Goal: Task Accomplishment & Management: Manage account settings

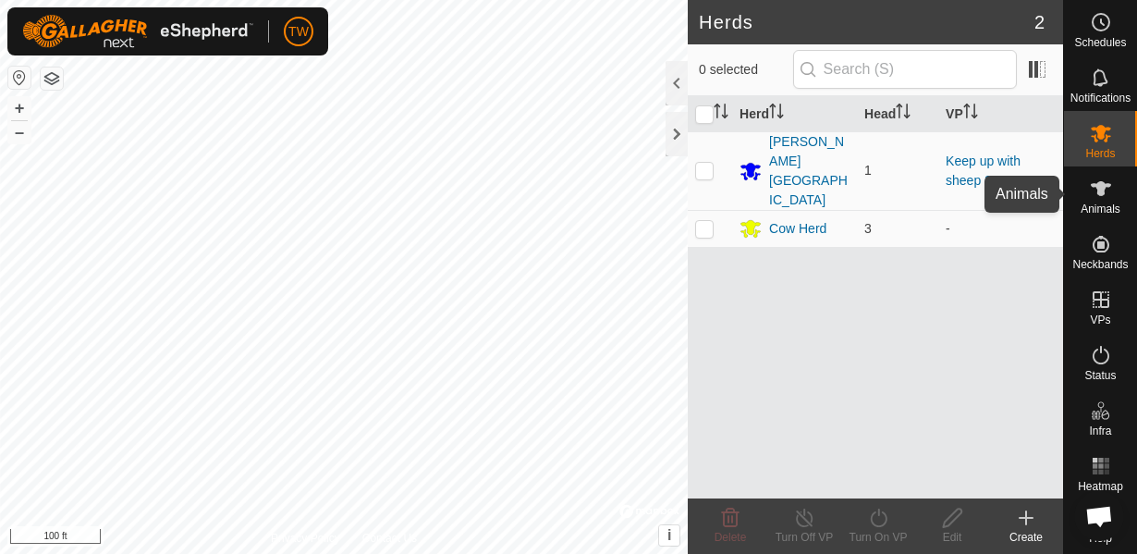
click at [1106, 194] on icon at bounding box center [1101, 189] width 22 height 22
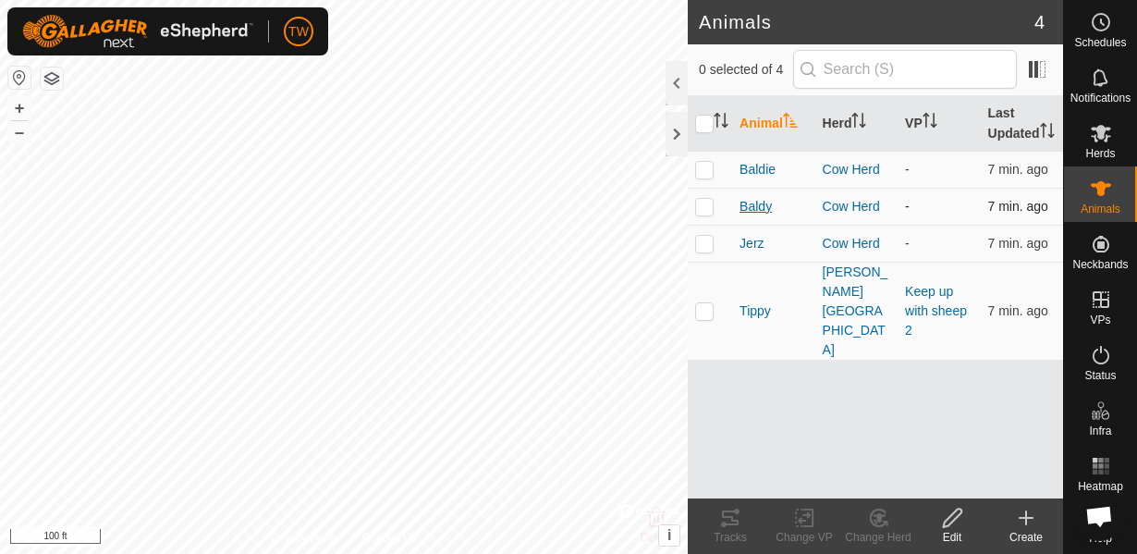
click at [764, 204] on span "Baldy" at bounding box center [756, 206] width 32 height 19
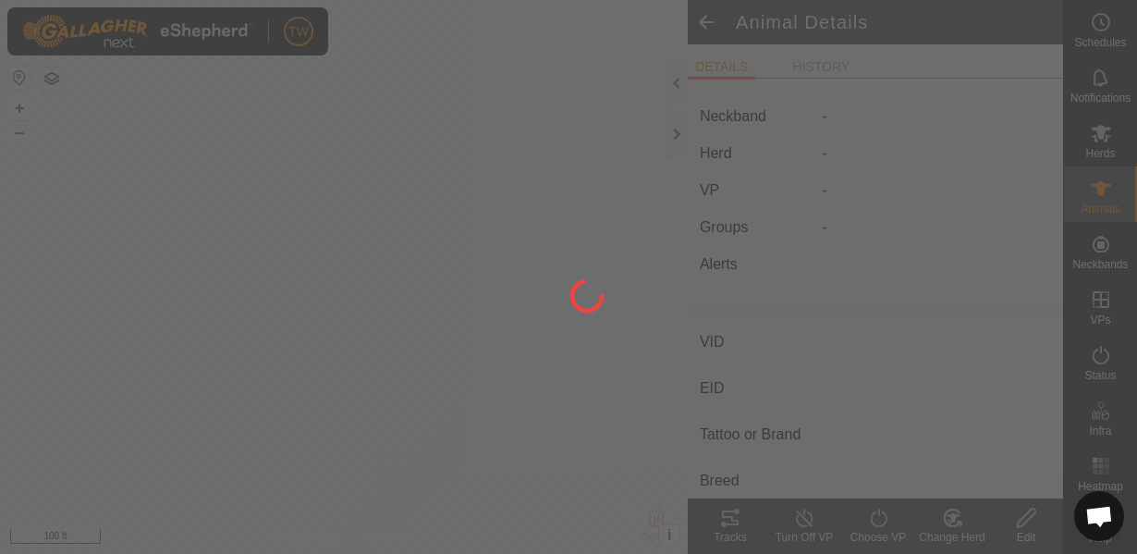
type input "Baldy"
type input "-"
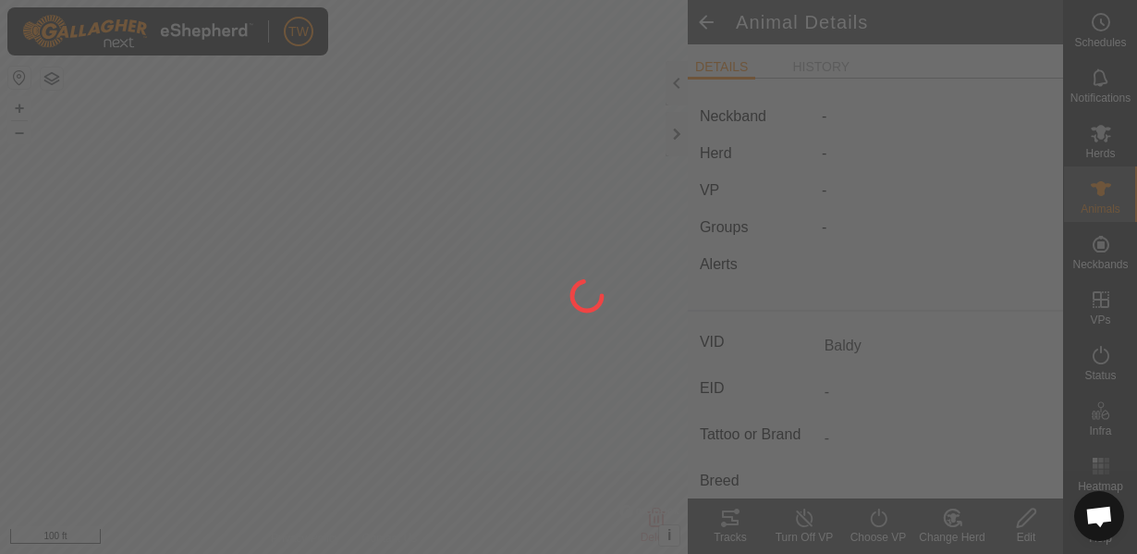
type input "0 kg"
type input "-"
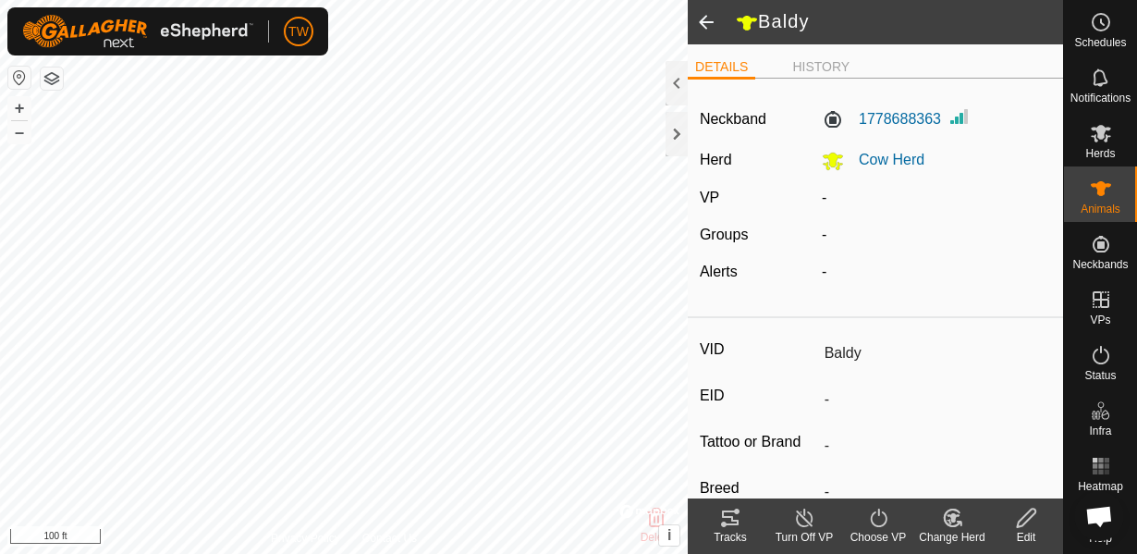
drag, startPoint x: 873, startPoint y: 356, endPoint x: 778, endPoint y: 370, distance: 95.3
click at [1020, 529] on div "Edit" at bounding box center [1026, 537] width 74 height 17
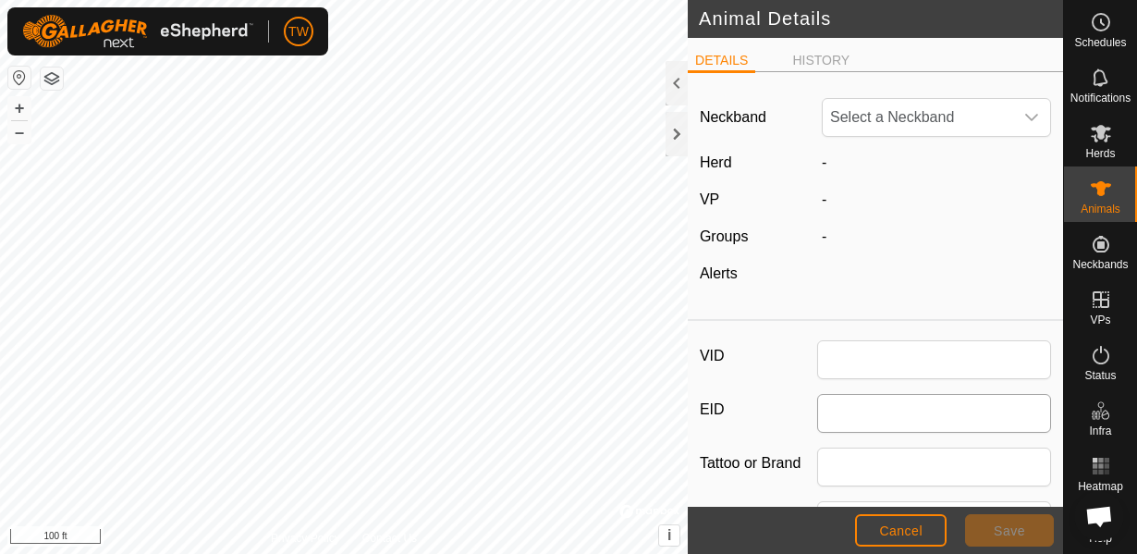
type input "Baldy"
type input "0"
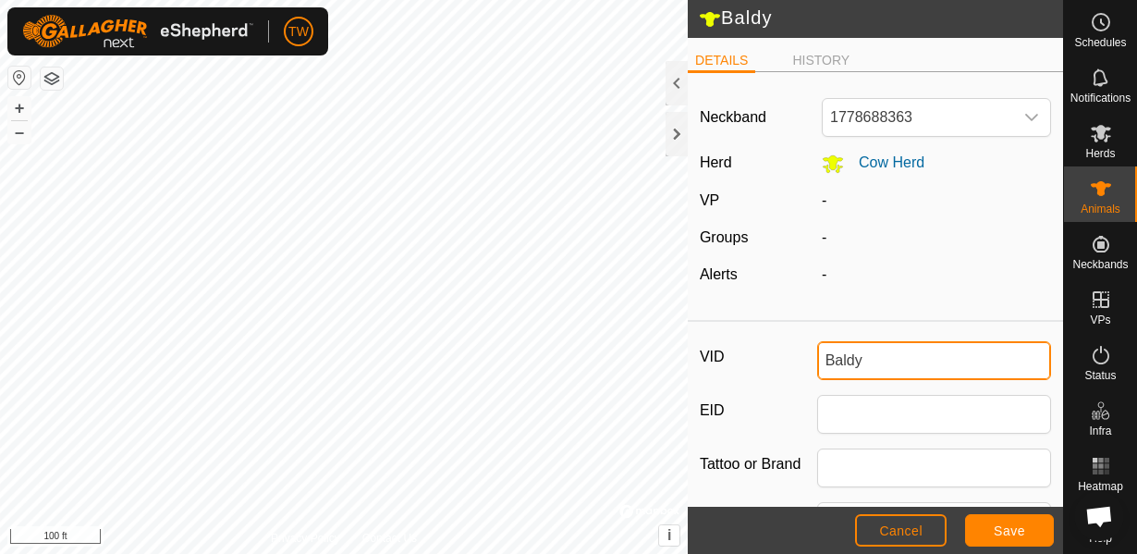
drag, startPoint x: 883, startPoint y: 349, endPoint x: 777, endPoint y: 369, distance: 108.1
click at [777, 369] on div "VID Baldy" at bounding box center [875, 360] width 351 height 39
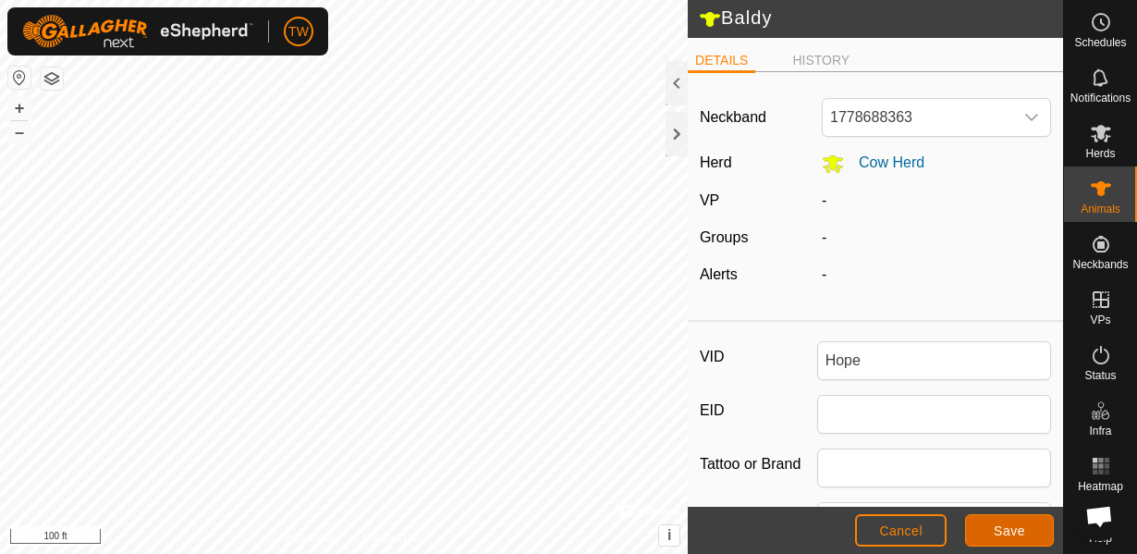
click at [992, 536] on button "Save" at bounding box center [1009, 530] width 89 height 32
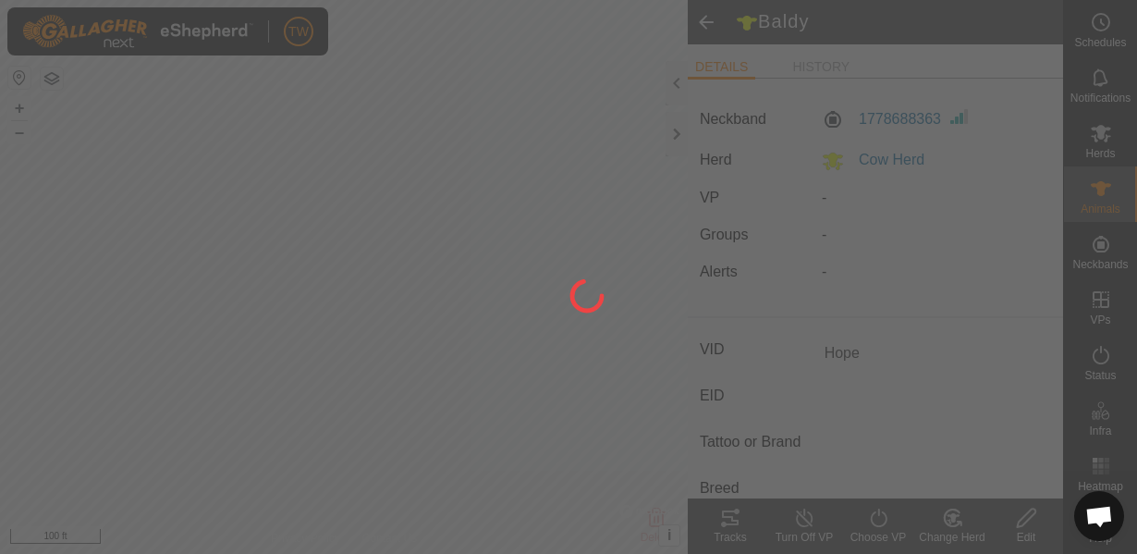
type input "Baldy"
type input "-"
type input "0 kg"
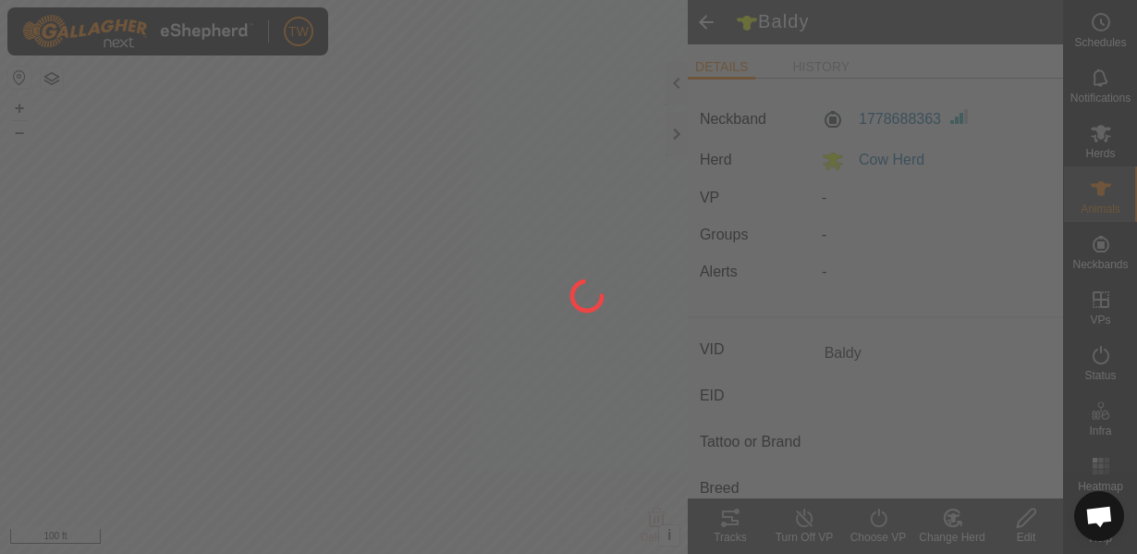
type input "-"
type input "Hope"
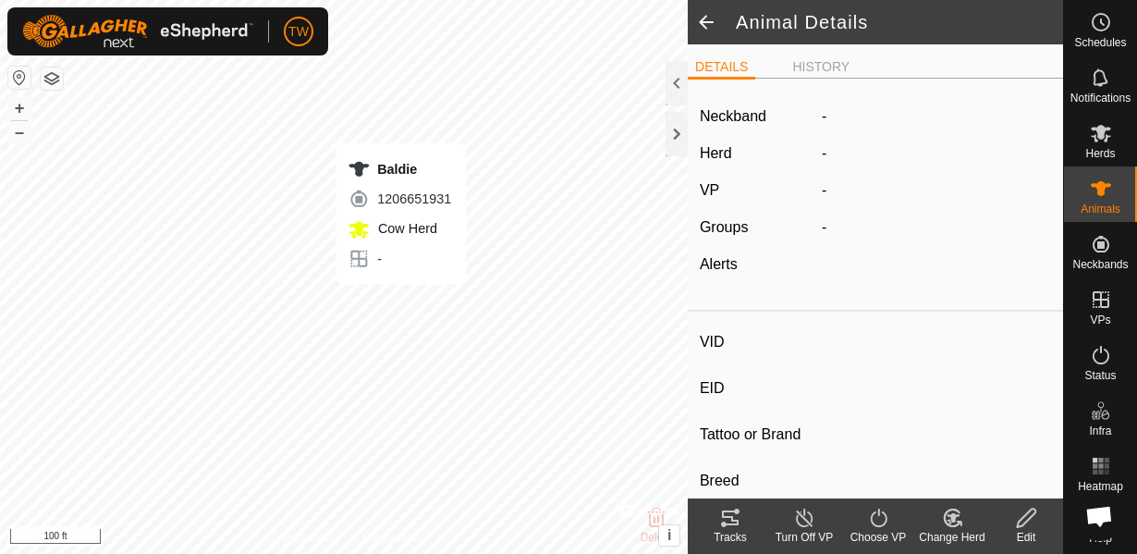
type input "Baldie"
type input "-"
type input "British White"
type input "-"
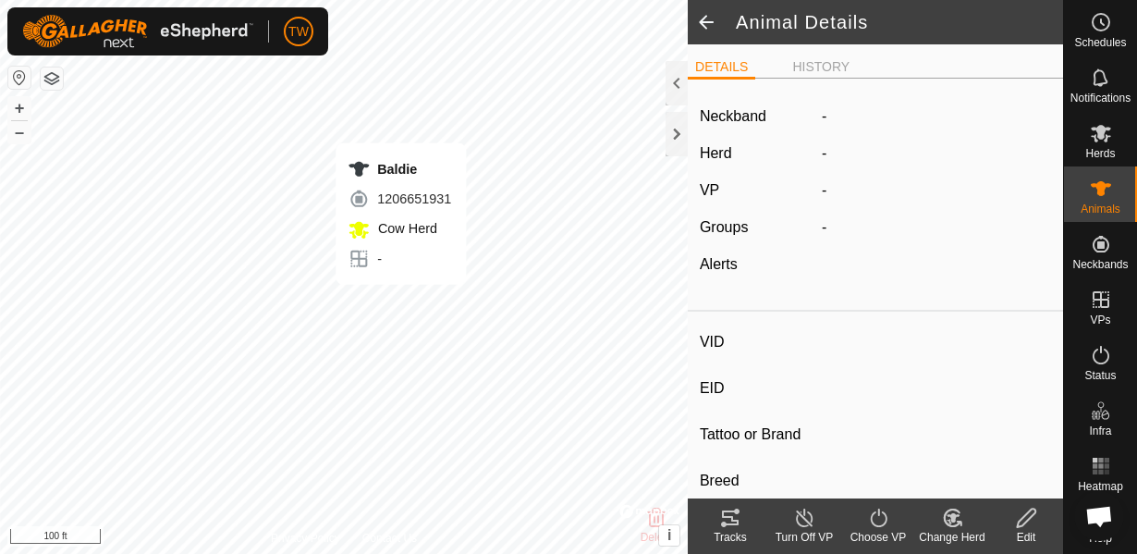
type input "Dry"
type input "0 kg"
type input "-"
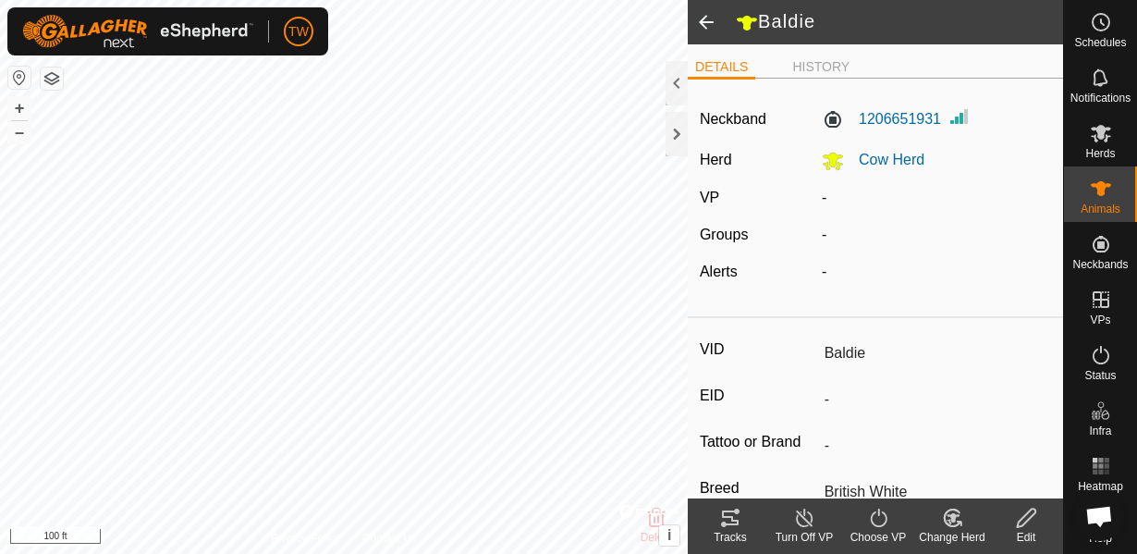
click at [1008, 529] on div "Edit" at bounding box center [1026, 537] width 74 height 17
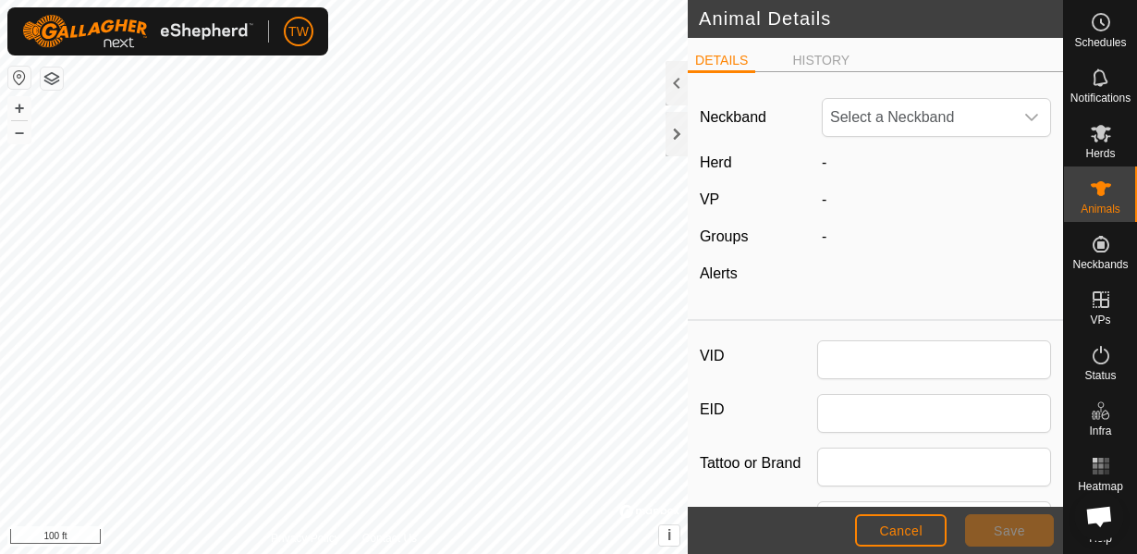
type input "Baldie"
type input "British White"
type input "0"
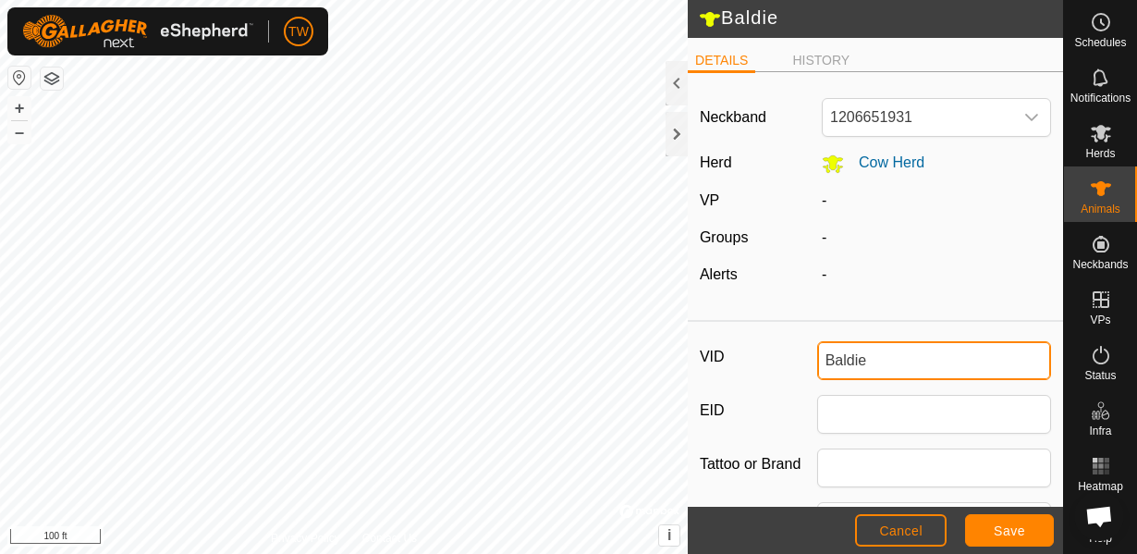
drag, startPoint x: 873, startPoint y: 355, endPoint x: 765, endPoint y: 377, distance: 109.5
click at [765, 377] on div "VID Baldie" at bounding box center [875, 360] width 351 height 39
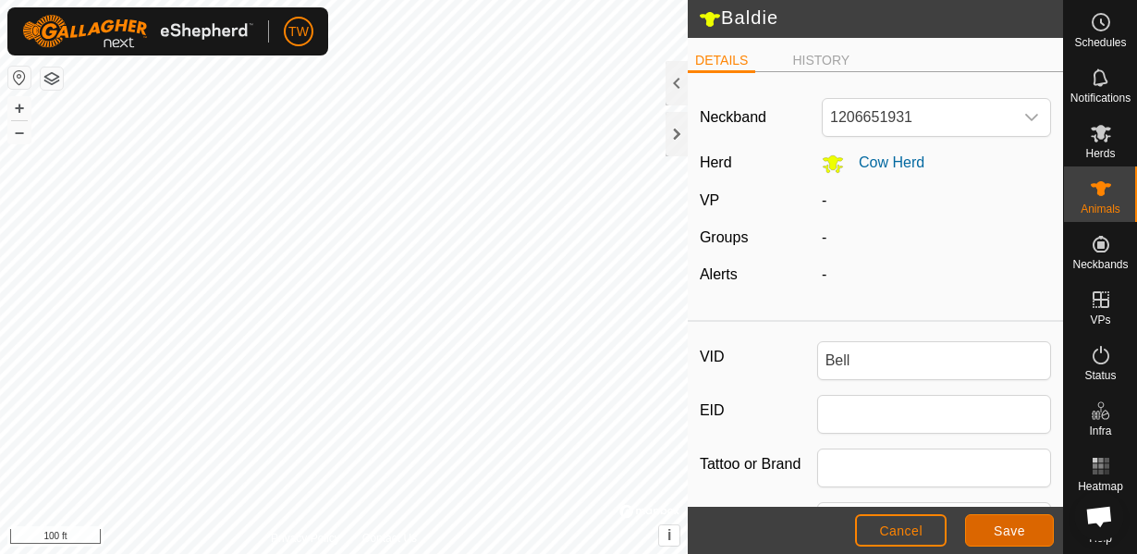
click at [988, 535] on button "Save" at bounding box center [1009, 530] width 89 height 32
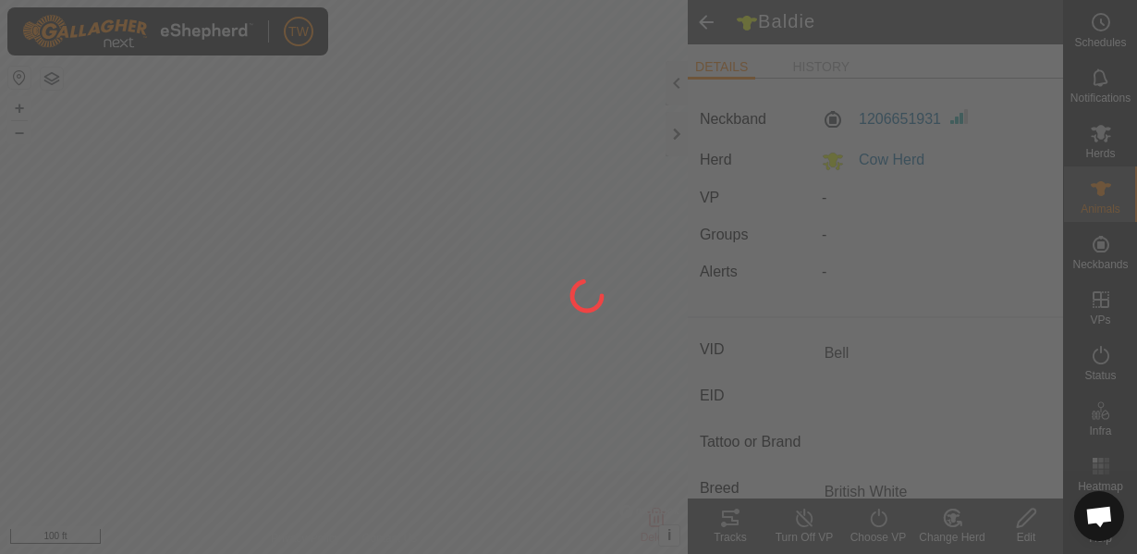
type input "Baldie"
type input "-"
type input "0 kg"
type input "-"
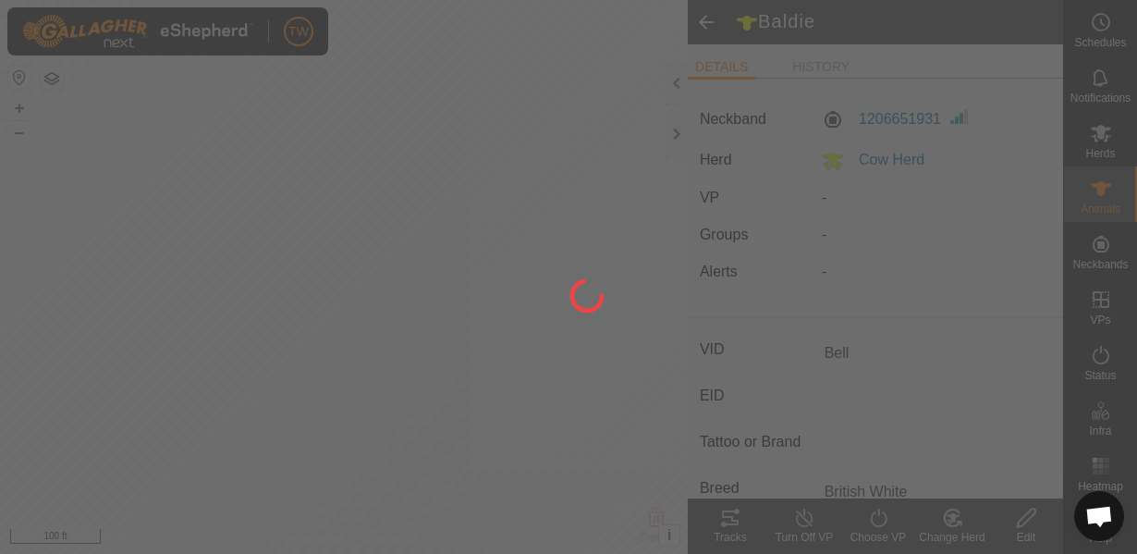
type input "-"
type input "Bell"
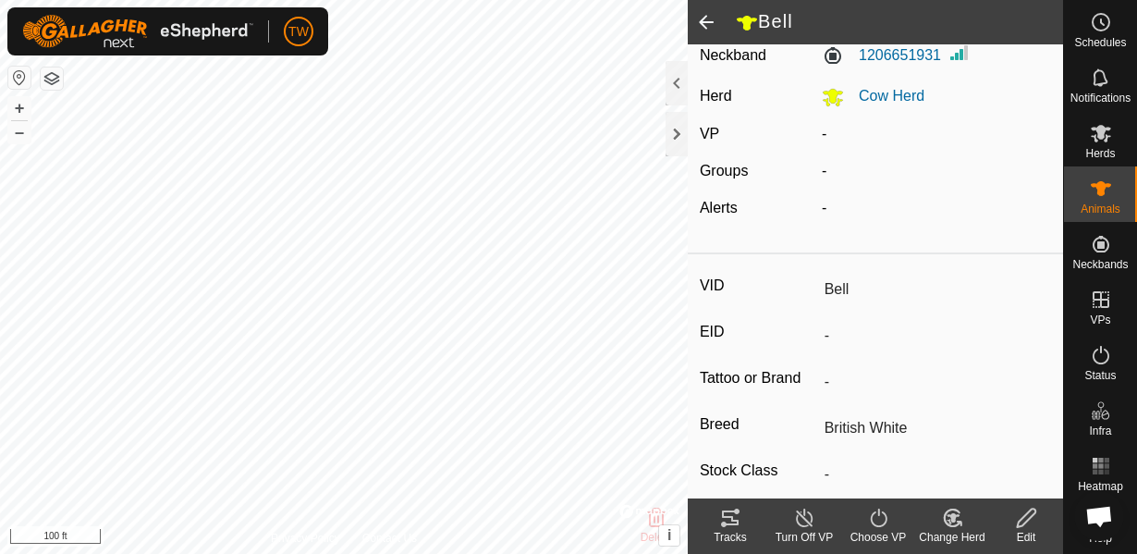
scroll to position [67, 0]
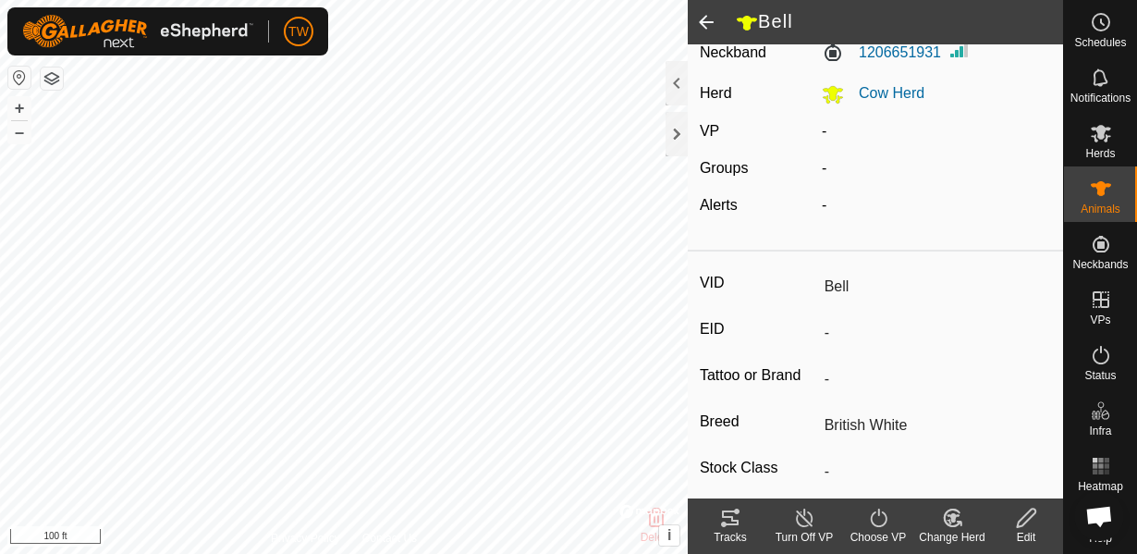
click at [1038, 526] on edit-svg-icon at bounding box center [1026, 518] width 74 height 22
type input "0"
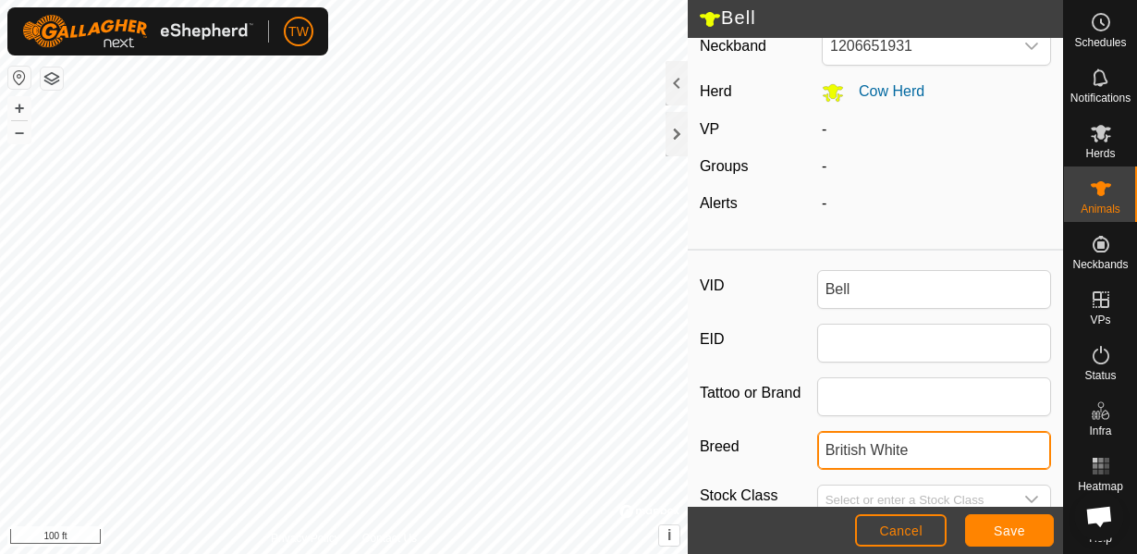
drag, startPoint x: 923, startPoint y: 447, endPoint x: 753, endPoint y: 477, distance: 171.8
click at [753, 477] on div "VID Bell EID Tattoo or Brand Breed British White Stock Class Birth Day Age - Pr…" at bounding box center [875, 544] width 375 height 572
type input "b"
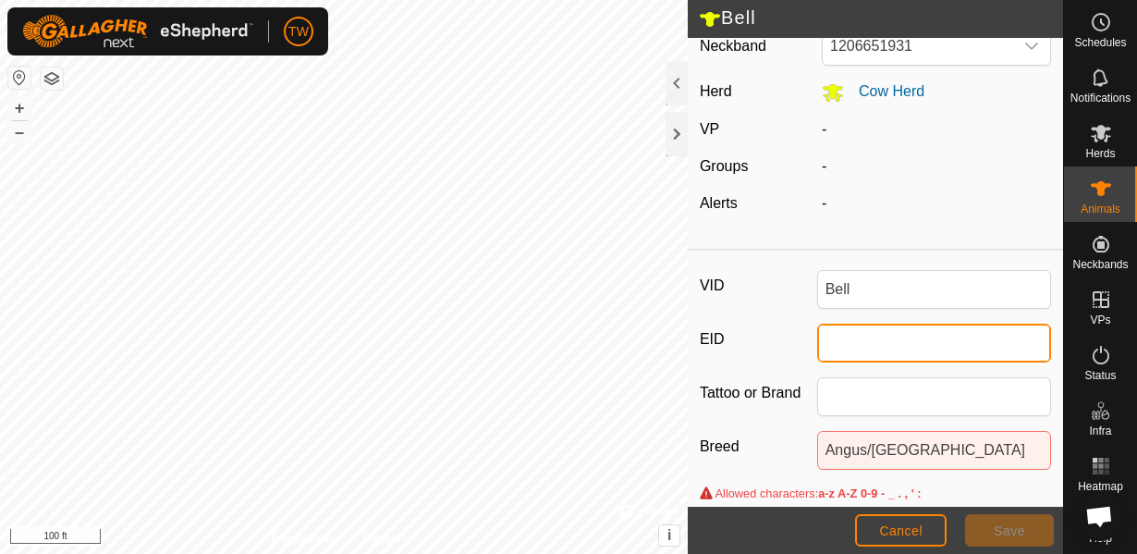
click at [955, 347] on input "EID" at bounding box center [934, 343] width 235 height 39
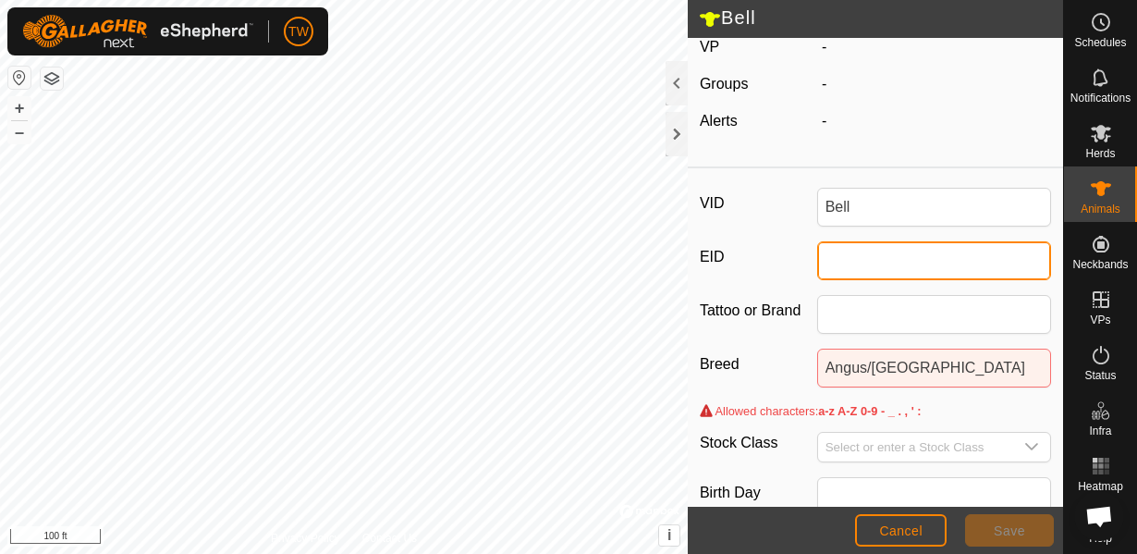
scroll to position [204, 0]
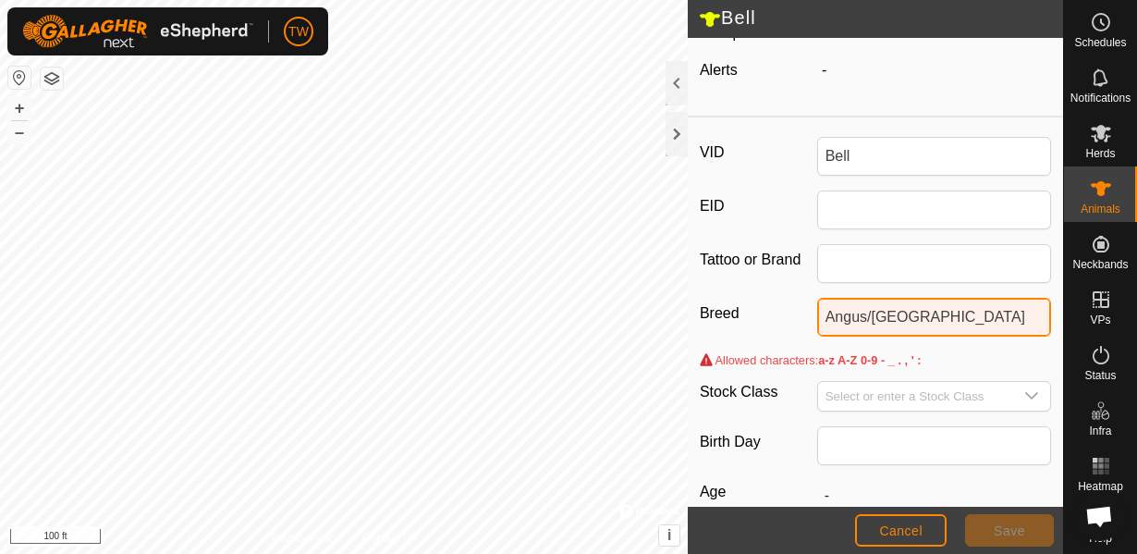
click at [876, 316] on input "Angus/Jersey" at bounding box center [934, 317] width 235 height 39
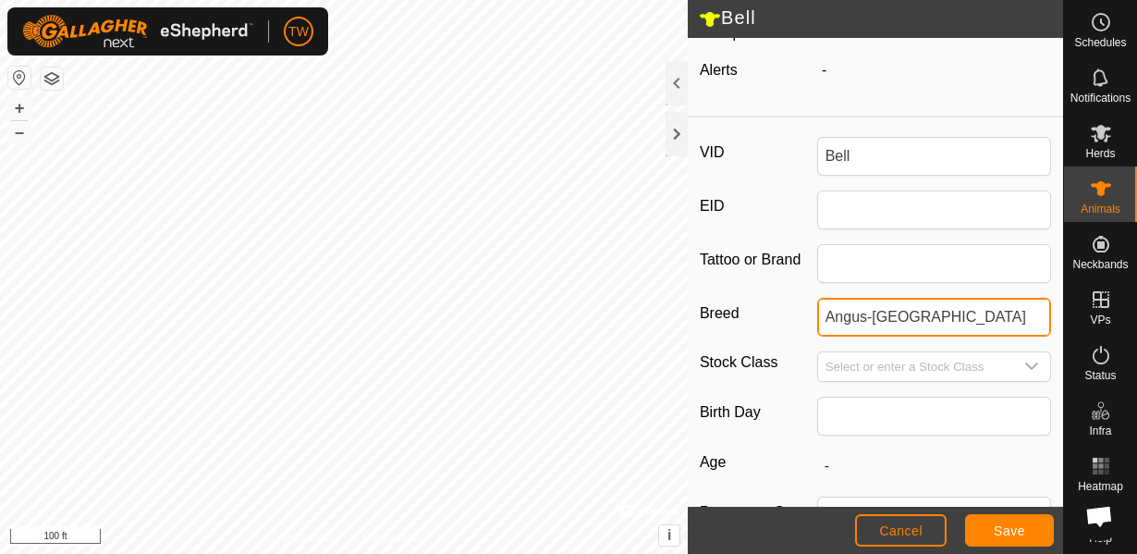
type input "Angus-Jersey"
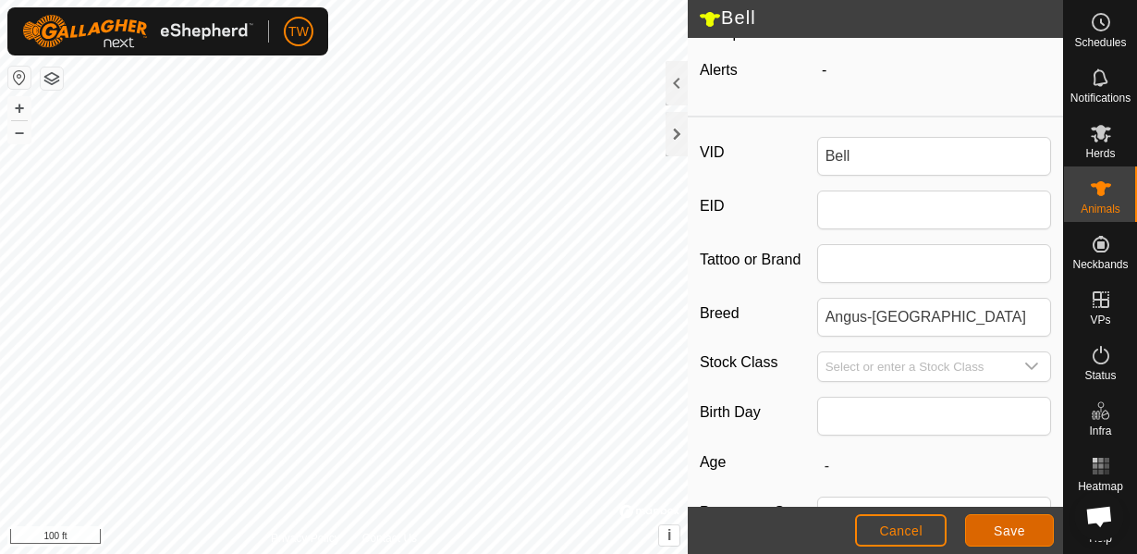
click at [989, 537] on button "Save" at bounding box center [1009, 530] width 89 height 32
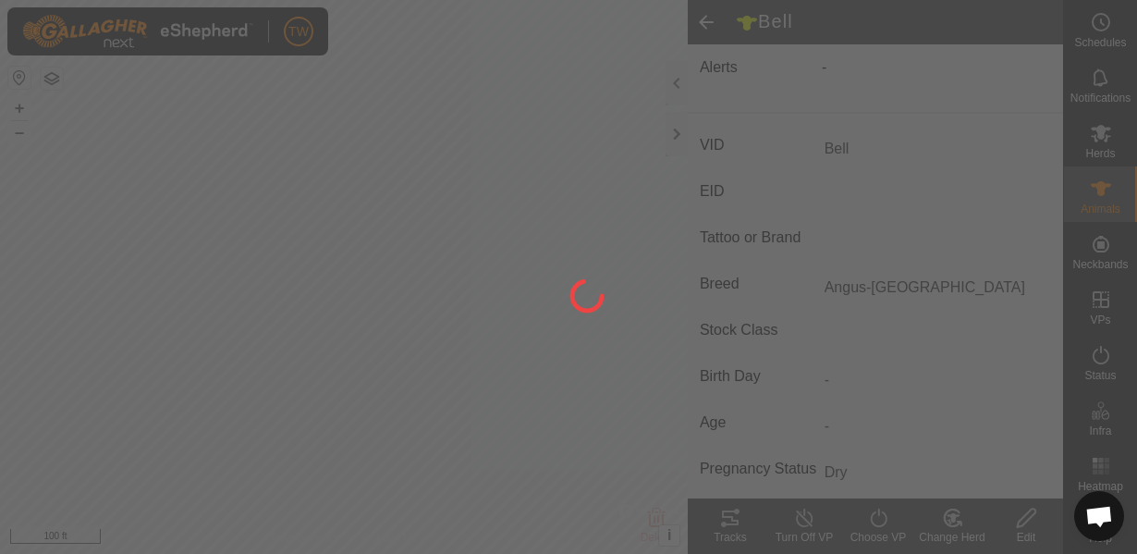
scroll to position [194, 0]
type input "Baldie"
type input "-"
type input "British White"
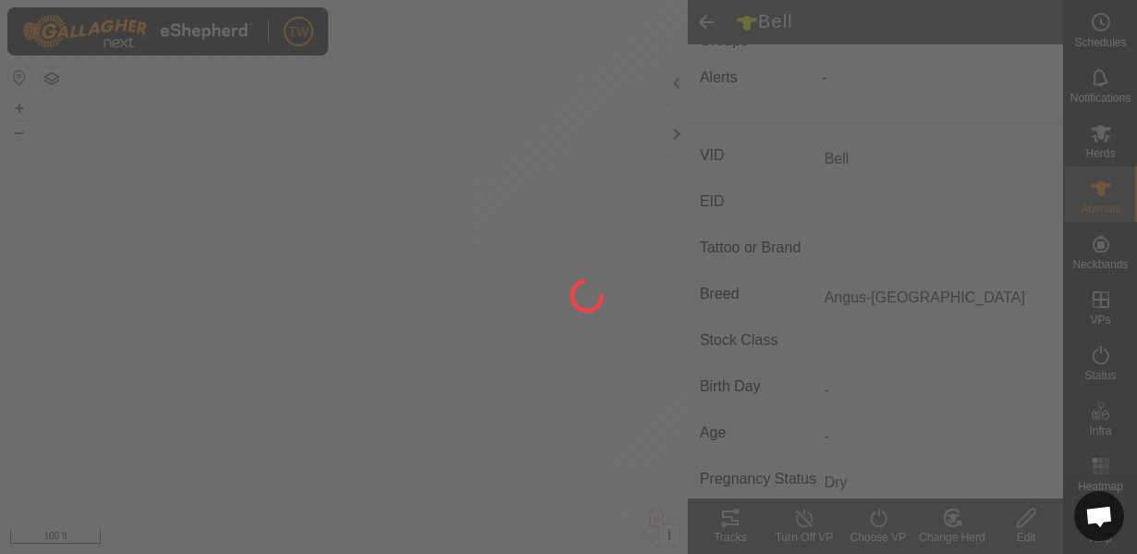
type input "0 kg"
type input "-"
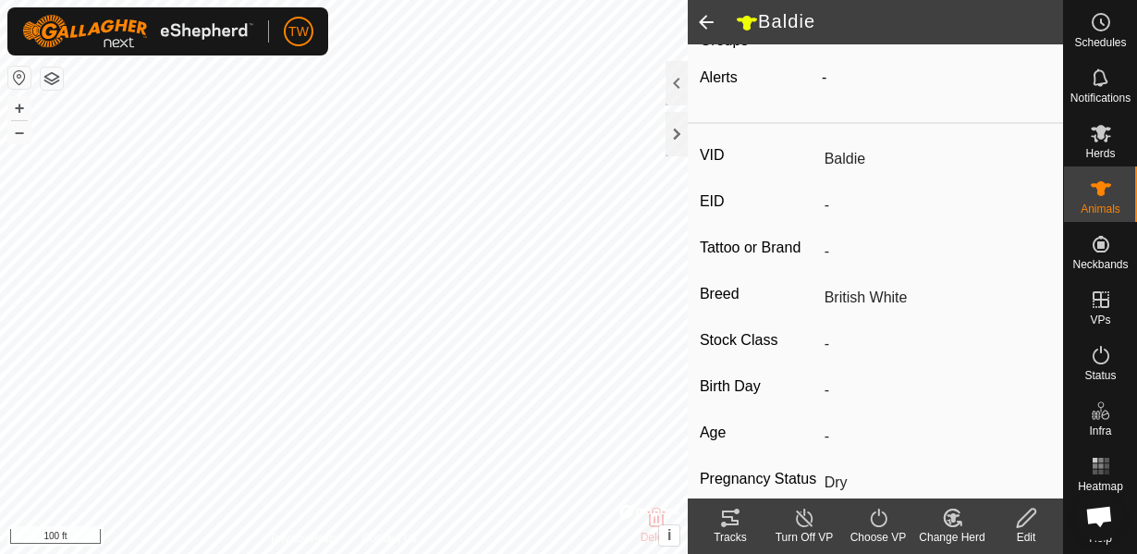
type input "Bell"
type input "Angus-Jersey"
click at [702, 18] on span at bounding box center [706, 22] width 37 height 44
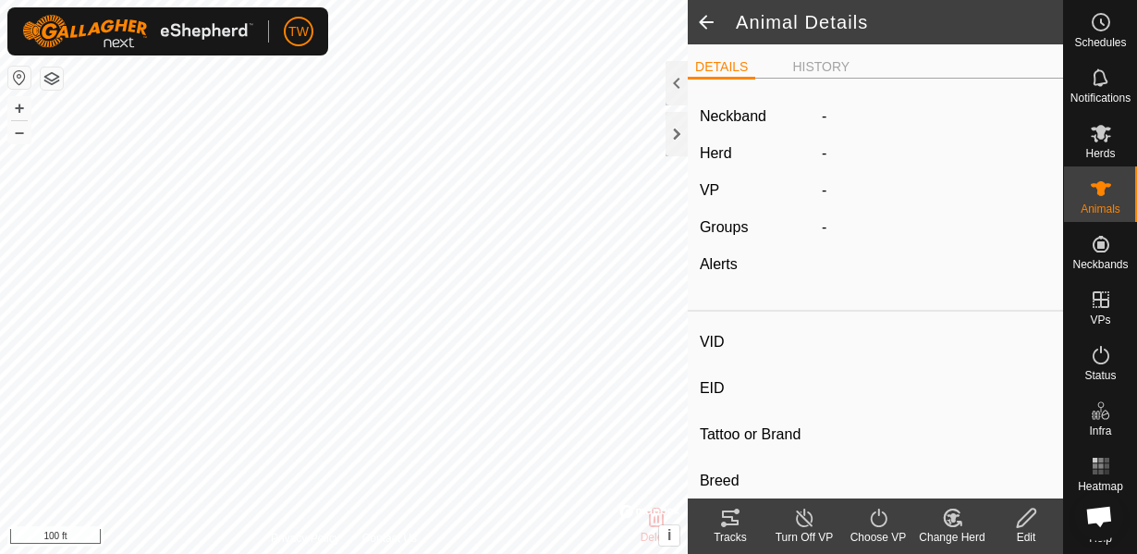
type input "Bell"
type input "-"
type input "Angus-Jersey"
type input "-"
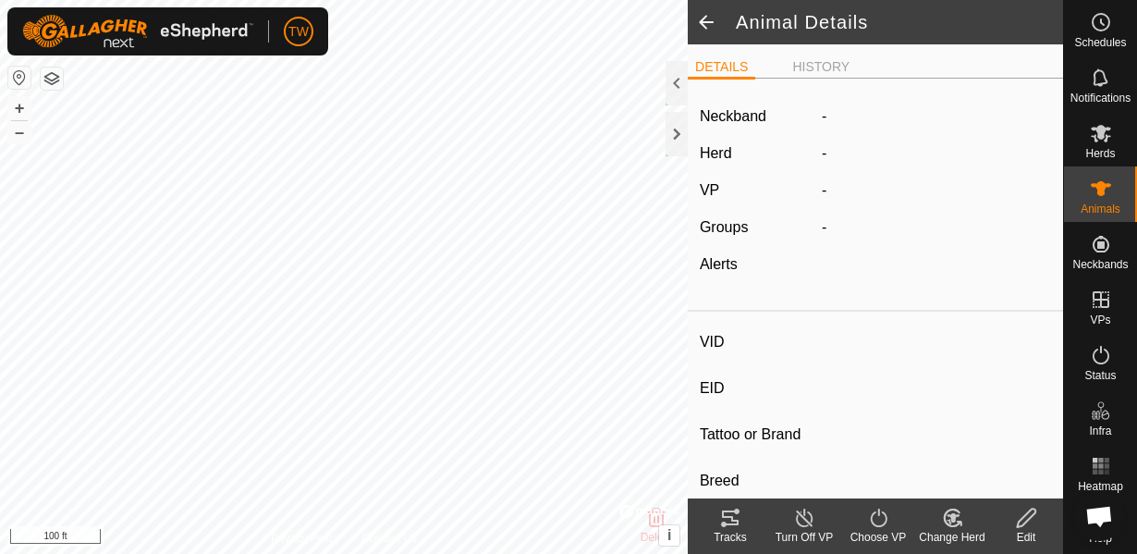
type input "Dry"
type input "0 kg"
type input "-"
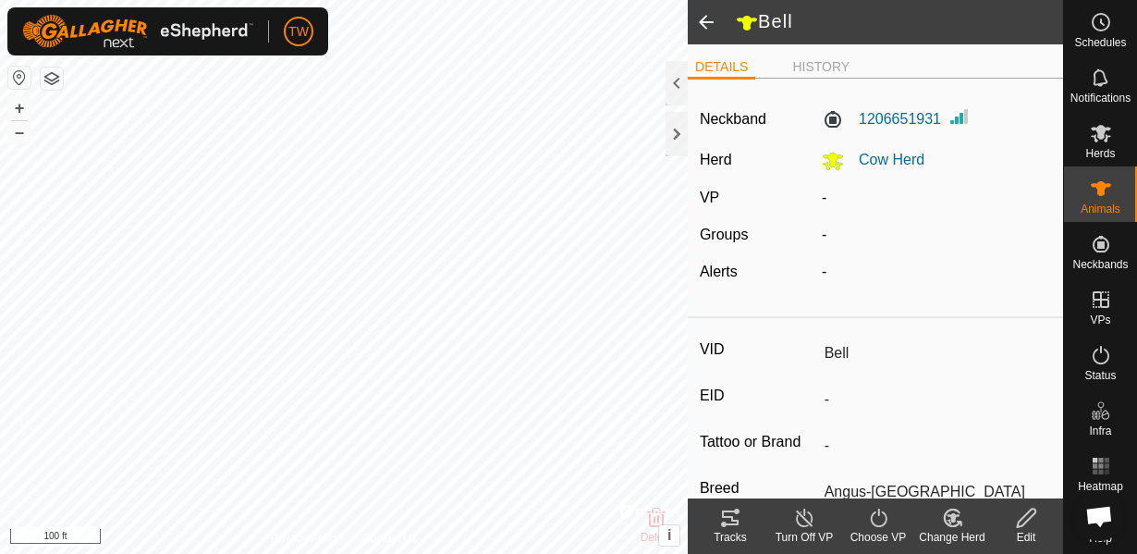
click at [711, 29] on span at bounding box center [706, 22] width 37 height 44
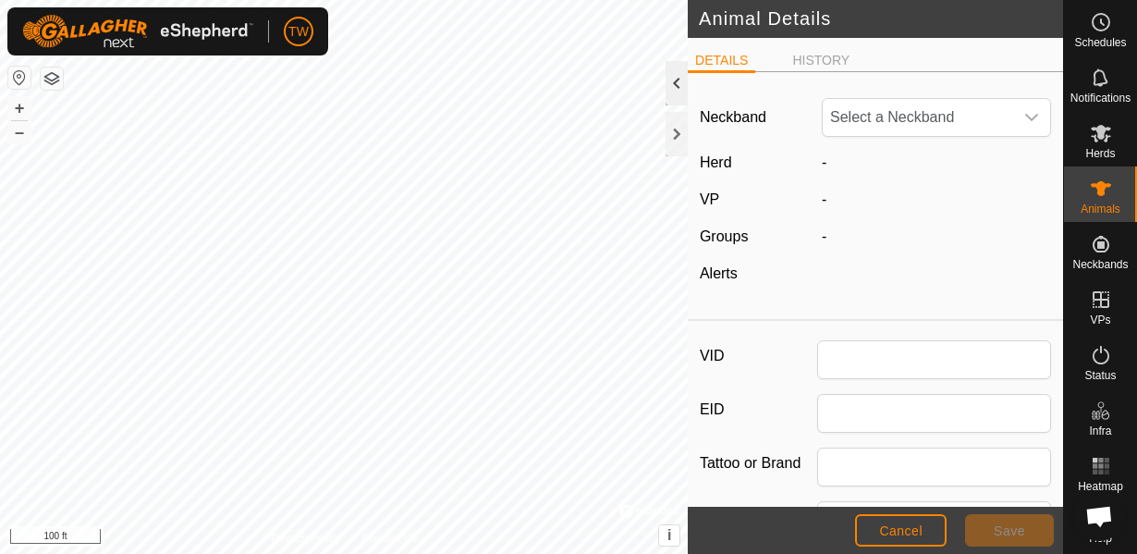
type input "Hope"
type input "0"
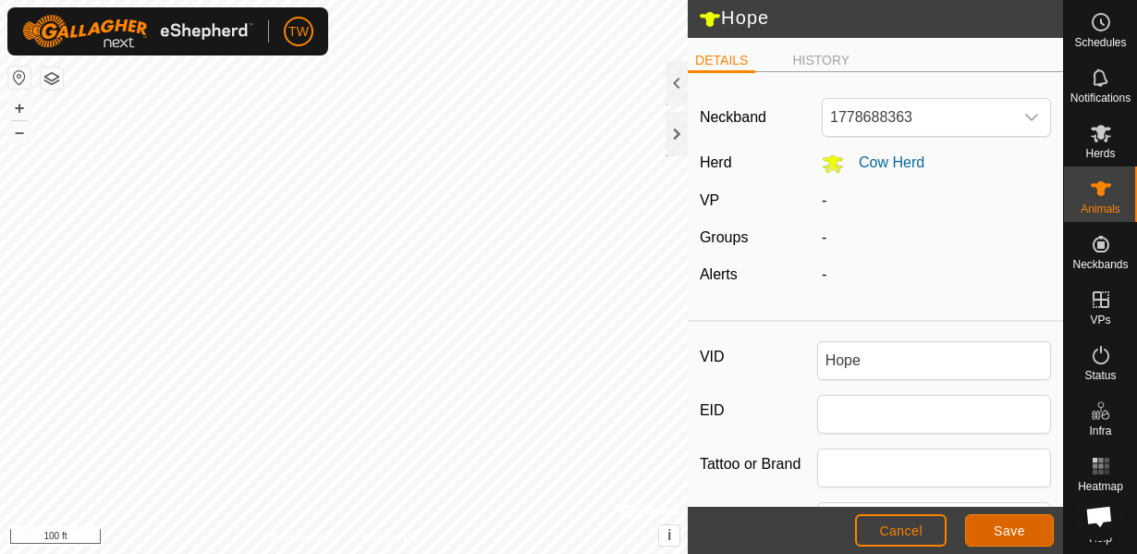
click at [1019, 525] on span "Save" at bounding box center [1009, 530] width 31 height 15
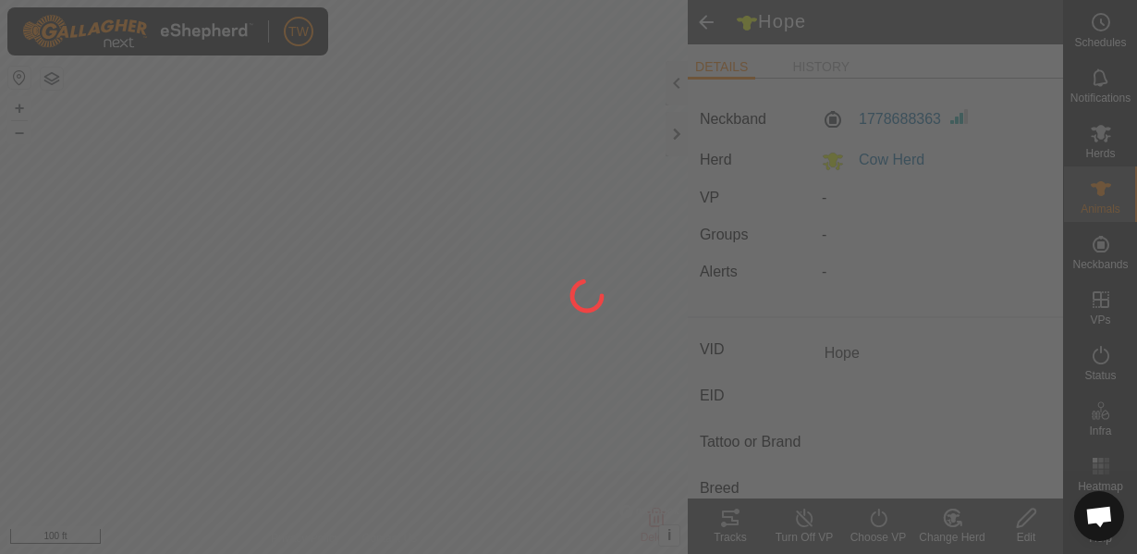
type input "-"
type input "0 kg"
type input "-"
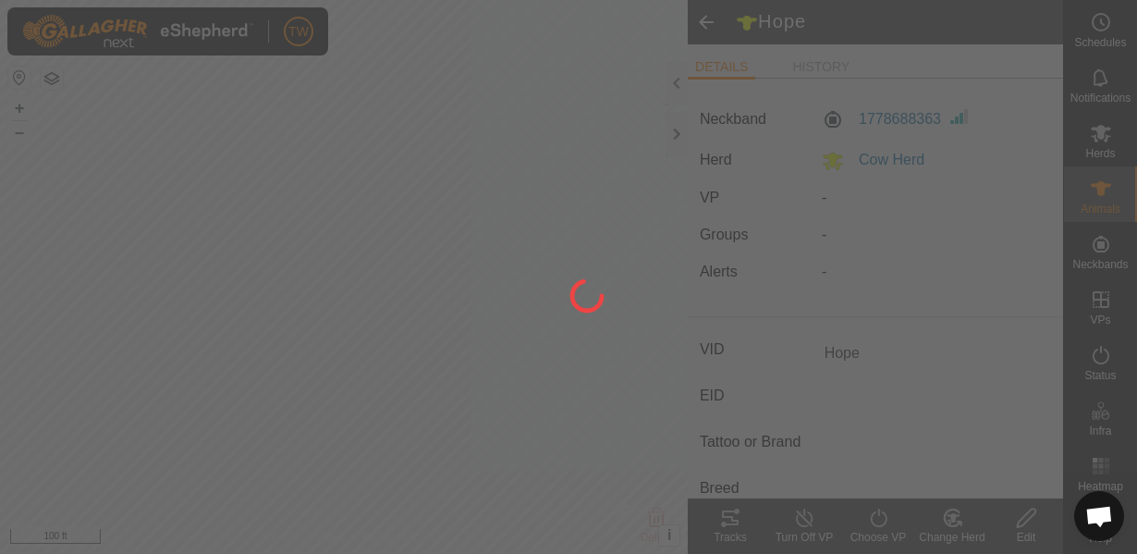
type input "-"
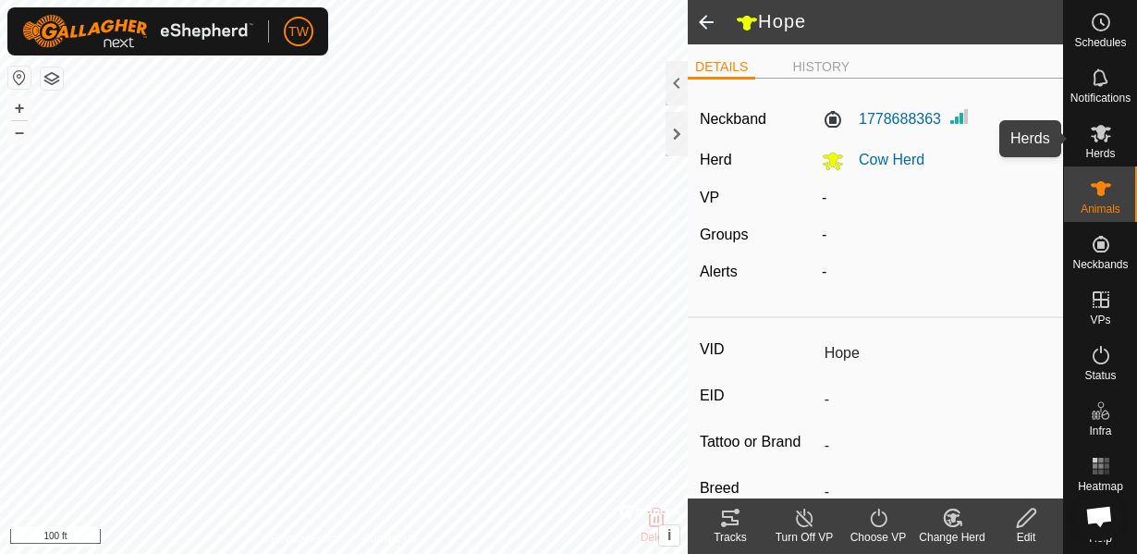
click at [1108, 141] on icon at bounding box center [1101, 133] width 22 height 22
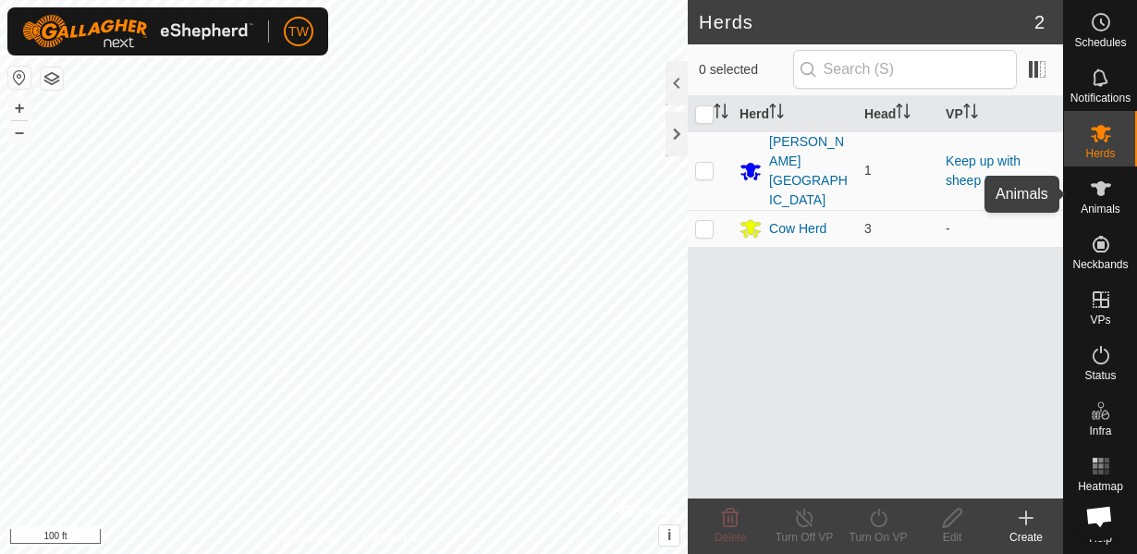
click at [1109, 180] on icon at bounding box center [1101, 189] width 22 height 22
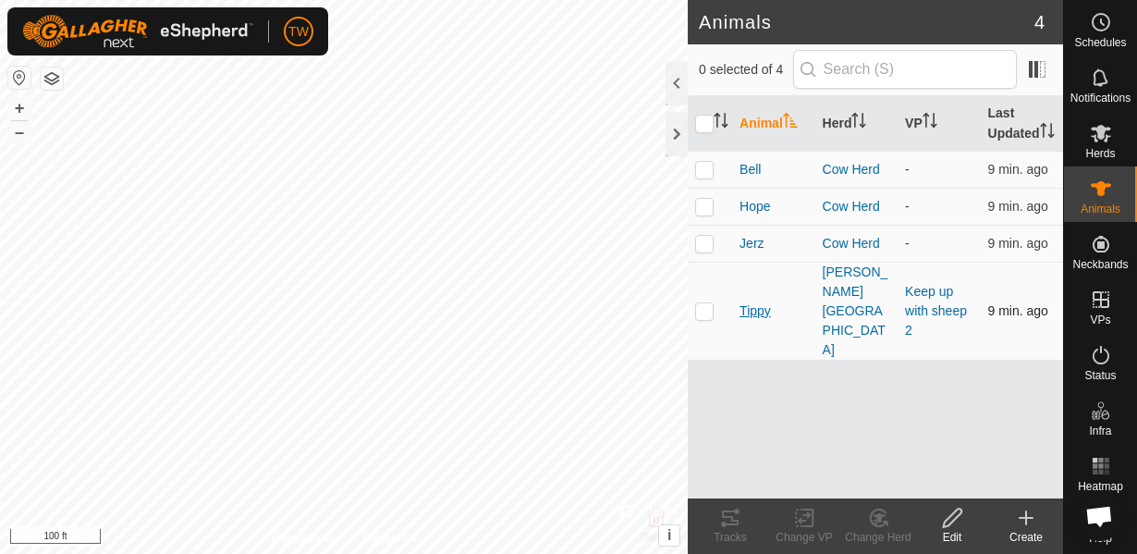
click at [758, 301] on span "Tippy" at bounding box center [755, 310] width 31 height 19
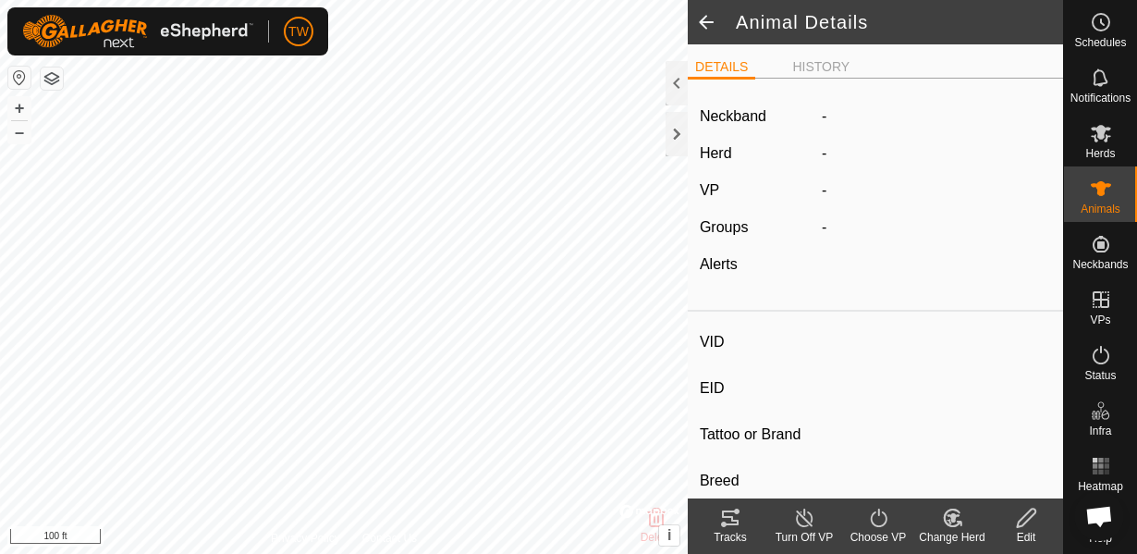
type input "Tippy"
type input "-"
type input "Tippy"
type input "-"
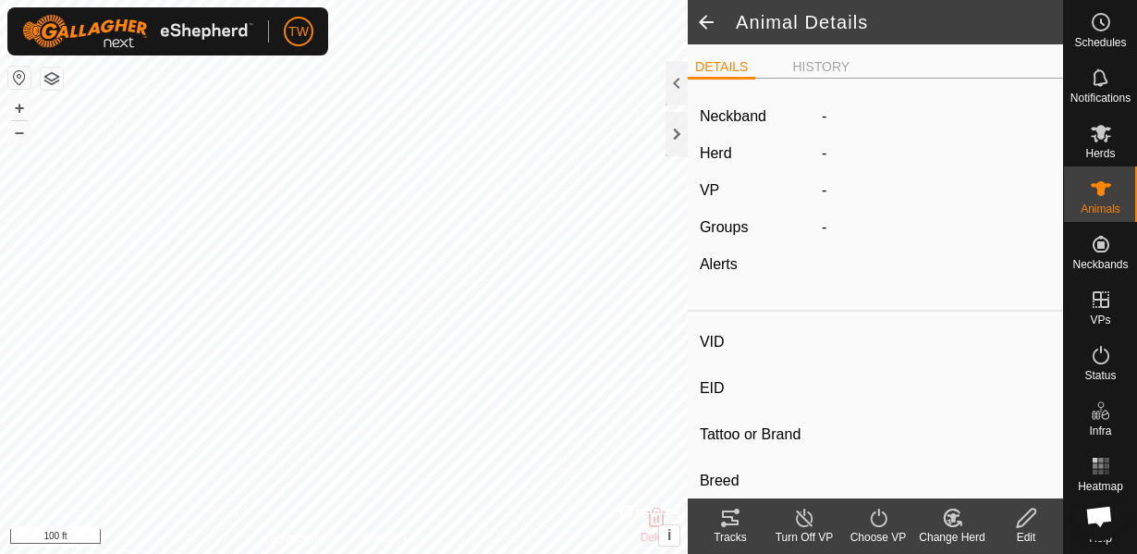
type input "Dry"
type input "500 kg"
type input "-"
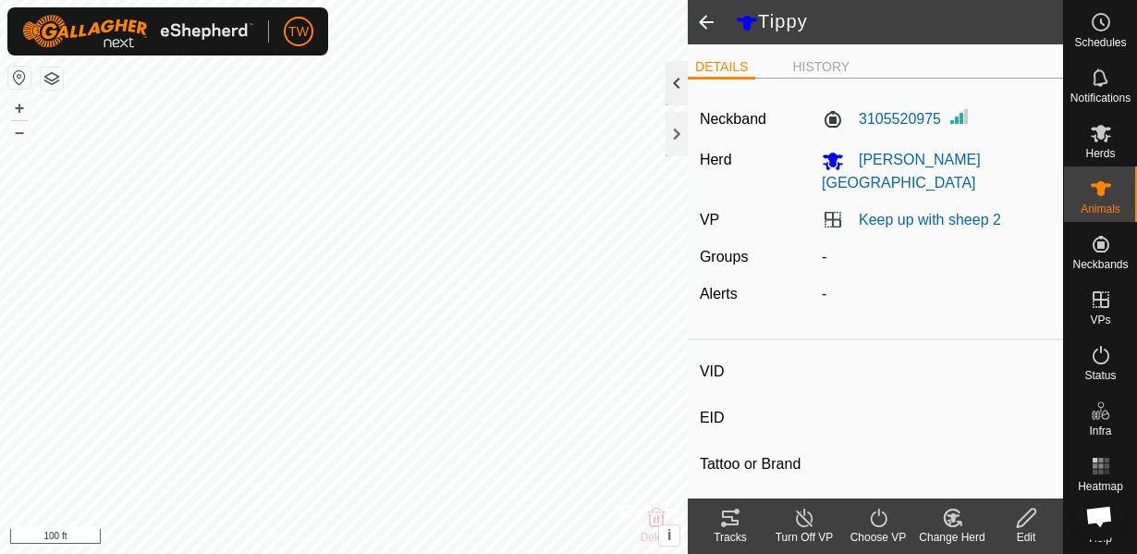
type input "Bell"
type input "-"
type input "Angus-Jersey"
type input "-"
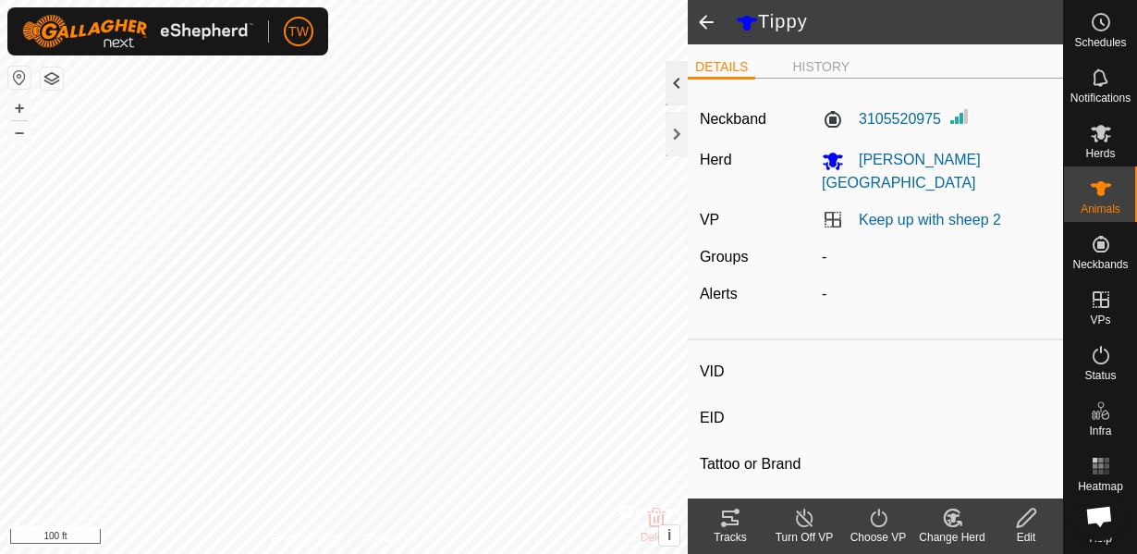
type input "0 kg"
type input "-"
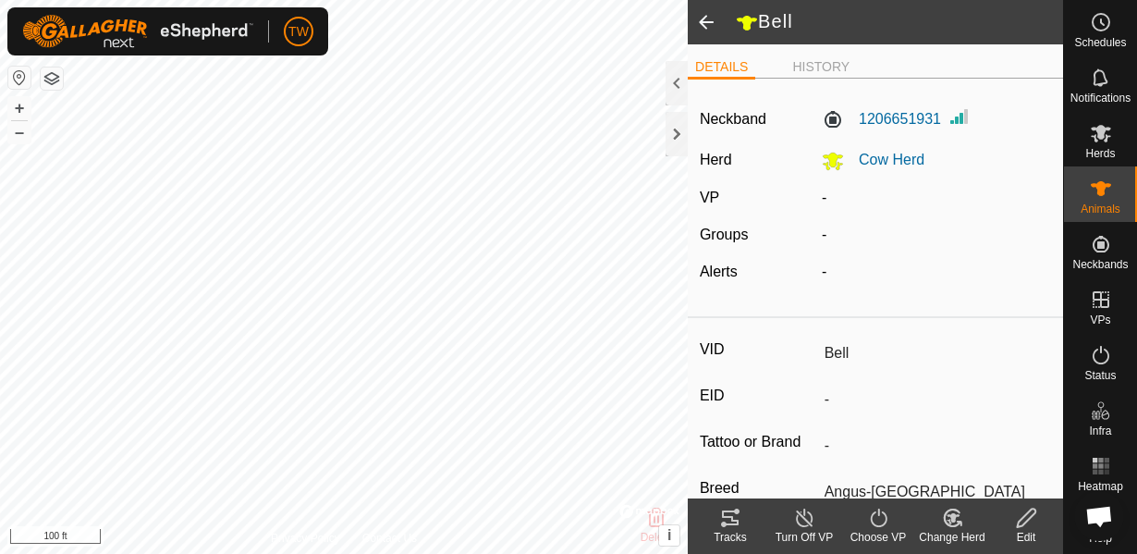
click at [1034, 520] on icon at bounding box center [1026, 518] width 23 height 22
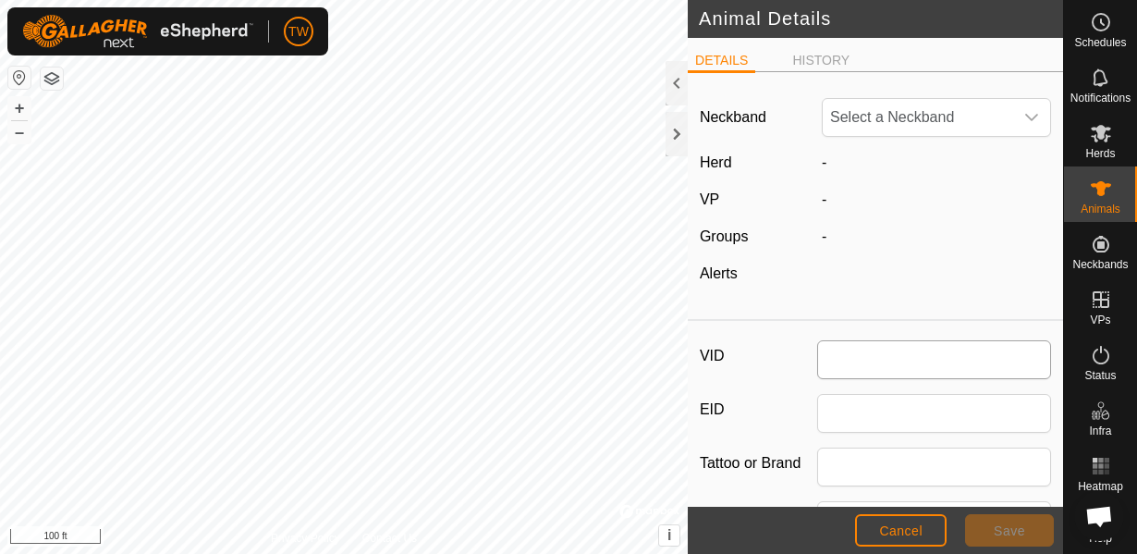
type input "Bell"
type input "Angus-Jersey"
type input "0"
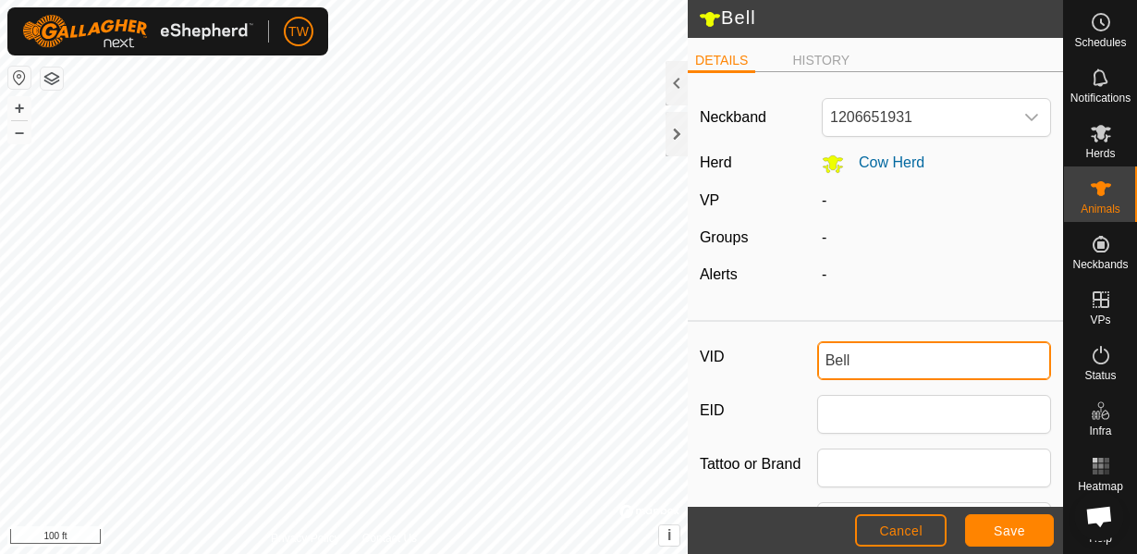
click at [871, 360] on input "Bell" at bounding box center [934, 360] width 235 height 39
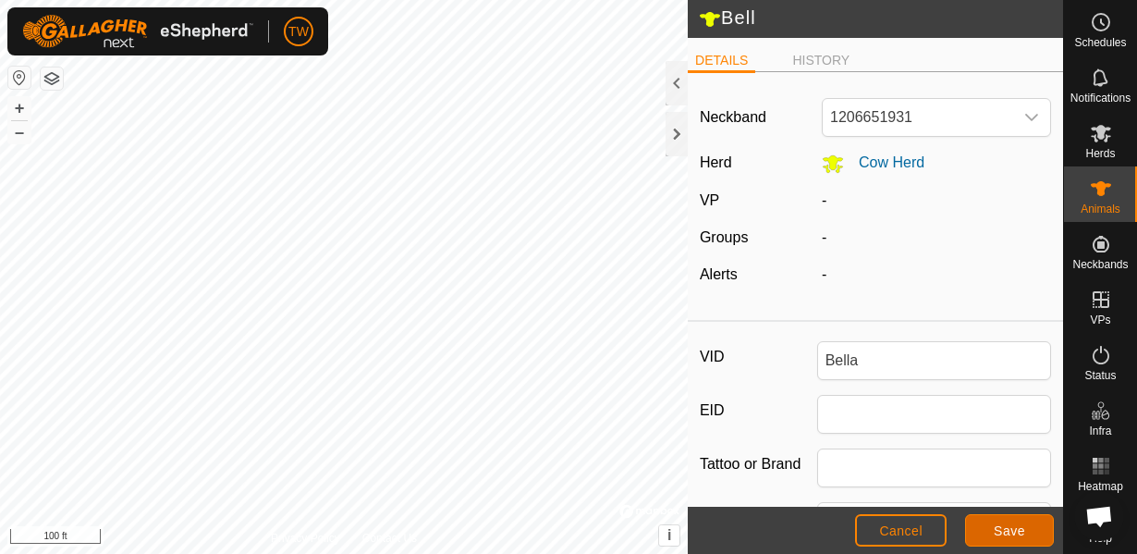
click at [1031, 535] on button "Save" at bounding box center [1009, 530] width 89 height 32
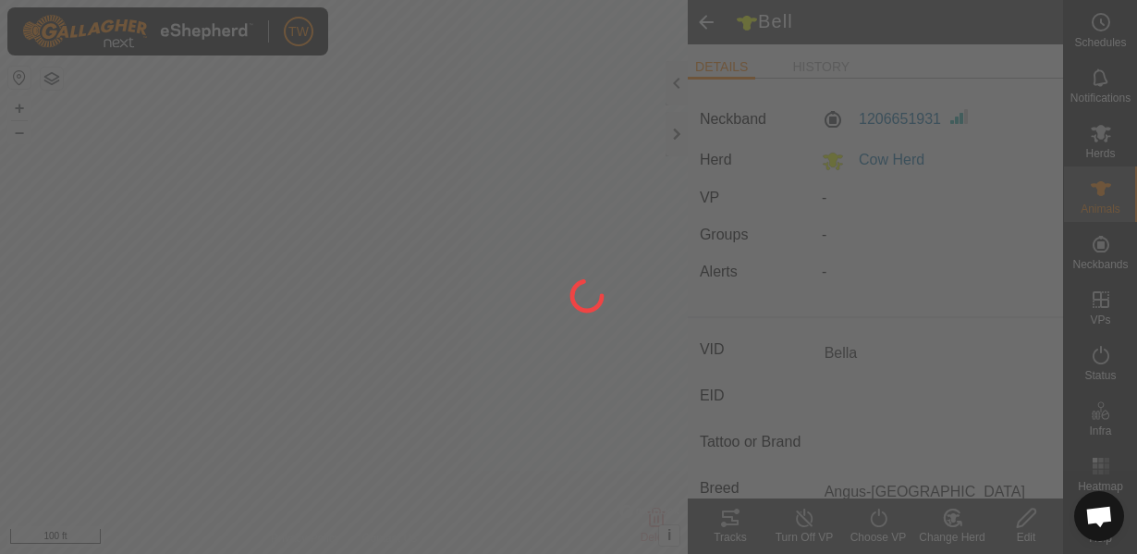
type input "Bell"
type input "-"
type input "0 kg"
type input "-"
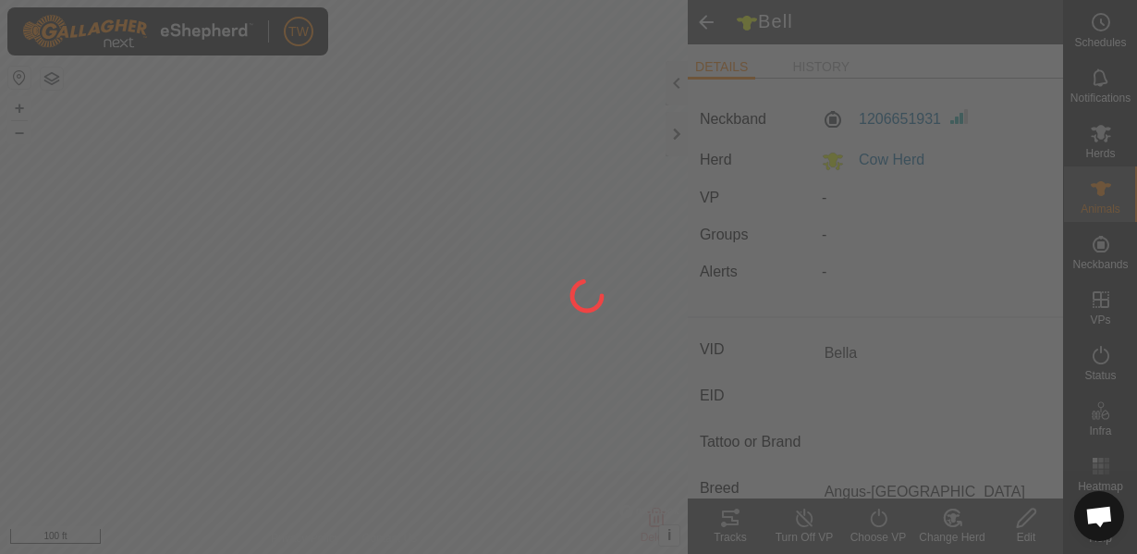
type input "-"
type input "Bella"
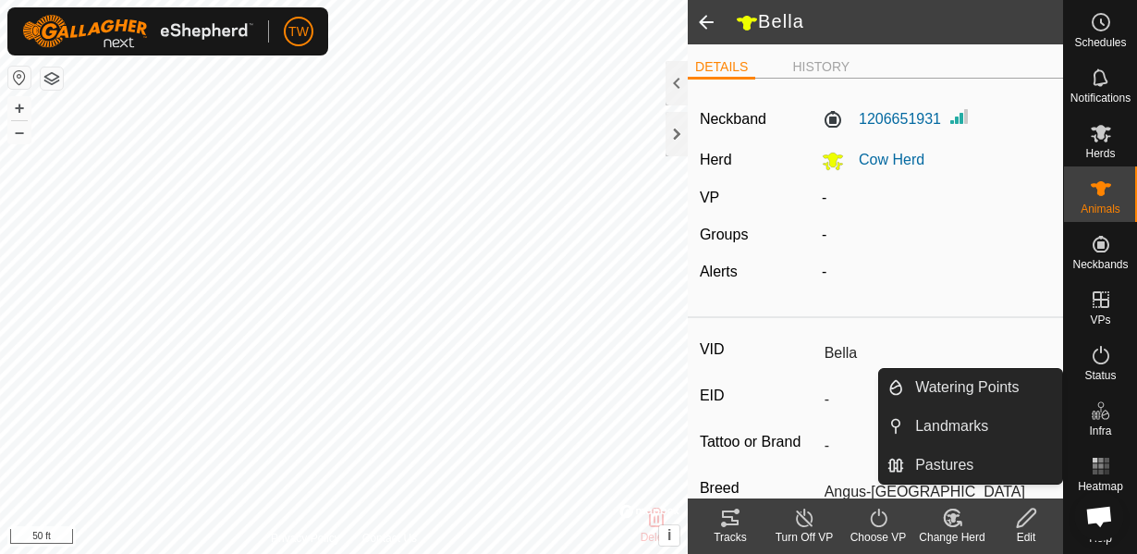
click at [1104, 425] on span "Infra" at bounding box center [1100, 430] width 22 height 11
click at [1107, 419] on icon at bounding box center [1101, 410] width 22 height 22
click at [1011, 389] on link "Watering Points" at bounding box center [983, 387] width 158 height 37
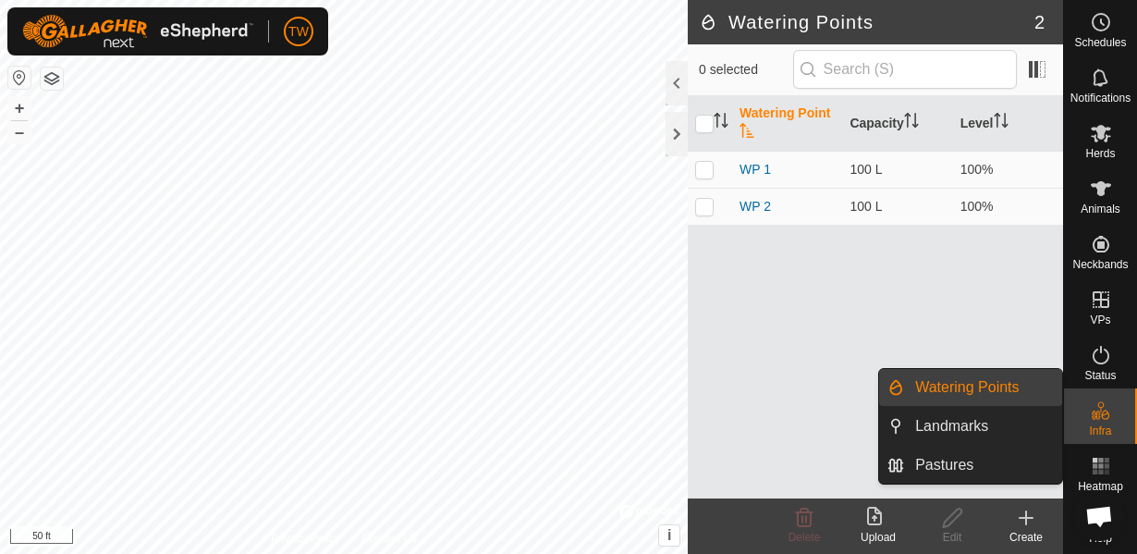
click at [1012, 391] on link "Watering Points" at bounding box center [983, 387] width 158 height 37
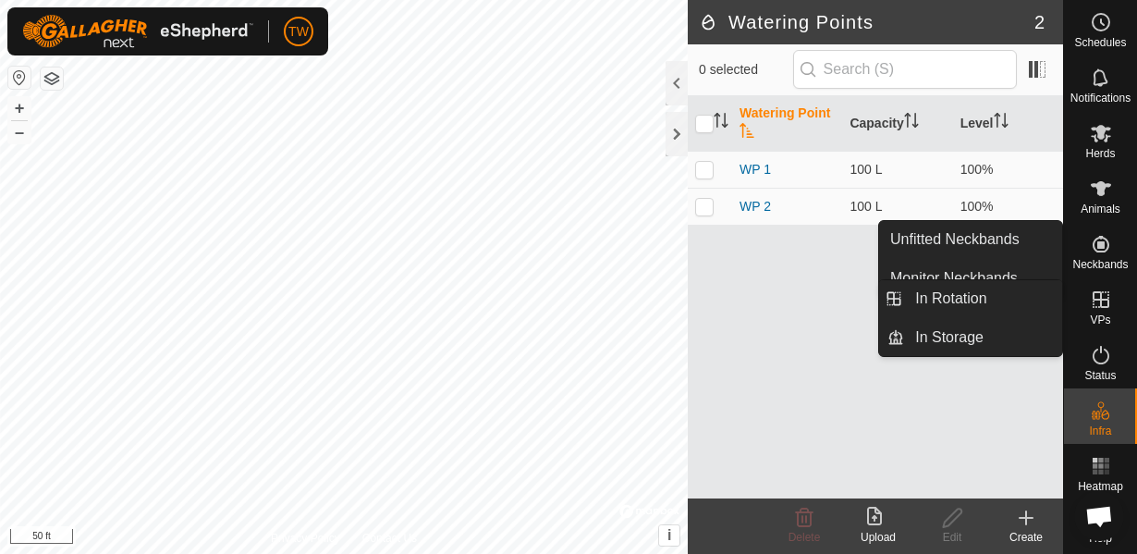
click at [1108, 300] on icon at bounding box center [1101, 299] width 22 height 22
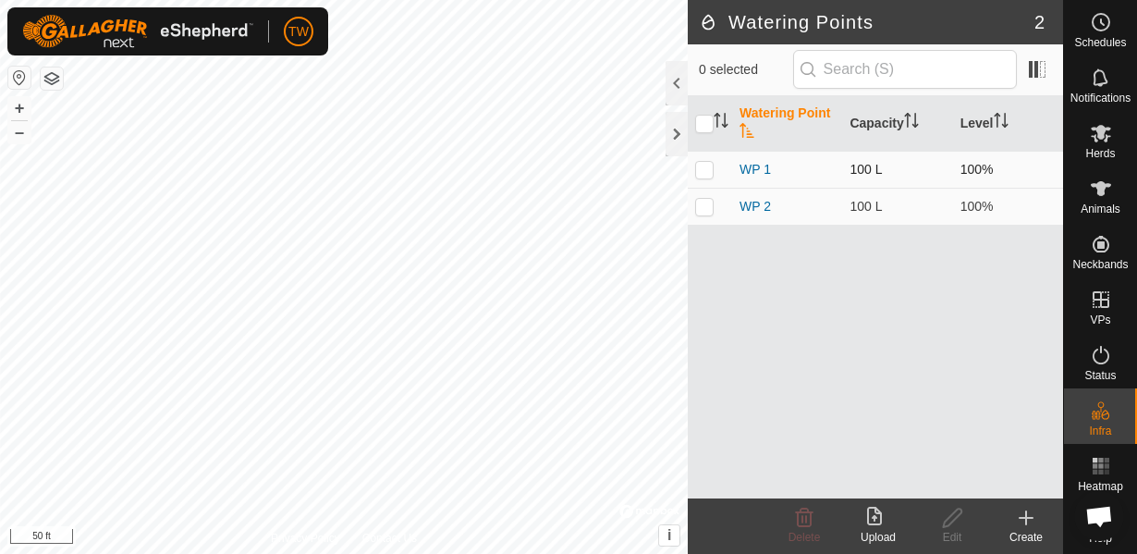
click at [704, 168] on p-checkbox at bounding box center [704, 169] width 18 height 15
click at [708, 165] on p-checkbox at bounding box center [704, 169] width 18 height 15
click at [708, 168] on p-checkbox at bounding box center [704, 169] width 18 height 15
click at [803, 516] on icon at bounding box center [804, 518] width 22 height 22
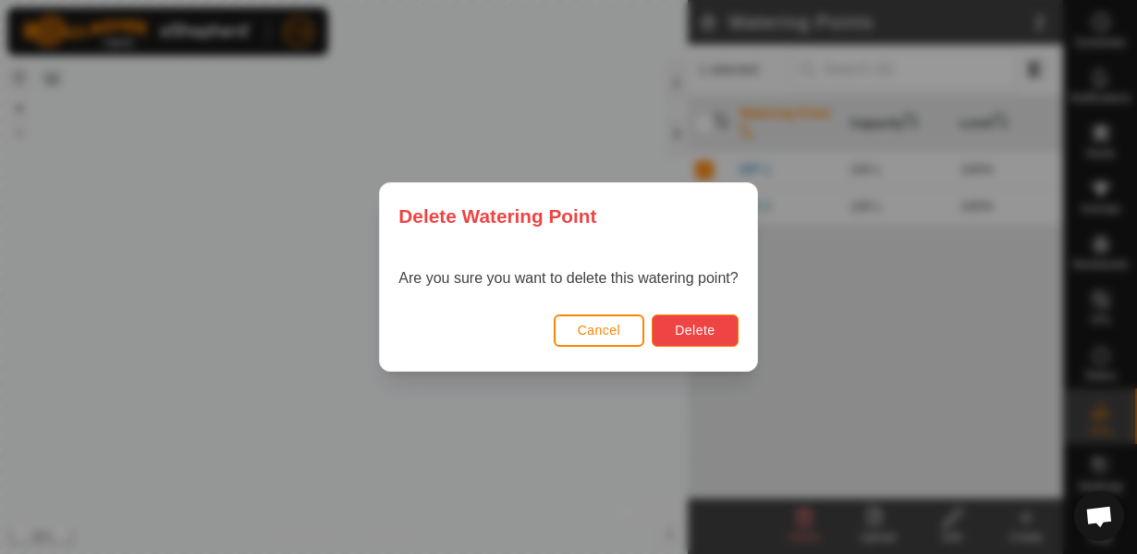
click at [711, 320] on button "Delete" at bounding box center [695, 330] width 86 height 32
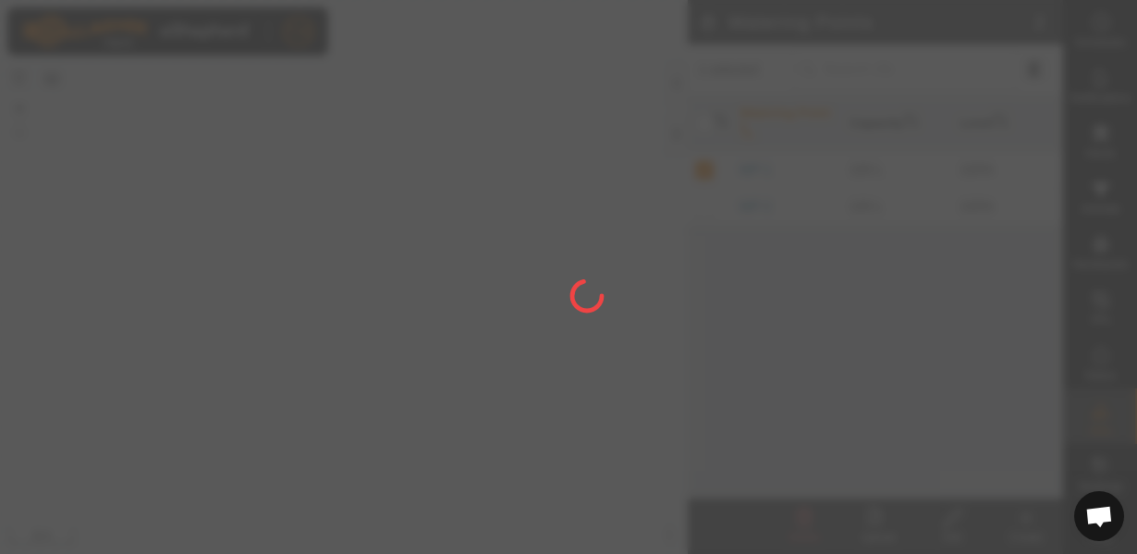
checkbox input "false"
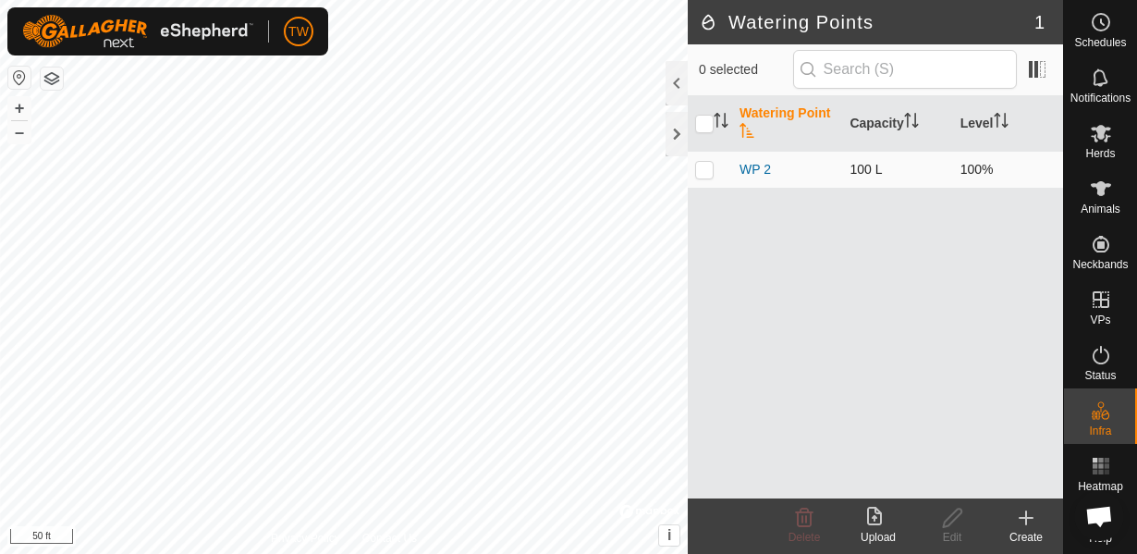
click at [713, 171] on p-checkbox at bounding box center [704, 169] width 18 height 15
checkbox input "true"
click at [808, 531] on span "Delete" at bounding box center [805, 537] width 32 height 13
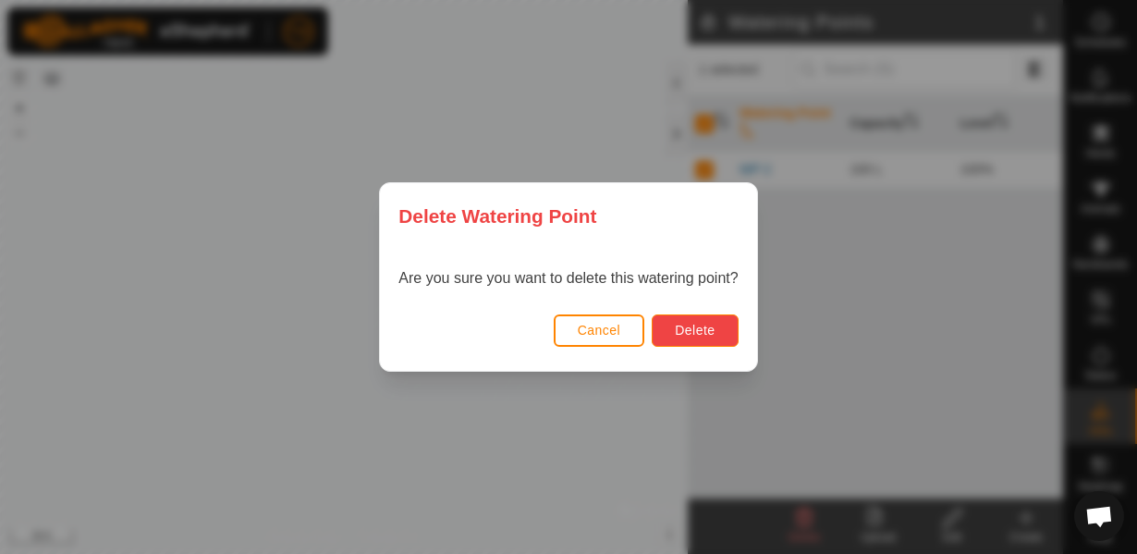
click at [703, 315] on button "Delete" at bounding box center [695, 330] width 86 height 32
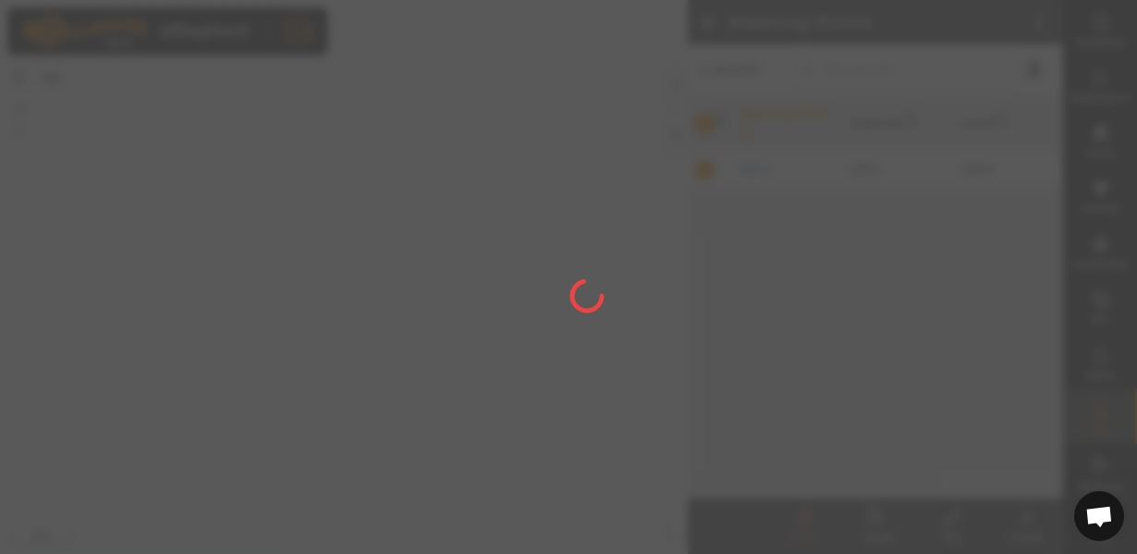
checkbox input "false"
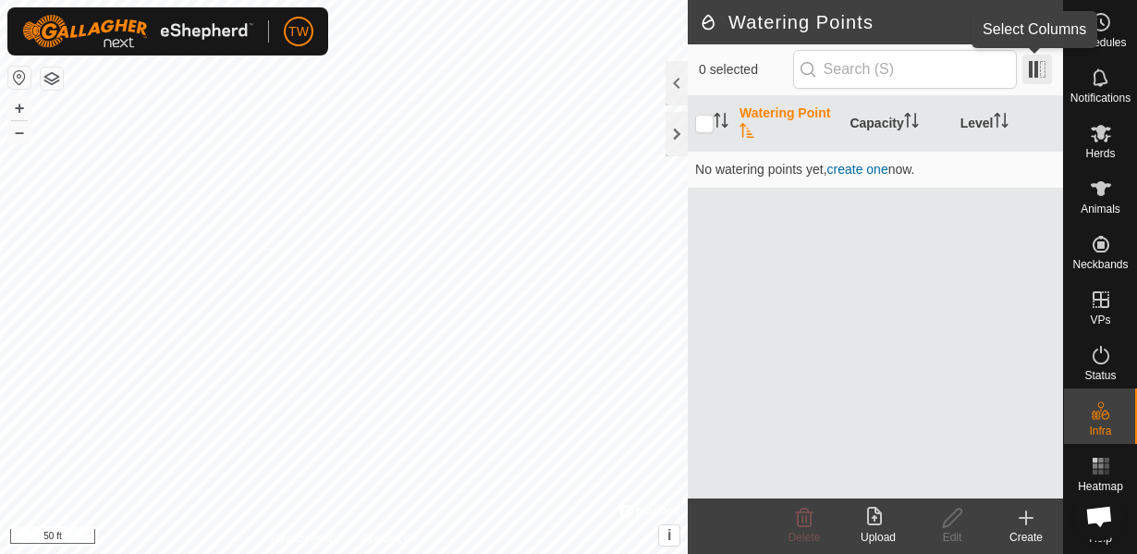
click at [1043, 77] on span at bounding box center [1038, 70] width 30 height 30
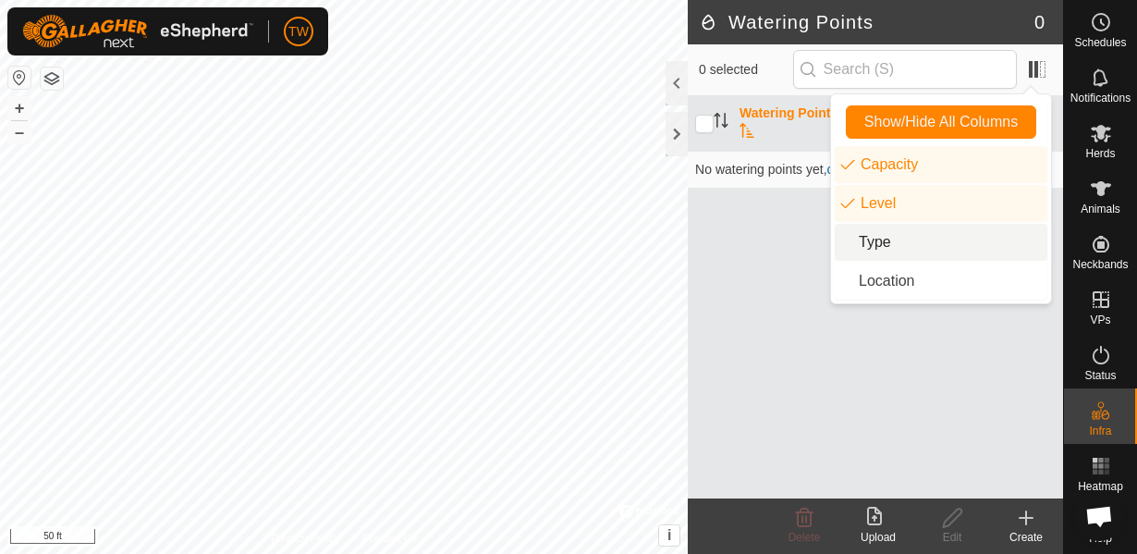
click at [767, 296] on div "Watering Point Capacity Level No watering points yet , create one now." at bounding box center [875, 297] width 375 height 402
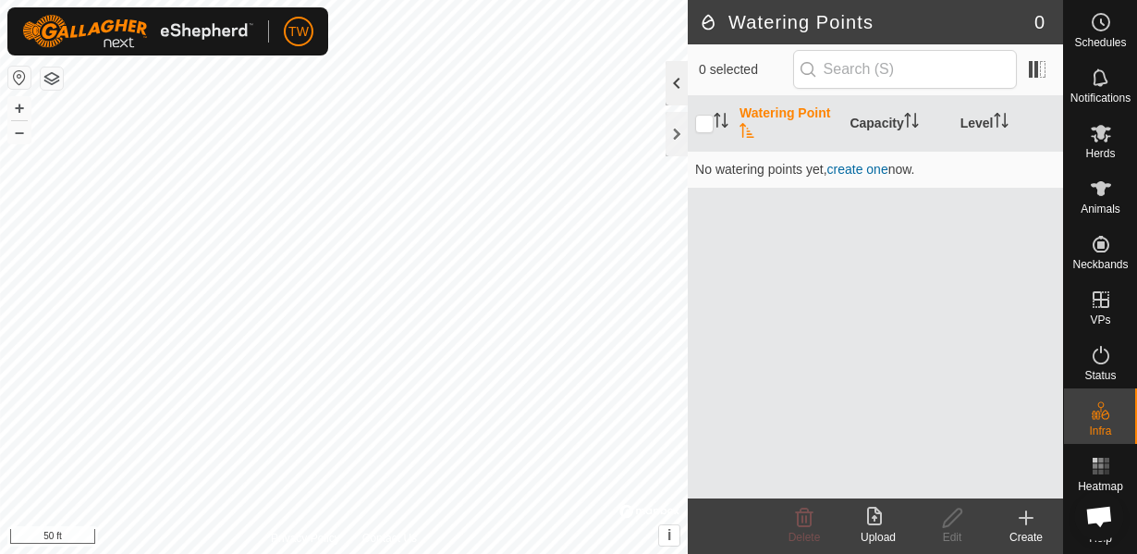
click at [676, 92] on div at bounding box center [677, 83] width 22 height 44
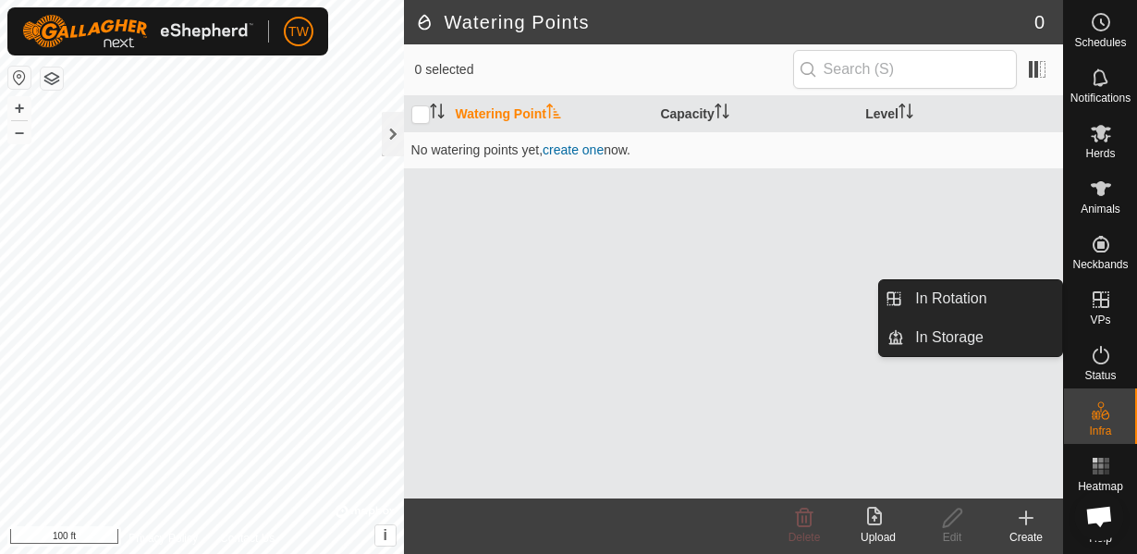
click at [1109, 303] on icon at bounding box center [1101, 299] width 22 height 22
click at [965, 295] on link "In Rotation" at bounding box center [983, 298] width 158 height 37
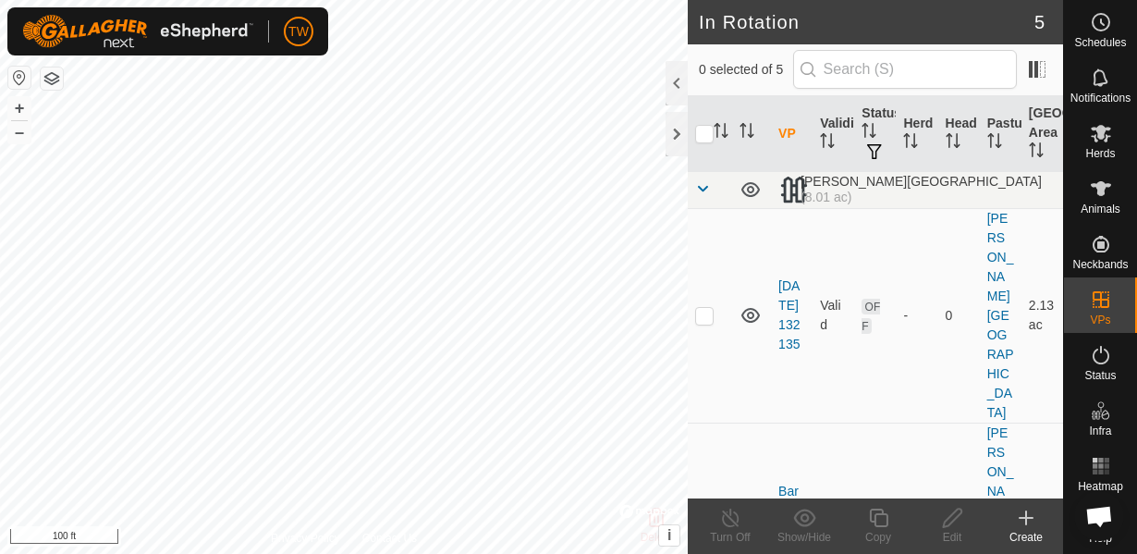
click at [1026, 522] on icon at bounding box center [1026, 517] width 0 height 13
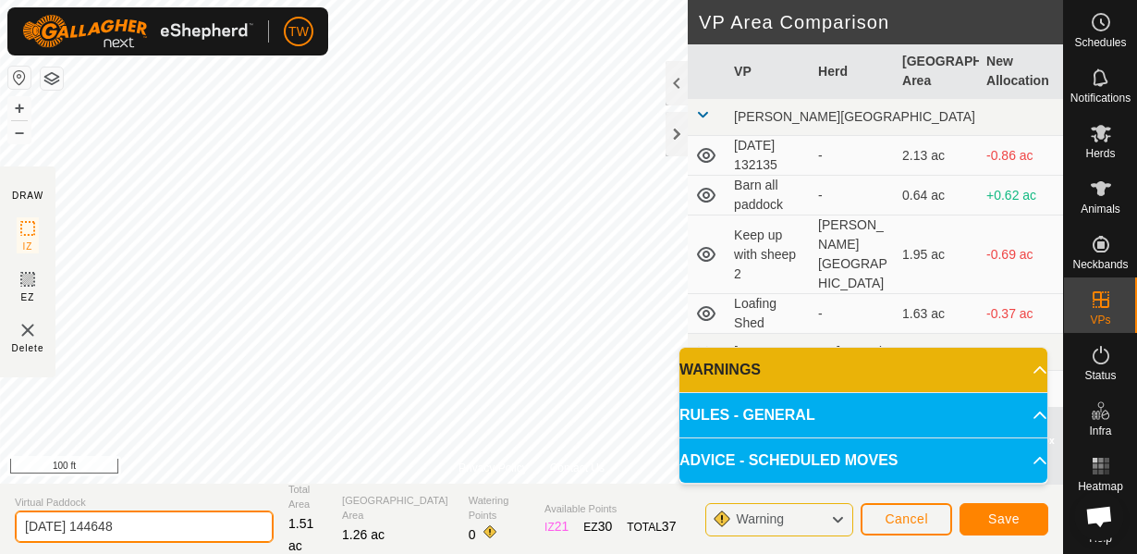
drag, startPoint x: 176, startPoint y: 528, endPoint x: 0, endPoint y: 532, distance: 175.7
click at [0, 532] on section "Virtual Paddock 2025-09-13 144648 Total Area 1.51 ac Grazing Area 1.26 ac Water…" at bounding box center [531, 519] width 1063 height 70
type input "h"
type input "Heifer Trainer"
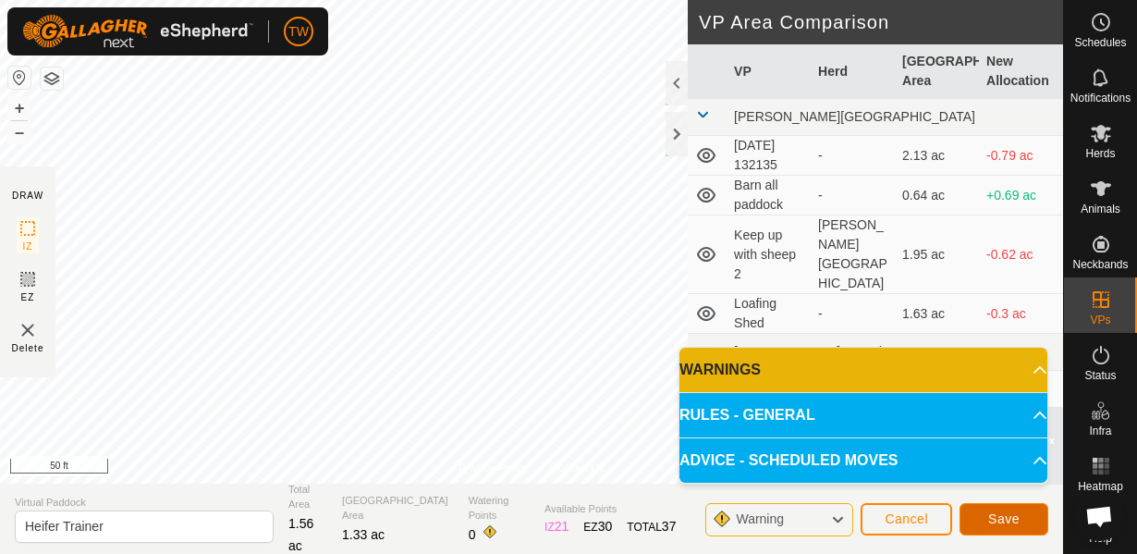
click at [1022, 519] on button "Save" at bounding box center [1004, 519] width 89 height 32
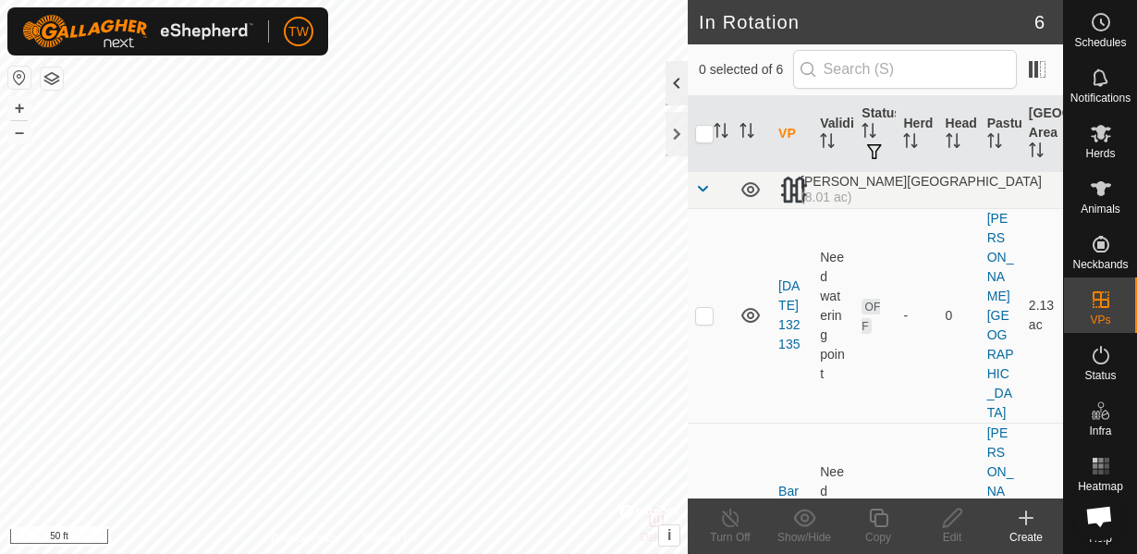
click at [671, 88] on div at bounding box center [677, 83] width 22 height 44
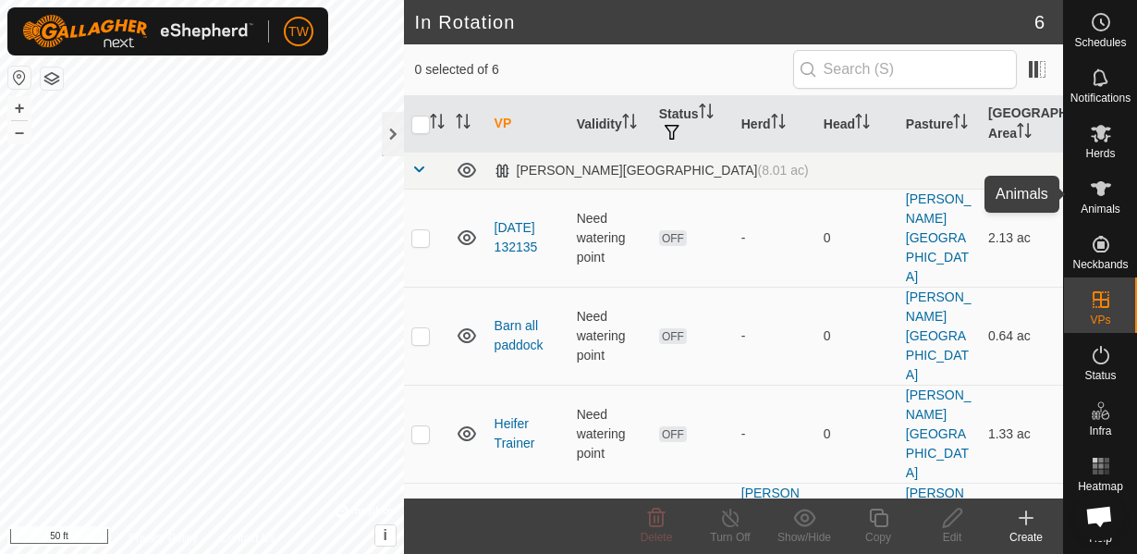
click at [1116, 197] on es-animals-svg-icon at bounding box center [1100, 189] width 33 height 30
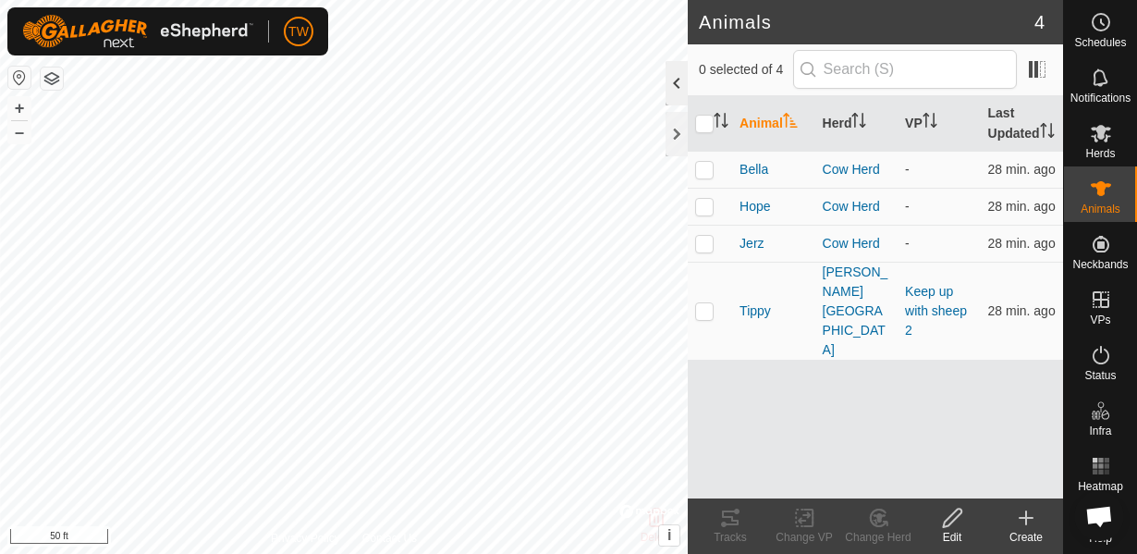
click at [669, 78] on div at bounding box center [677, 83] width 22 height 44
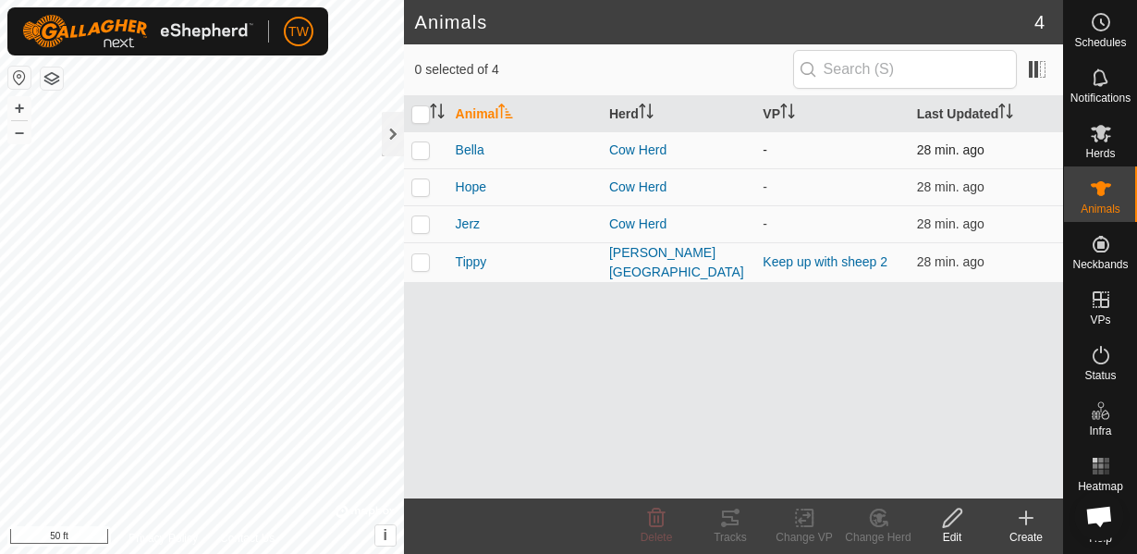
click at [419, 152] on p-checkbox at bounding box center [420, 149] width 18 height 15
checkbox input "true"
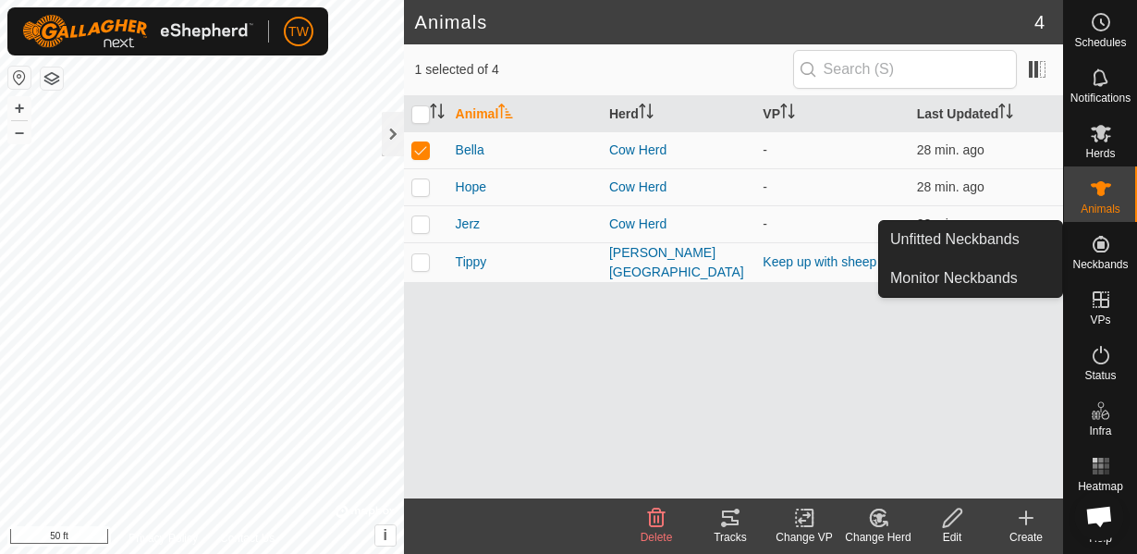
click at [1107, 249] on icon at bounding box center [1101, 244] width 17 height 17
click at [952, 277] on link "Monitor Neckbands" at bounding box center [970, 278] width 183 height 37
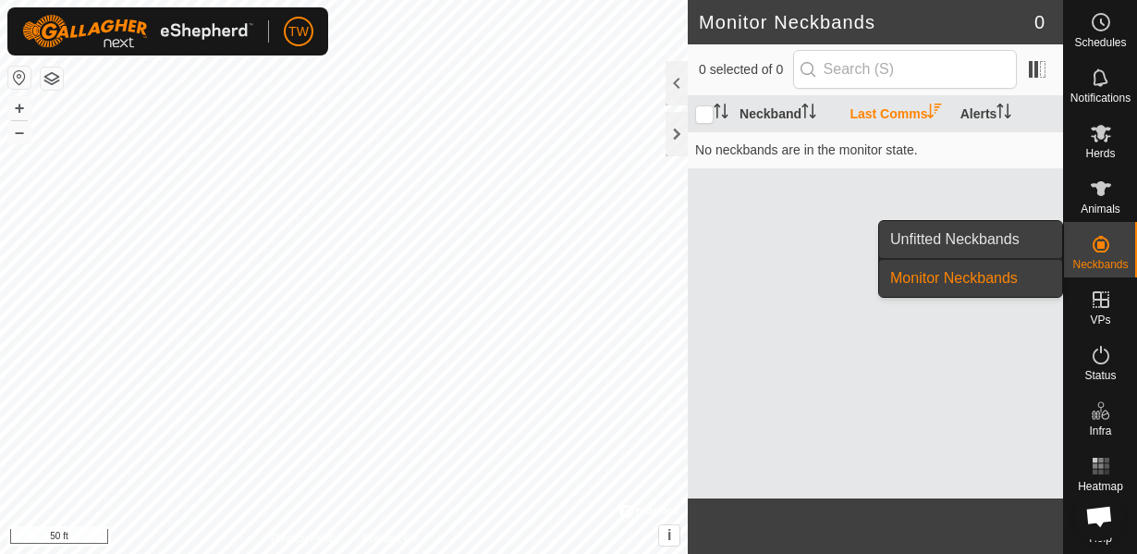
click at [969, 240] on link "Unfitted Neckbands" at bounding box center [970, 239] width 183 height 37
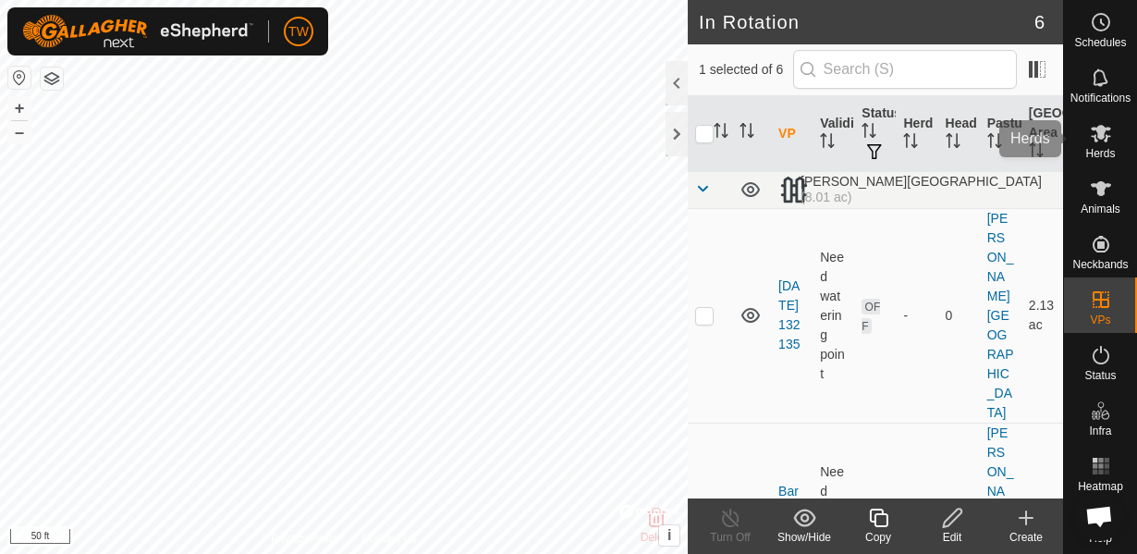
click at [1108, 144] on es-mob-svg-icon at bounding box center [1100, 133] width 33 height 30
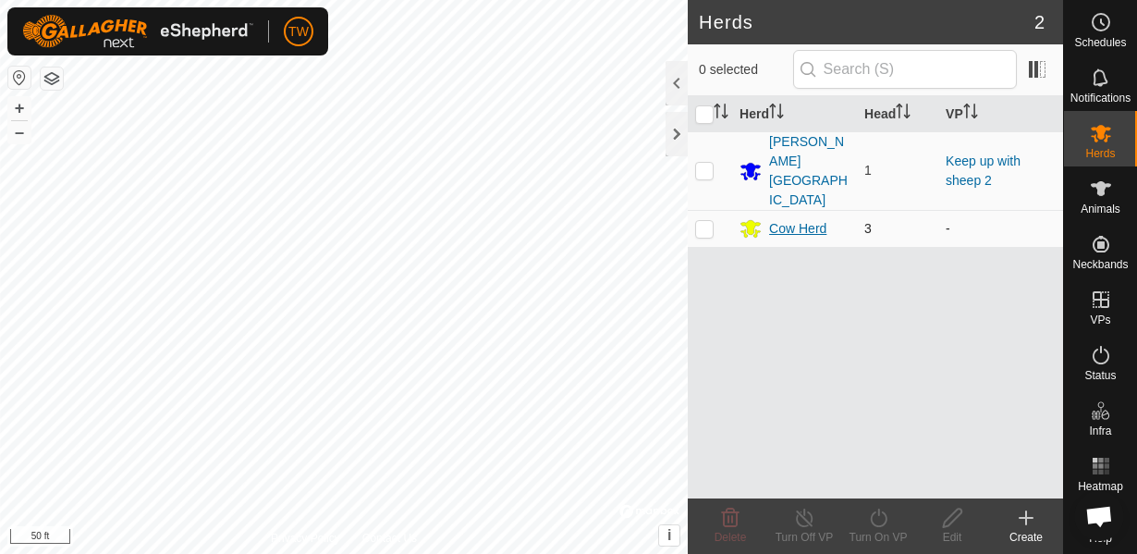
click at [775, 219] on div "Cow Herd" at bounding box center [797, 228] width 57 height 19
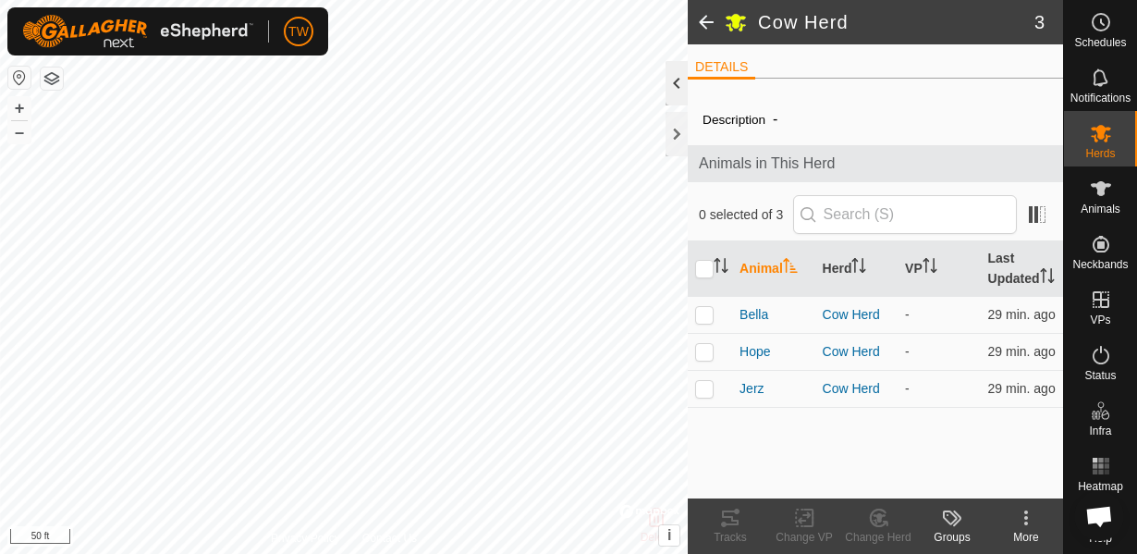
click at [681, 92] on div at bounding box center [677, 83] width 22 height 44
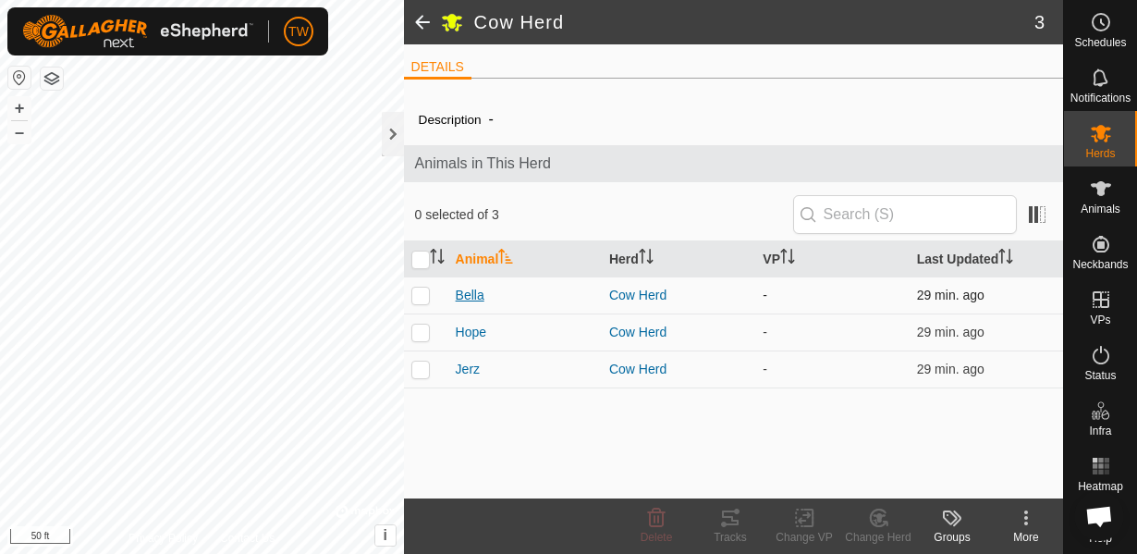
click at [469, 297] on span "Bella" at bounding box center [470, 295] width 29 height 19
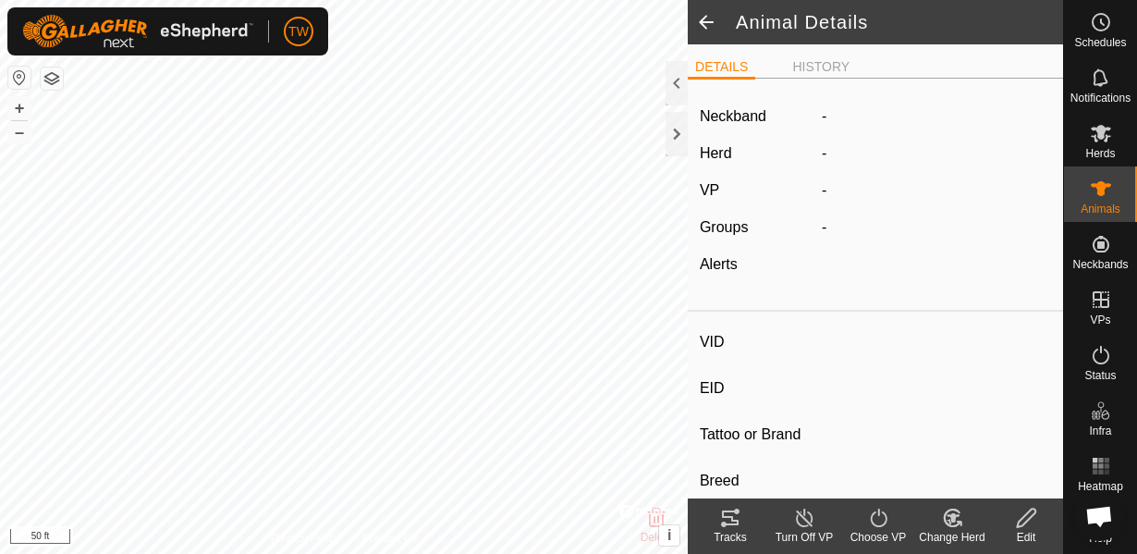
type input "Bella"
type input "-"
type input "Angus-Jersey"
type input "-"
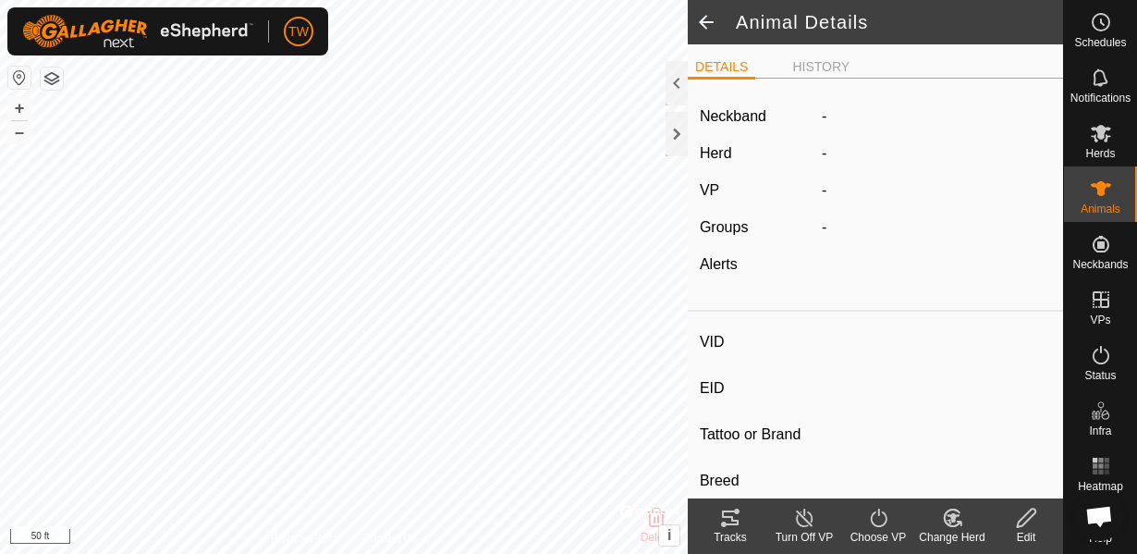
type input "Dry"
type input "0 kg"
type input "-"
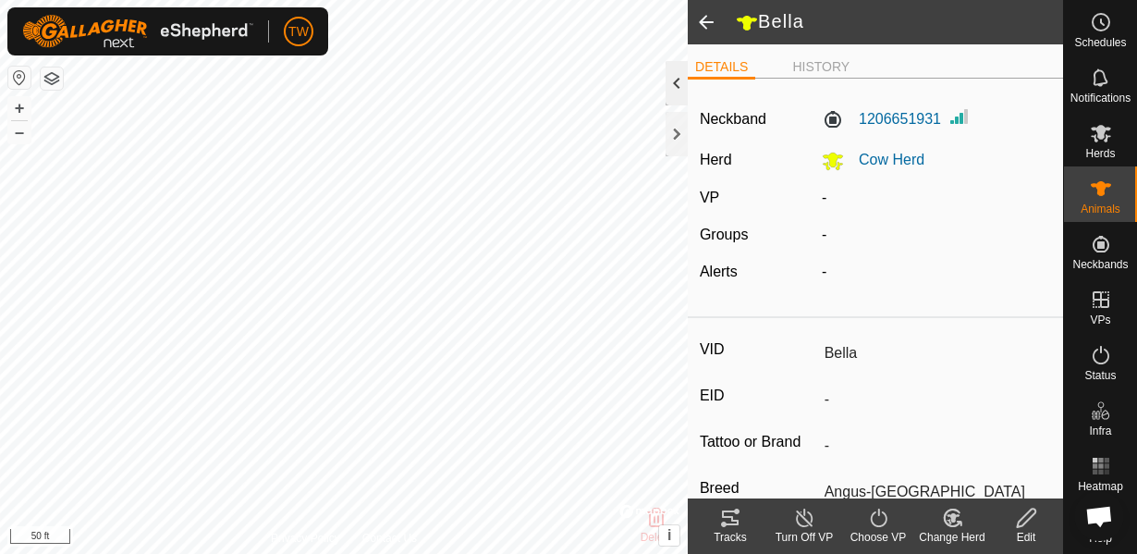
click at [669, 87] on div at bounding box center [677, 83] width 22 height 44
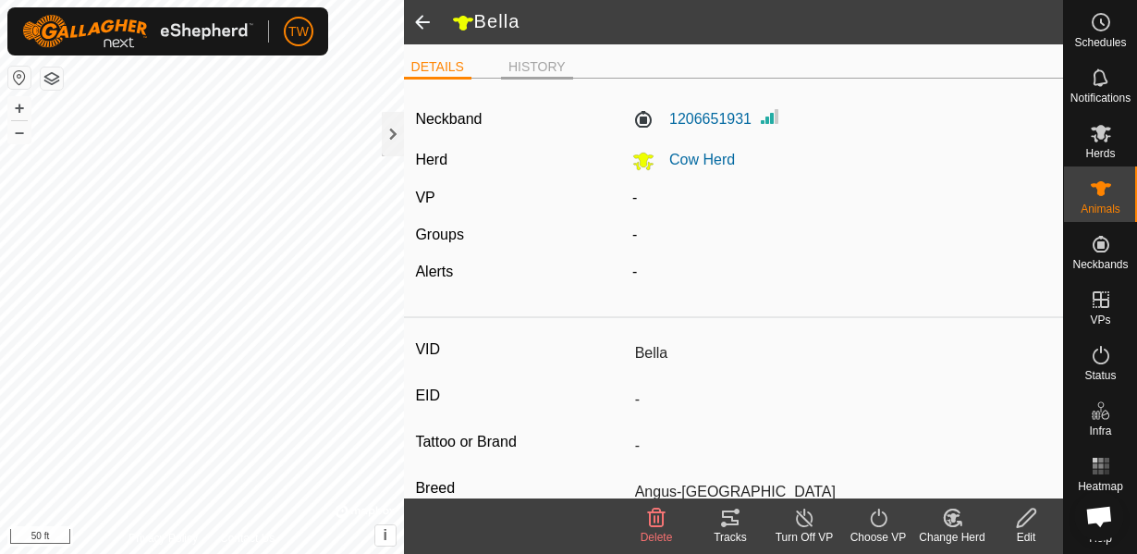
click at [545, 70] on li "HISTORY" at bounding box center [537, 68] width 72 height 22
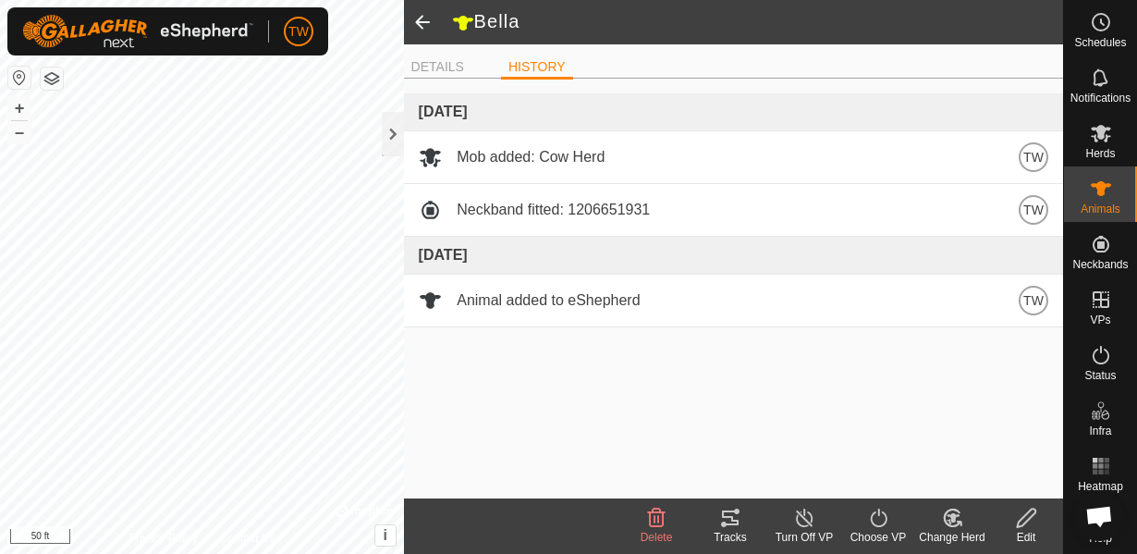
click at [420, 32] on span at bounding box center [422, 22] width 37 height 44
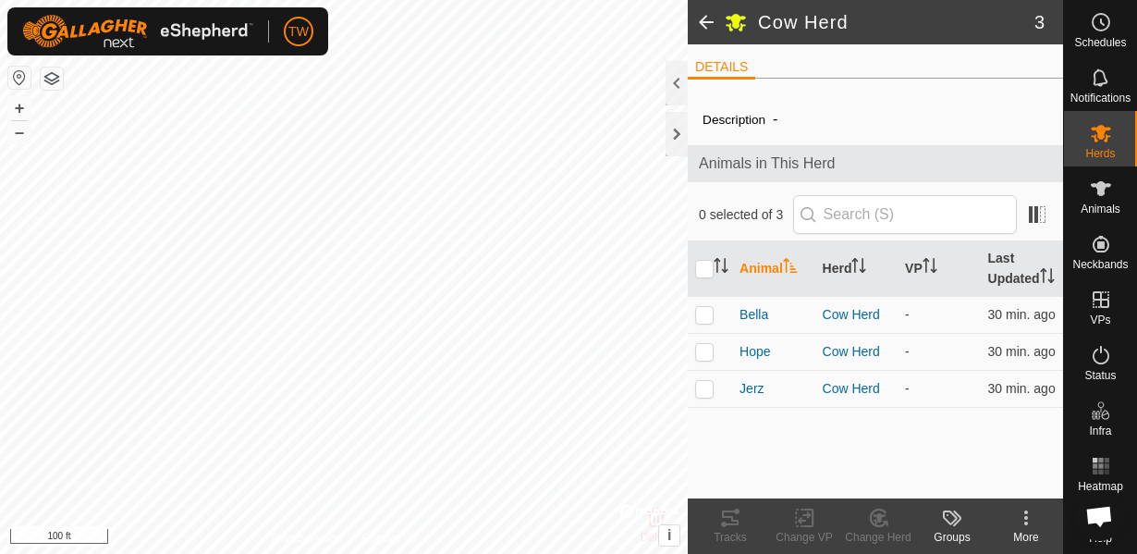
click at [1108, 520] on span "Open chat" at bounding box center [1099, 518] width 30 height 24
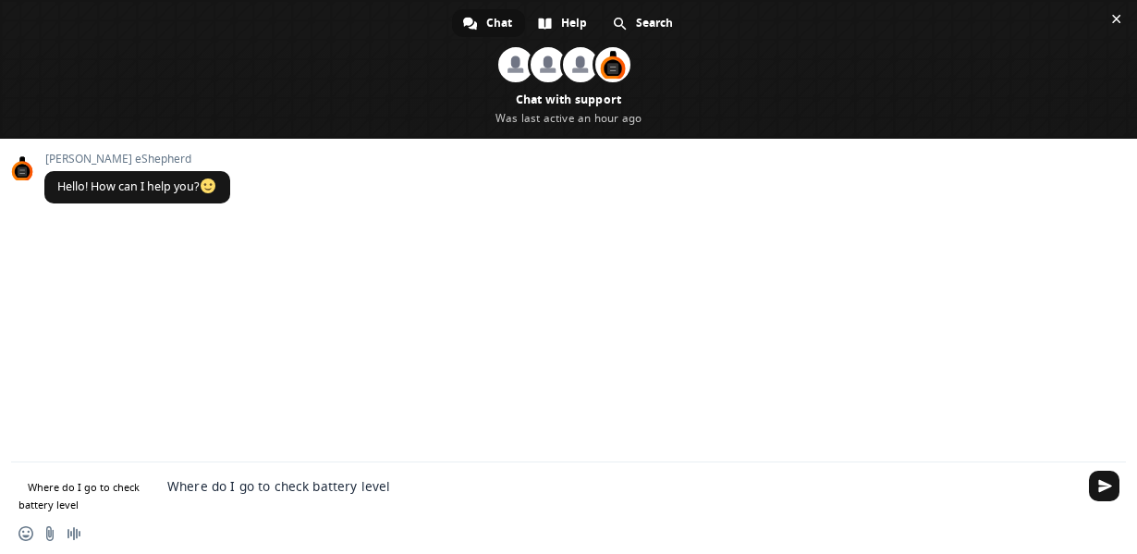
type textarea "Where do I go to check battery level?"
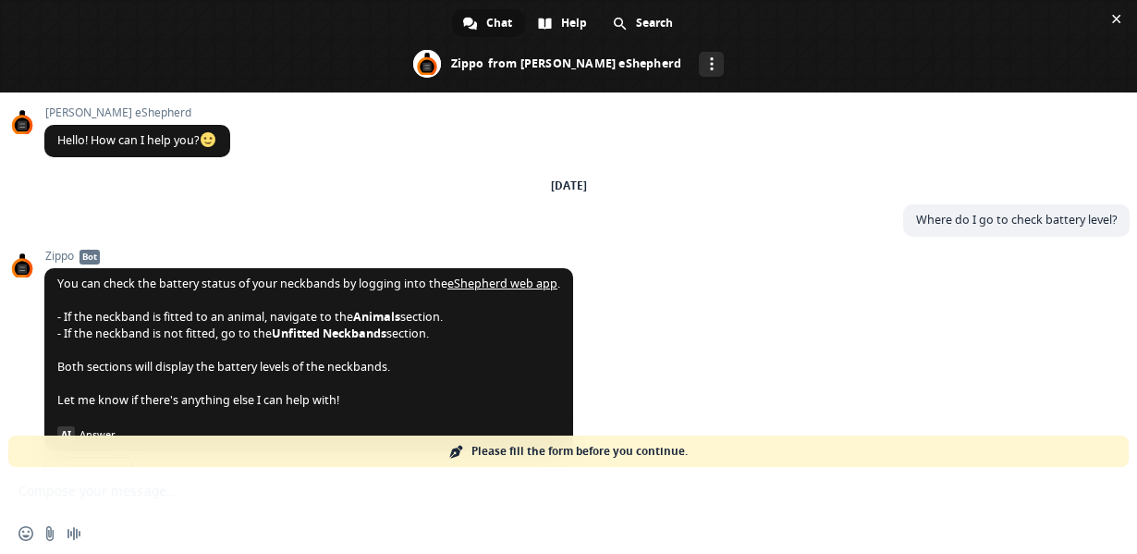
scroll to position [158, 0]
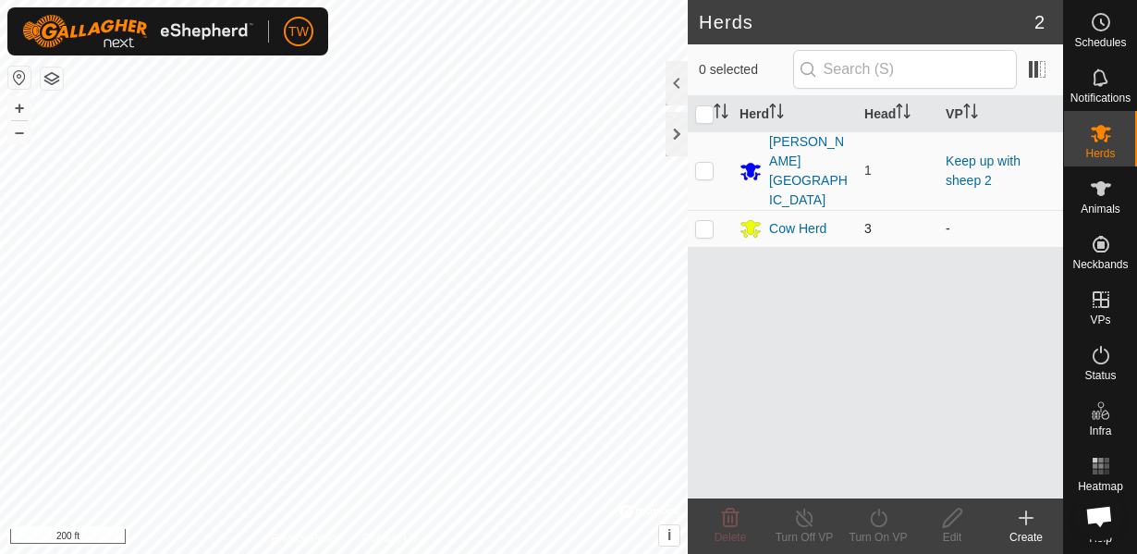
scroll to position [158, 0]
click at [1104, 190] on icon at bounding box center [1101, 189] width 22 height 22
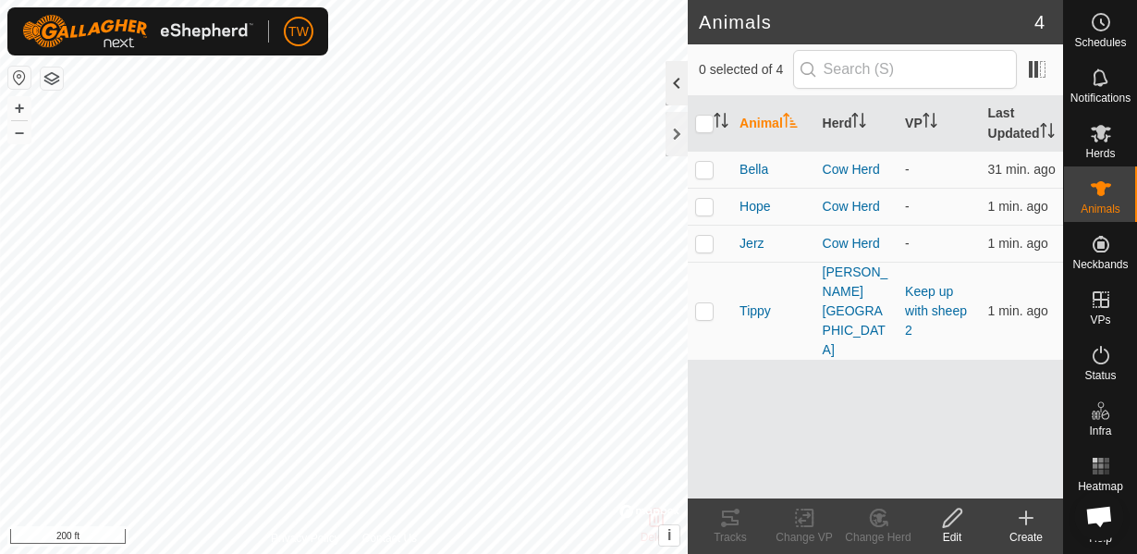
click at [677, 91] on div at bounding box center [677, 83] width 22 height 44
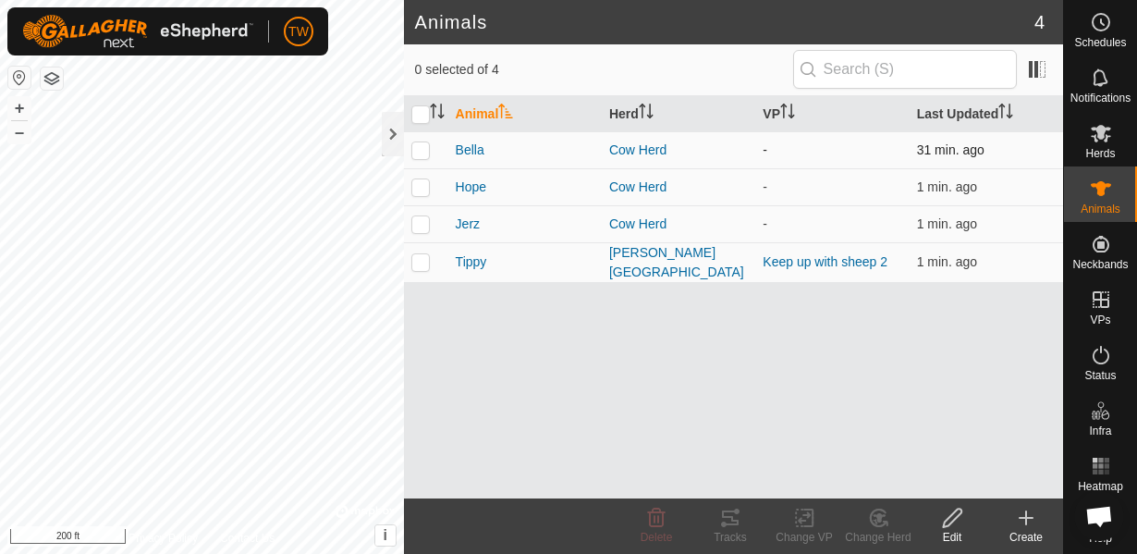
click at [420, 151] on p-checkbox at bounding box center [420, 149] width 18 height 15
checkbox input "true"
click at [478, 190] on span "Hope" at bounding box center [471, 187] width 31 height 19
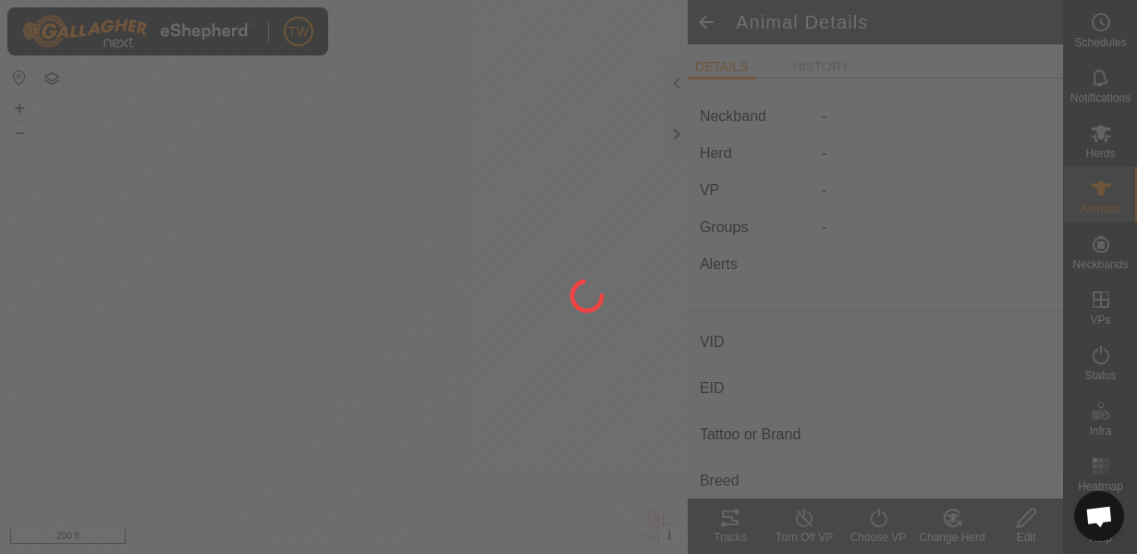
type input "Hope"
type input "-"
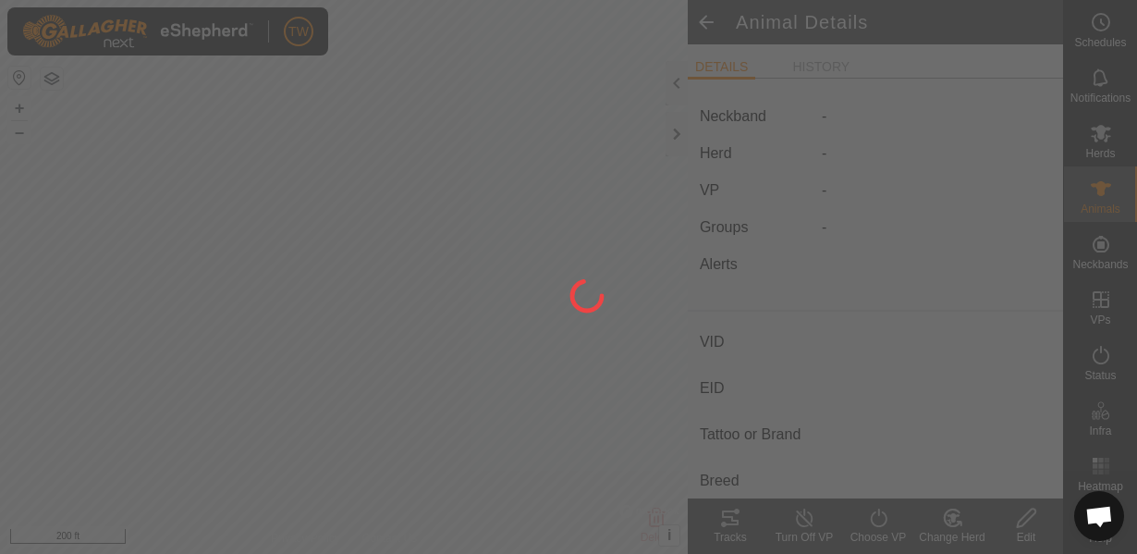
type input "0 kg"
type input "-"
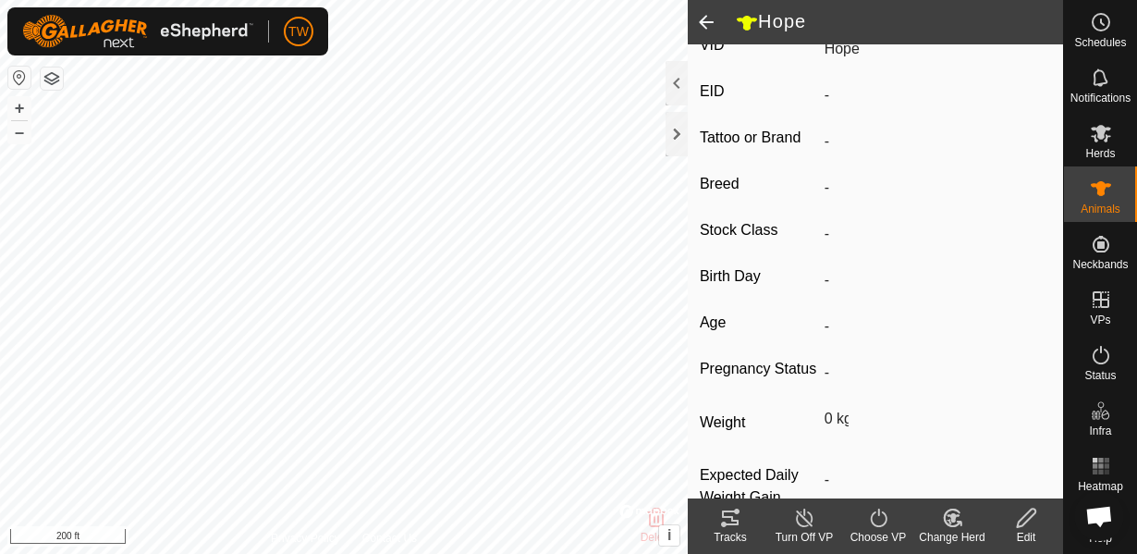
scroll to position [350, 0]
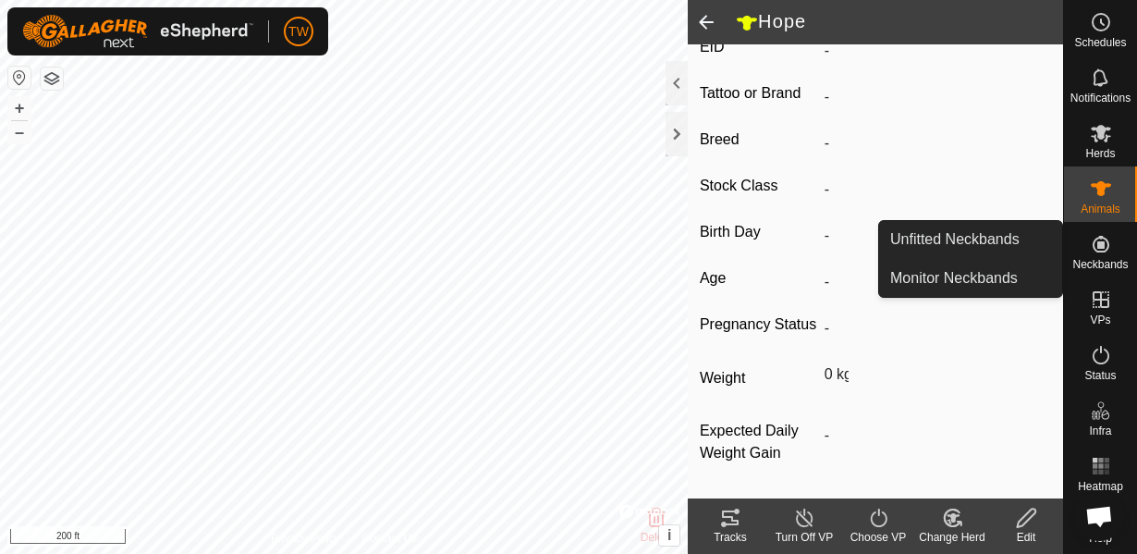
click at [1100, 253] on icon at bounding box center [1101, 244] width 22 height 22
click at [935, 281] on link "Monitor Neckbands" at bounding box center [970, 278] width 183 height 37
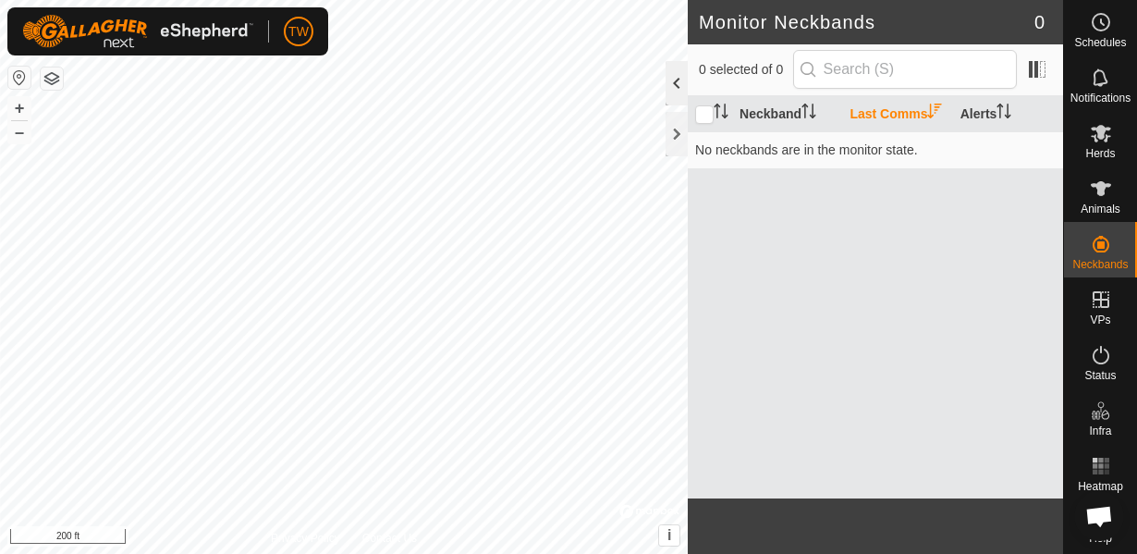
click at [672, 86] on div at bounding box center [677, 83] width 22 height 44
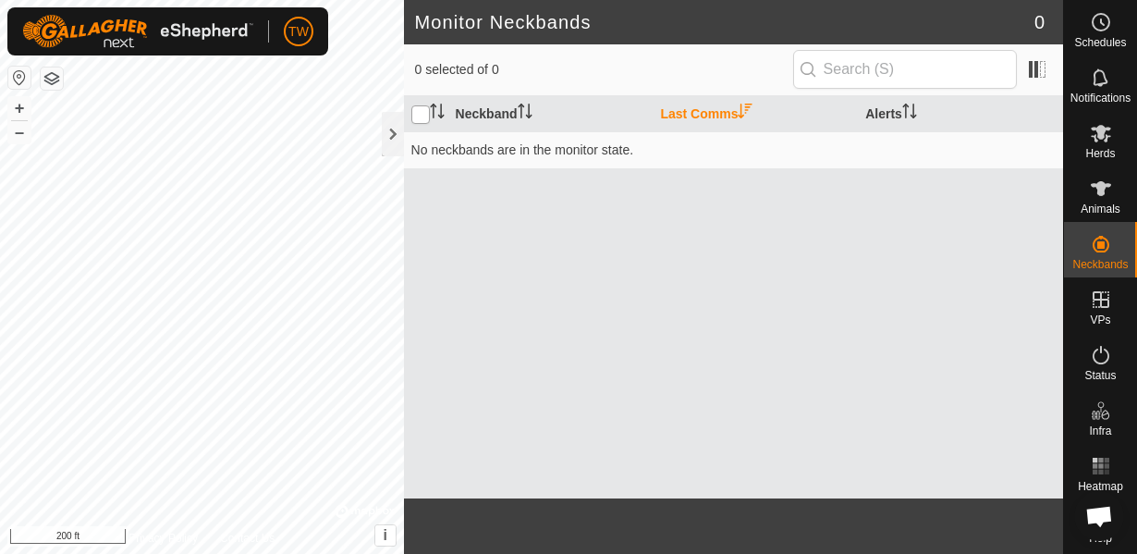
click at [411, 119] on input "checkbox" at bounding box center [420, 114] width 18 height 18
click at [419, 117] on input "checkbox" at bounding box center [420, 114] width 18 height 18
checkbox input "false"
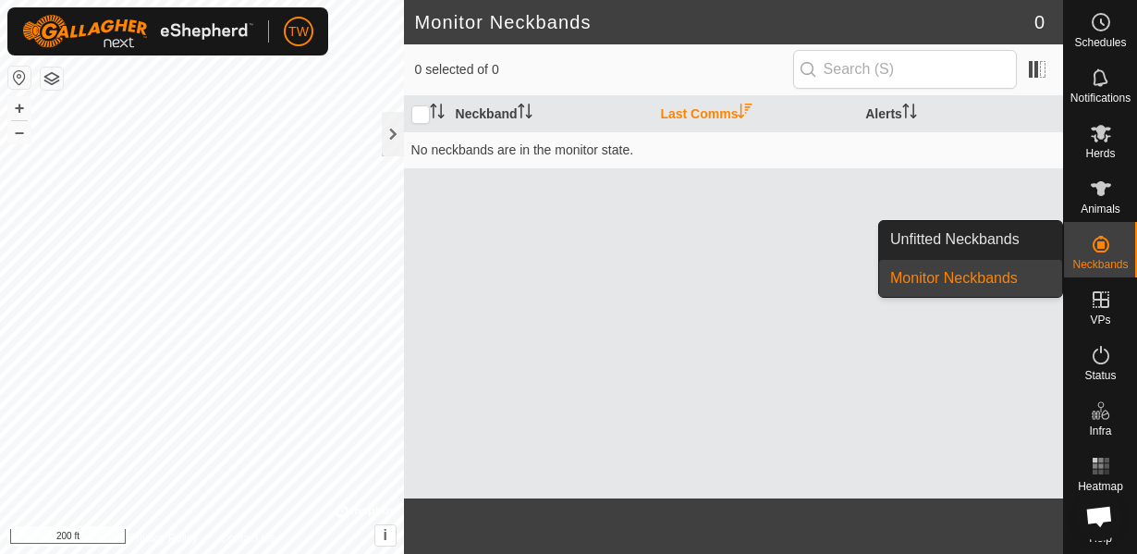
click at [1093, 249] on icon at bounding box center [1101, 244] width 17 height 17
click at [984, 246] on link "Unfitted Neckbands" at bounding box center [970, 239] width 183 height 37
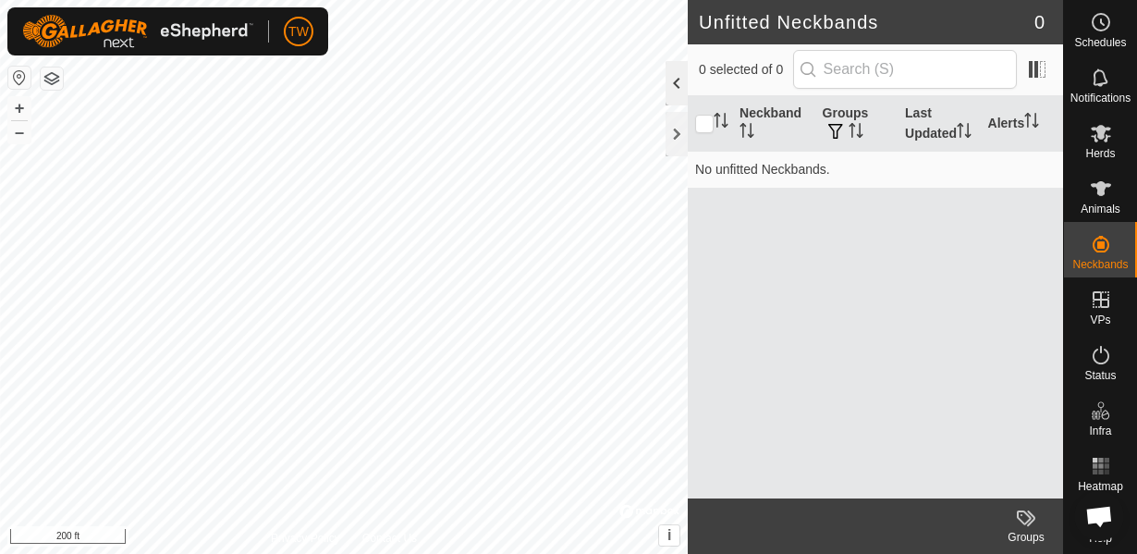
click at [671, 80] on div at bounding box center [677, 83] width 22 height 44
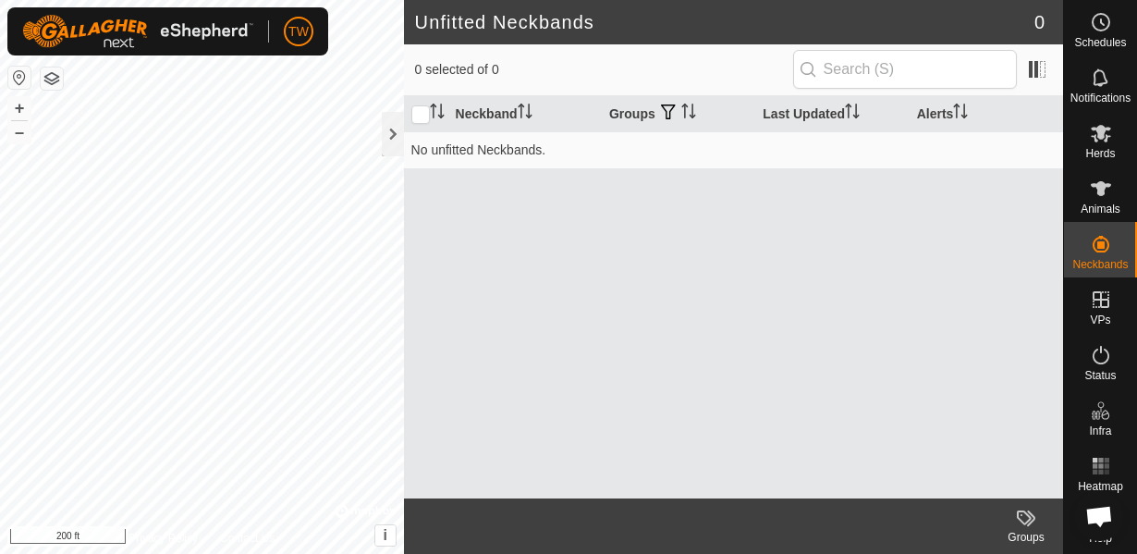
click at [1019, 527] on icon at bounding box center [1026, 518] width 22 height 22
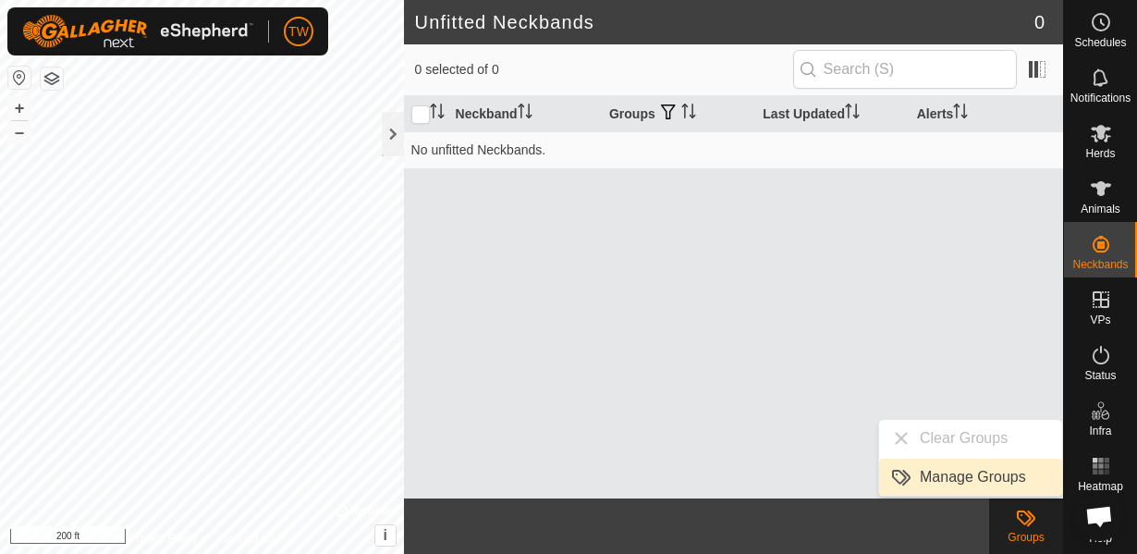
click at [979, 475] on link "Manage Groups" at bounding box center [970, 477] width 183 height 37
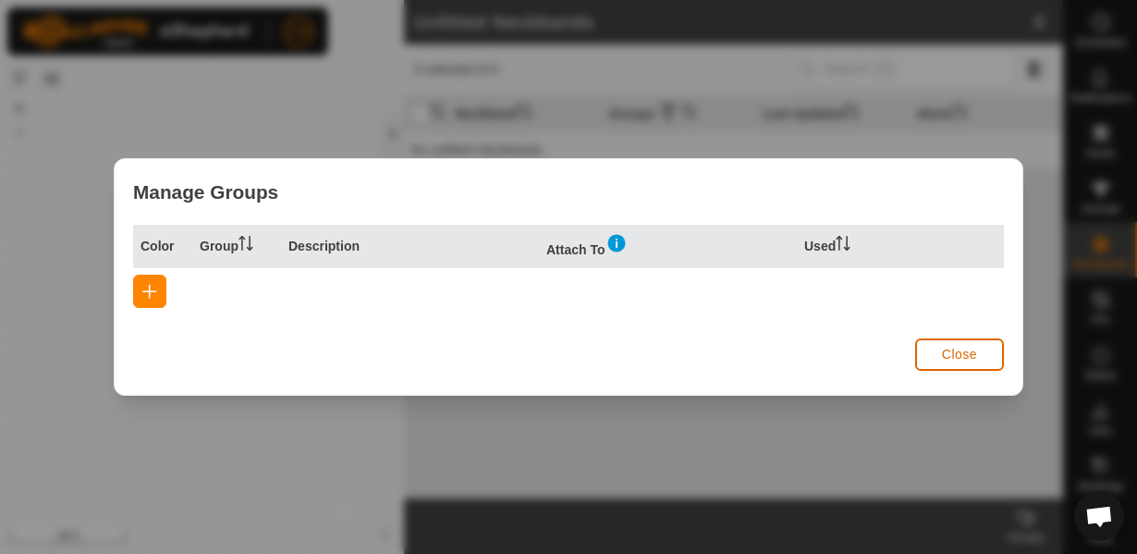
click at [984, 352] on button "Close" at bounding box center [959, 354] width 89 height 32
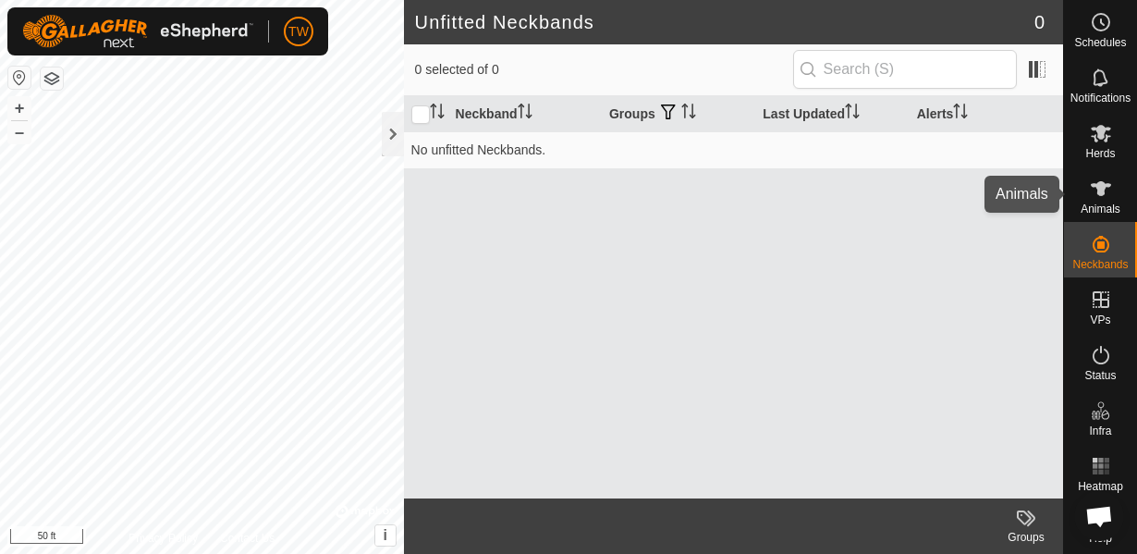
click at [1112, 186] on es-animals-svg-icon at bounding box center [1100, 189] width 33 height 30
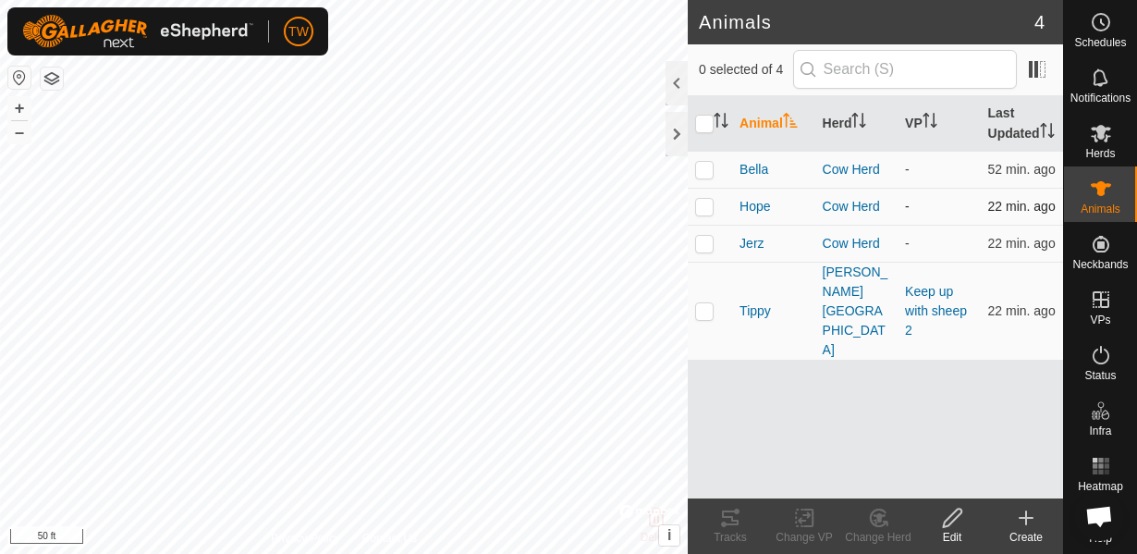
click at [709, 205] on p-checkbox at bounding box center [704, 206] width 18 height 15
checkbox input "true"
click at [807, 523] on icon at bounding box center [804, 518] width 23 height 22
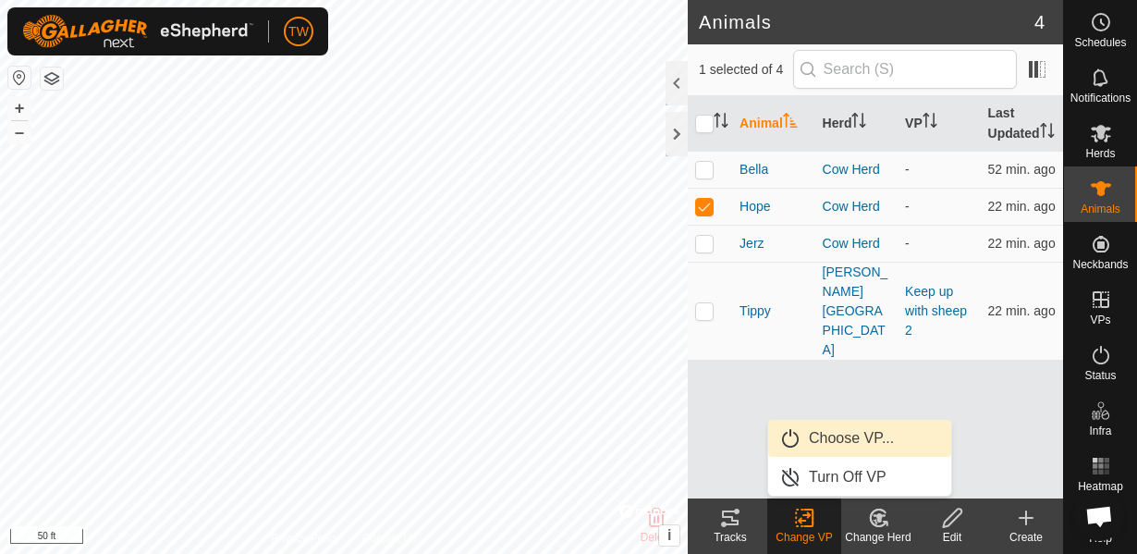
click at [849, 440] on link "Choose VP..." at bounding box center [859, 438] width 183 height 37
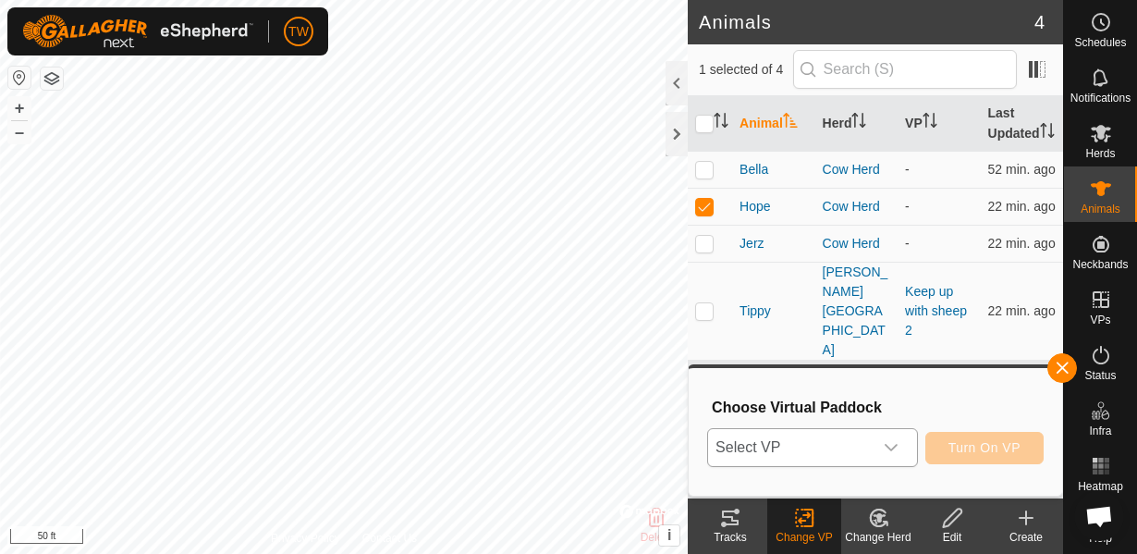
click at [904, 447] on div "dropdown trigger" at bounding box center [891, 447] width 37 height 37
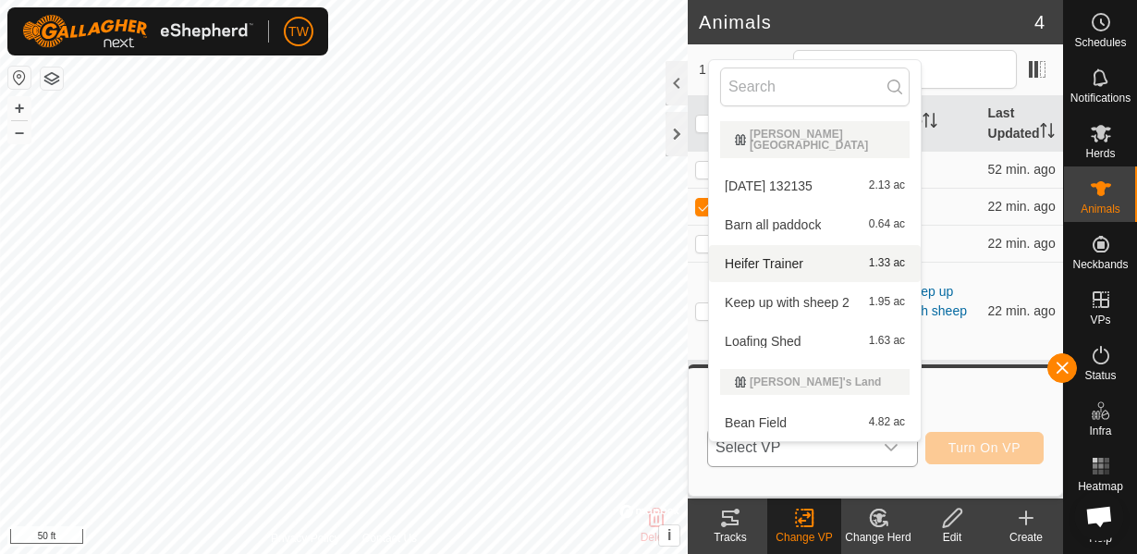
click at [772, 252] on li "Heifer Trainer 1.33 ac" at bounding box center [815, 263] width 212 height 37
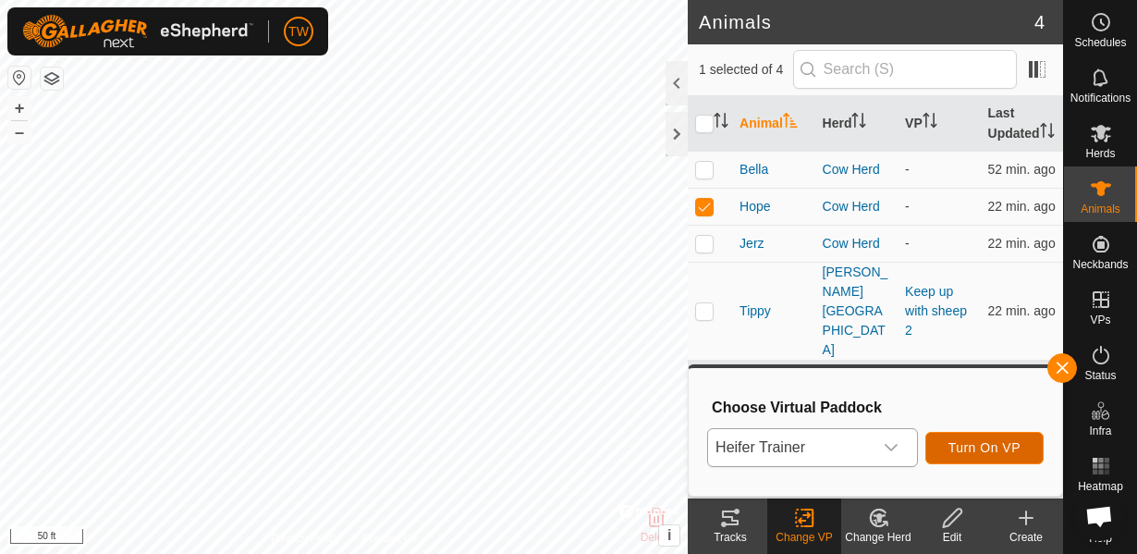
click at [981, 452] on span "Turn On VP" at bounding box center [985, 447] width 72 height 15
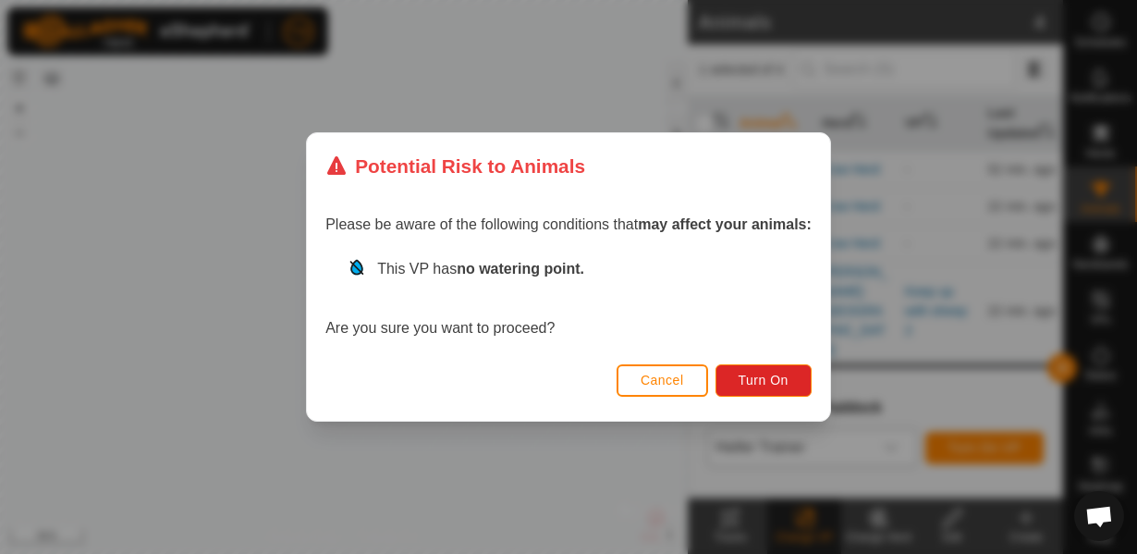
click at [667, 386] on span "Cancel" at bounding box center [662, 380] width 43 height 15
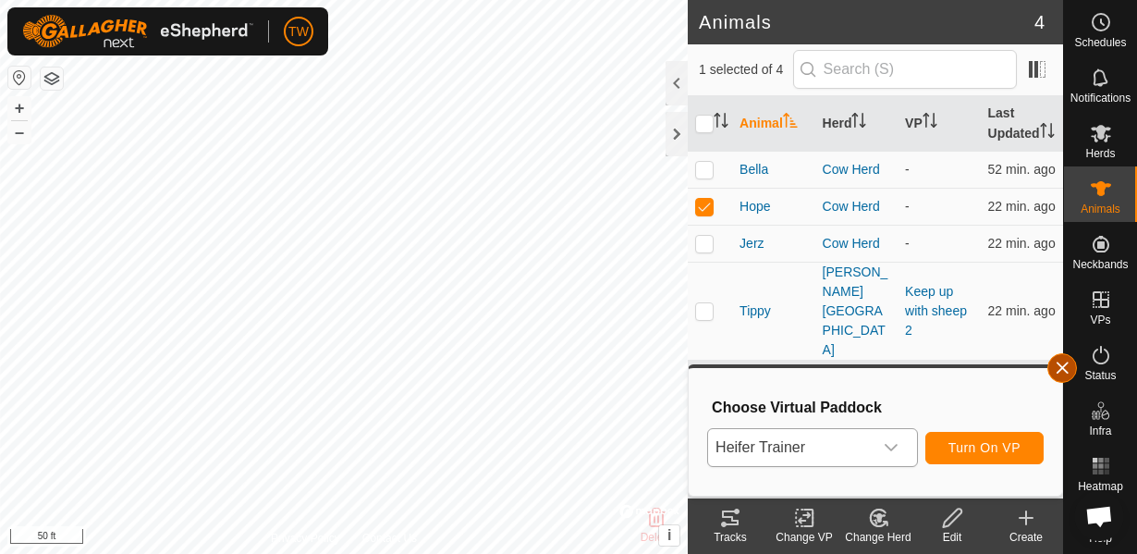
click at [1060, 373] on button "button" at bounding box center [1062, 368] width 30 height 30
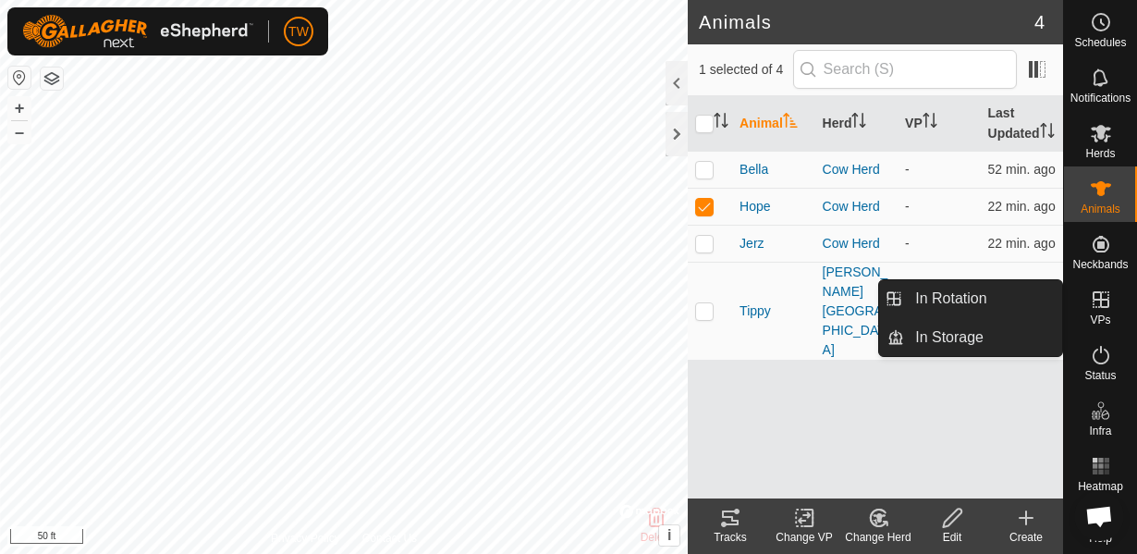
click at [1099, 306] on icon at bounding box center [1101, 299] width 17 height 17
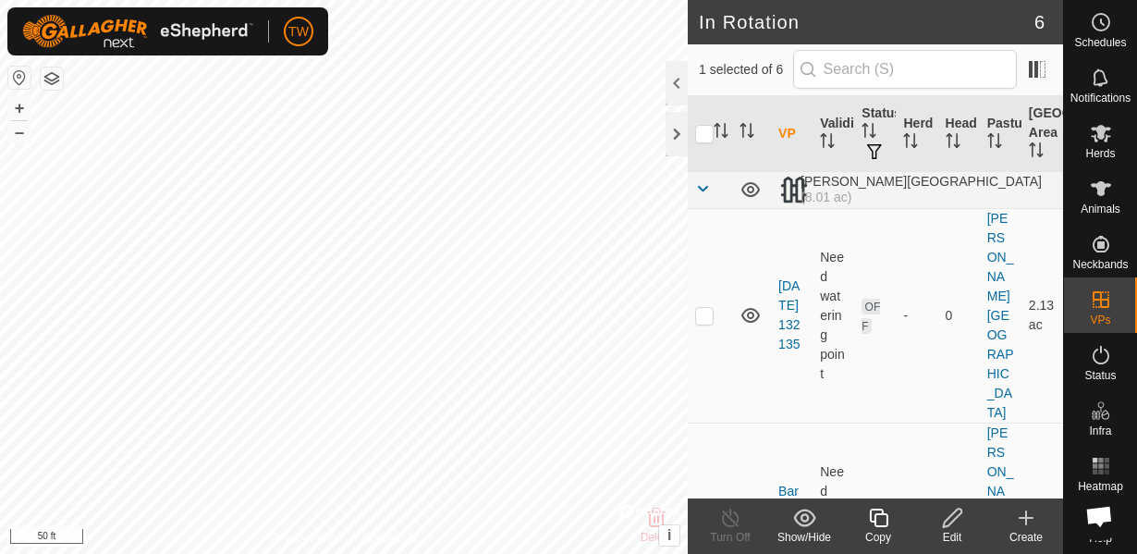
click at [955, 522] on icon at bounding box center [952, 518] width 23 height 22
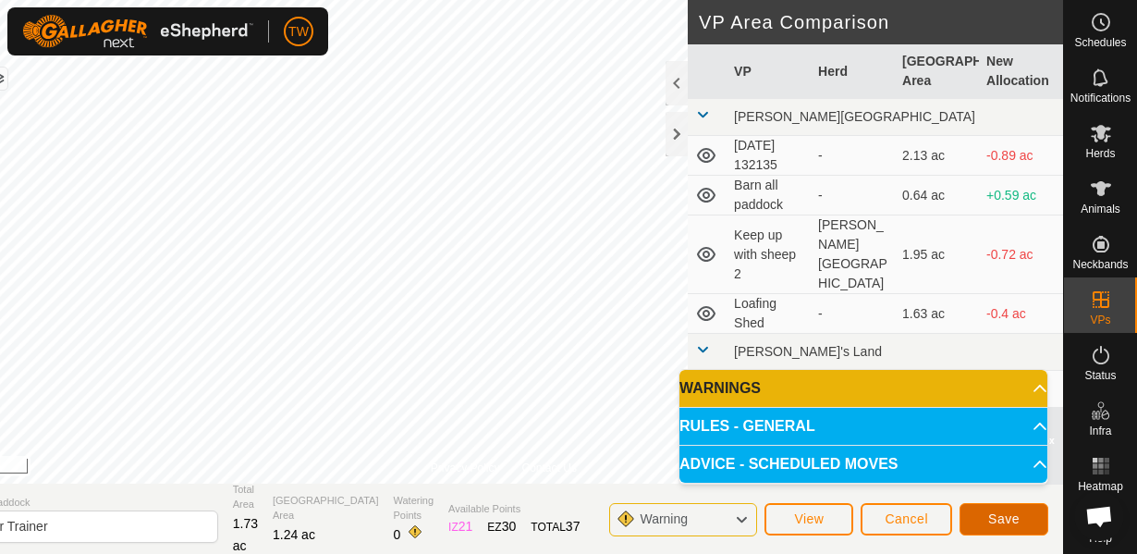
click at [993, 518] on span "Save" at bounding box center [1003, 518] width 31 height 15
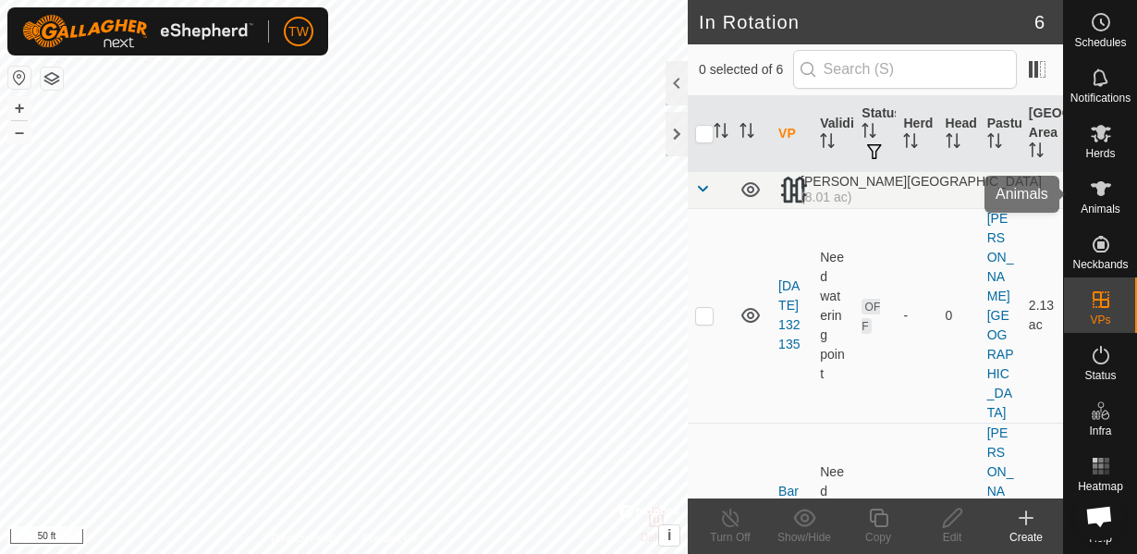
click at [1120, 199] on div "Animals" at bounding box center [1100, 193] width 73 height 55
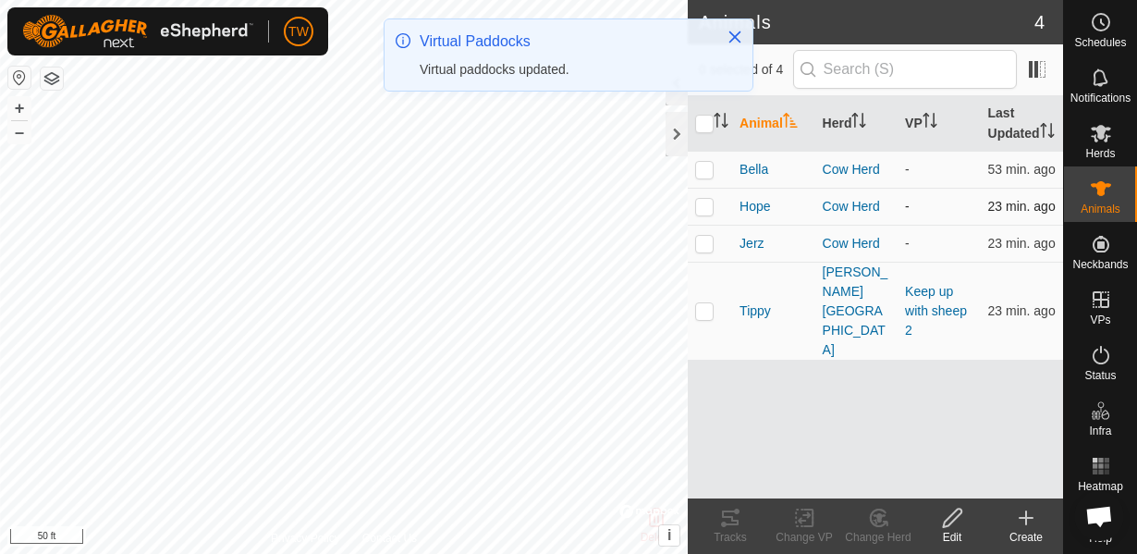
click at [699, 209] on p-checkbox at bounding box center [704, 206] width 18 height 15
checkbox input "true"
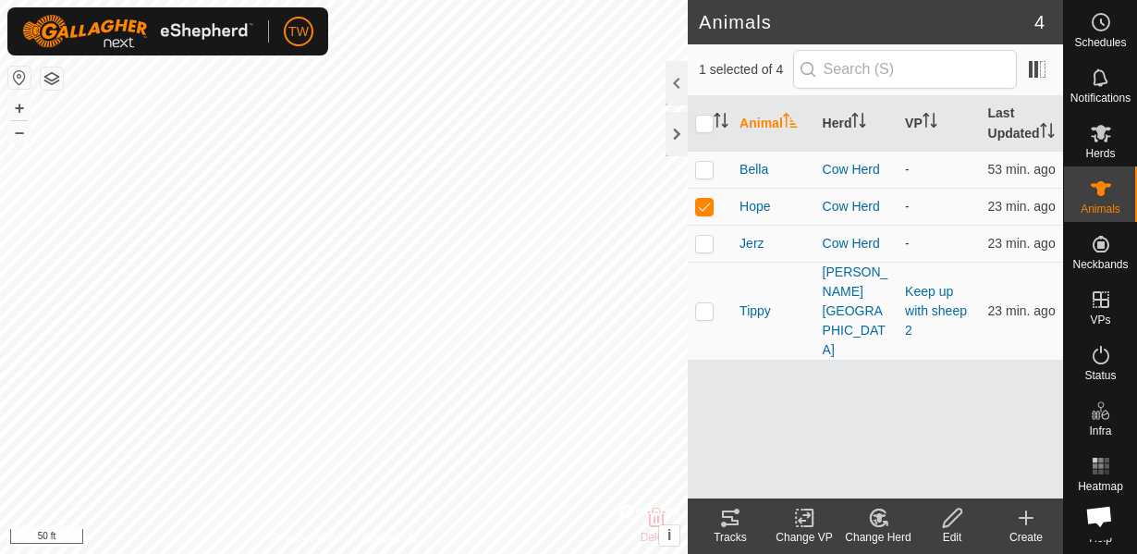
click at [802, 522] on icon at bounding box center [804, 518] width 23 height 22
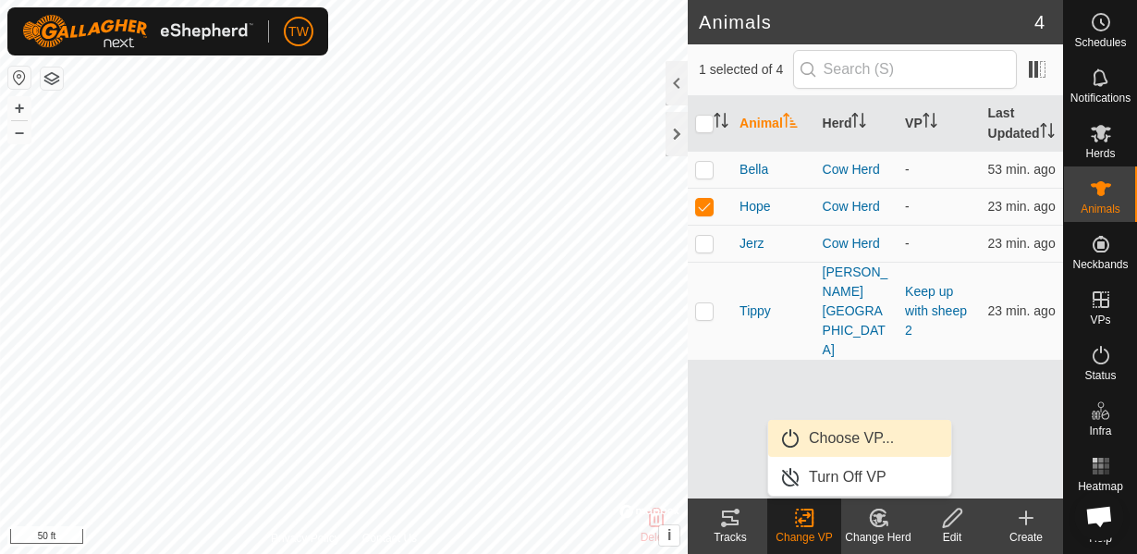
click at [843, 444] on link "Choose VP..." at bounding box center [859, 438] width 183 height 37
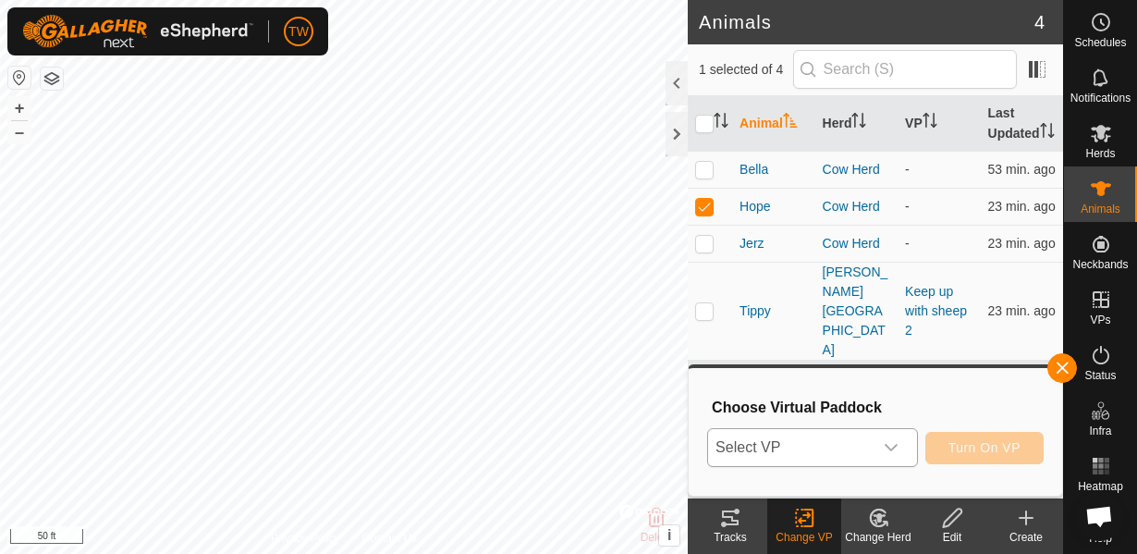
click at [896, 447] on icon "dropdown trigger" at bounding box center [891, 447] width 13 height 7
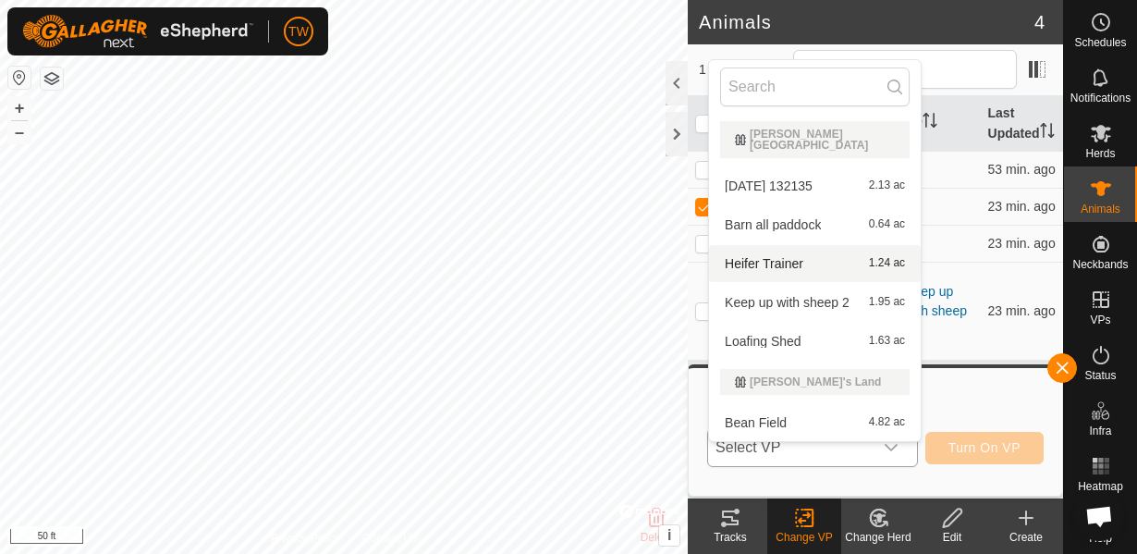
click at [742, 245] on li "Heifer Trainer 1.24 ac" at bounding box center [815, 263] width 212 height 37
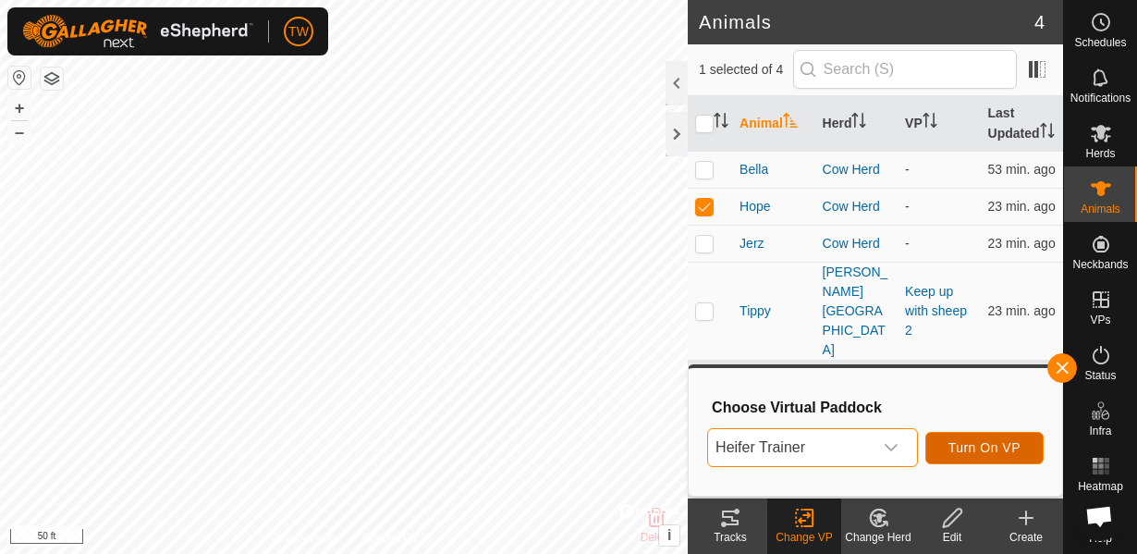
click at [998, 448] on span "Turn On VP" at bounding box center [985, 447] width 72 height 15
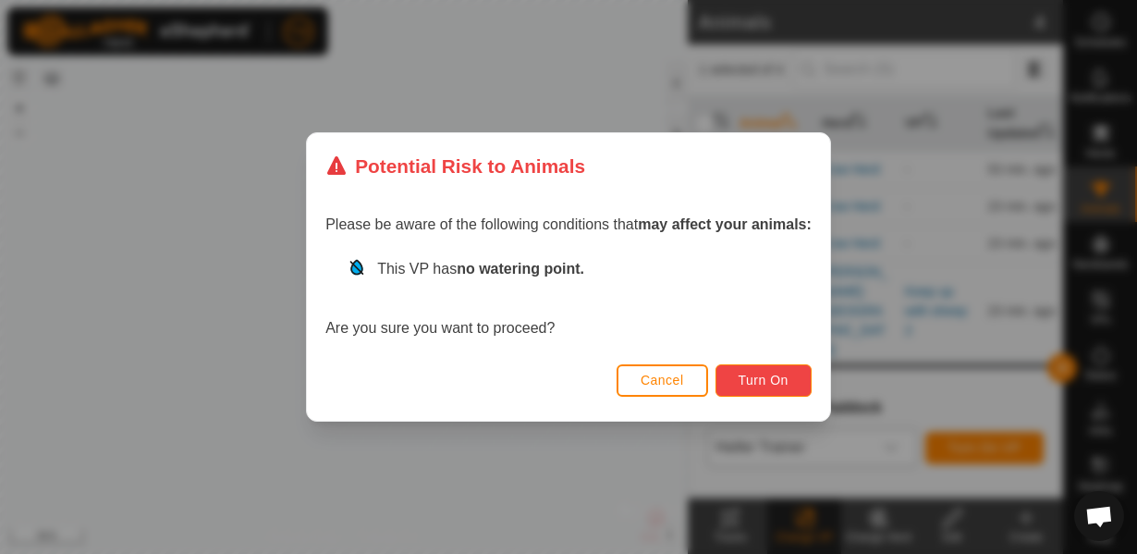
click at [774, 382] on span "Turn On" at bounding box center [764, 380] width 50 height 15
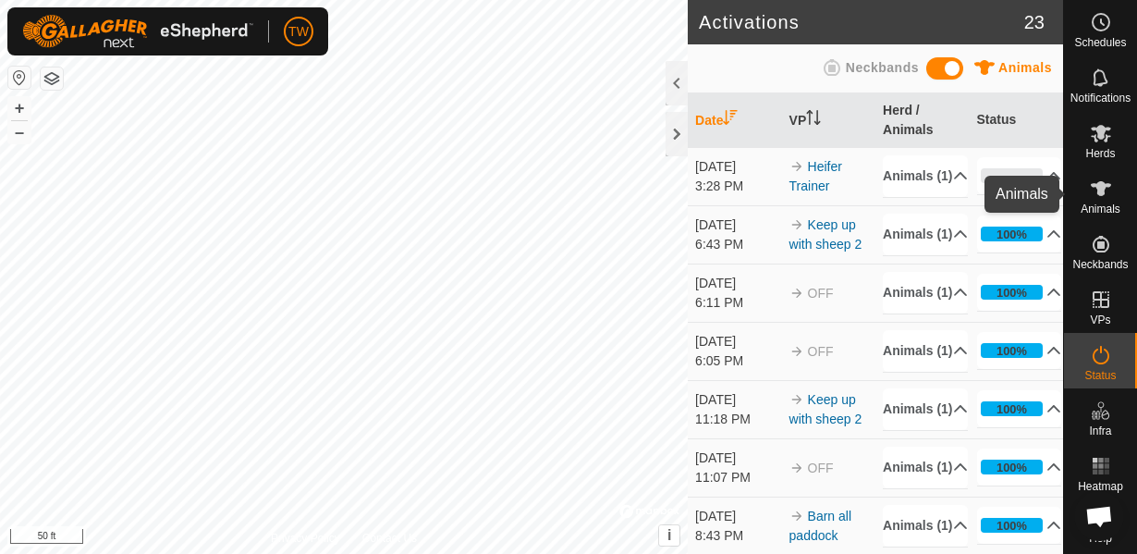
click at [1093, 190] on icon at bounding box center [1101, 189] width 22 height 22
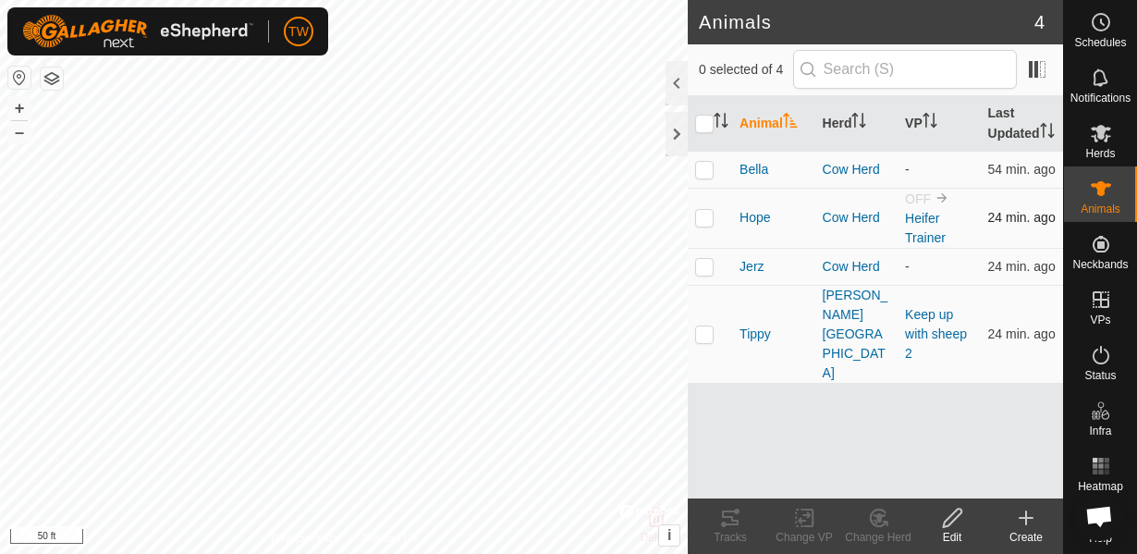
click at [705, 216] on p-checkbox at bounding box center [704, 217] width 18 height 15
checkbox input "true"
click at [678, 83] on div at bounding box center [677, 83] width 22 height 44
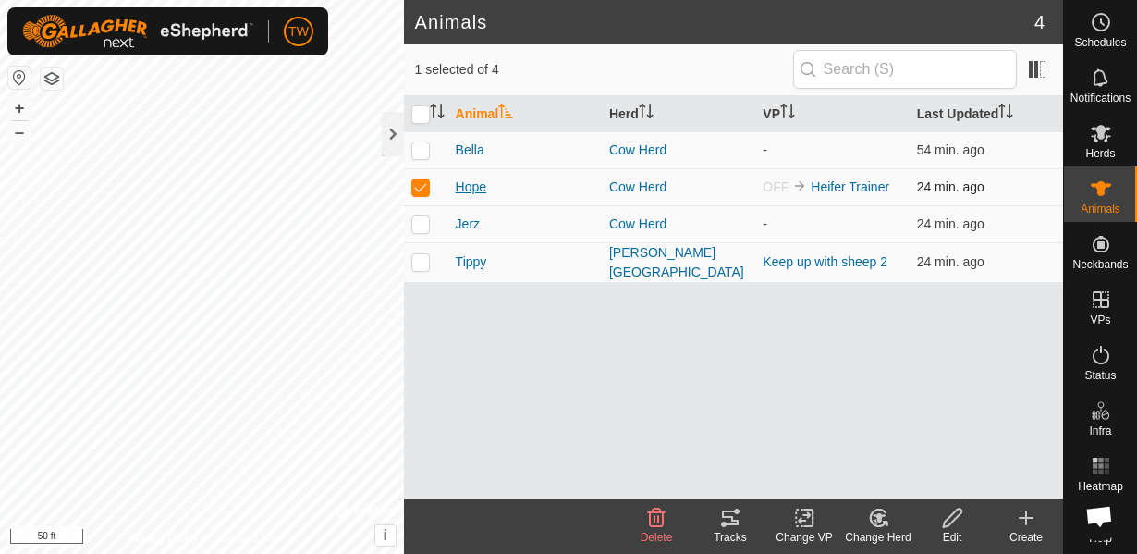
click at [464, 189] on span "Hope" at bounding box center [471, 187] width 31 height 19
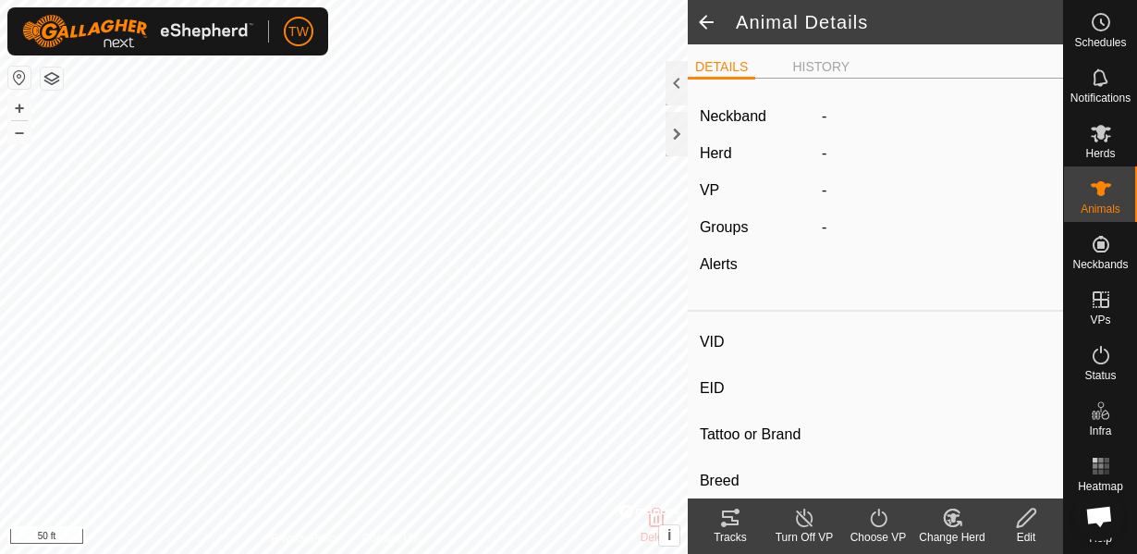
type input "Hope"
type input "-"
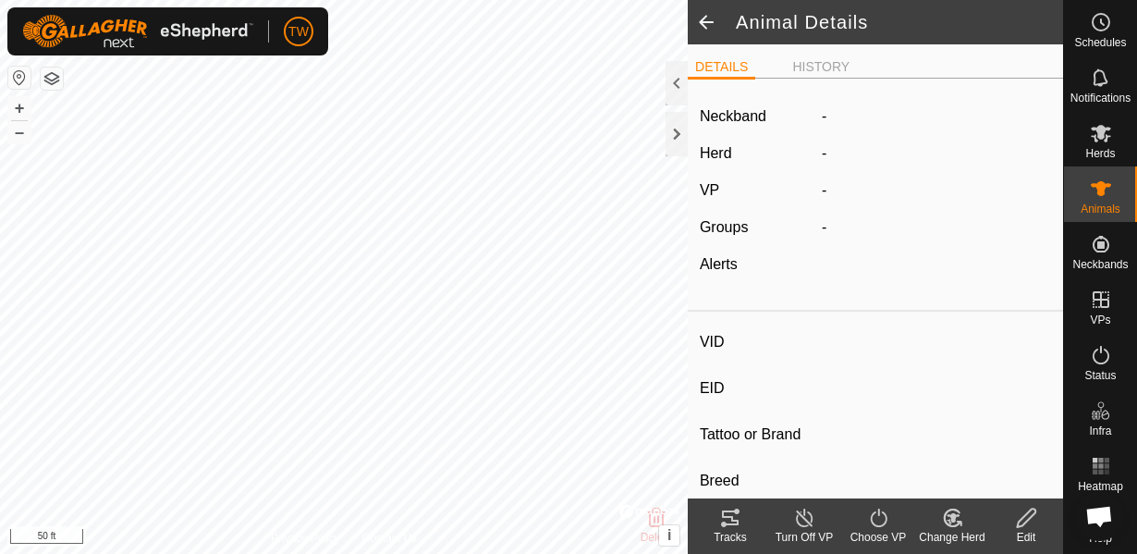
type input "0 kg"
type input "-"
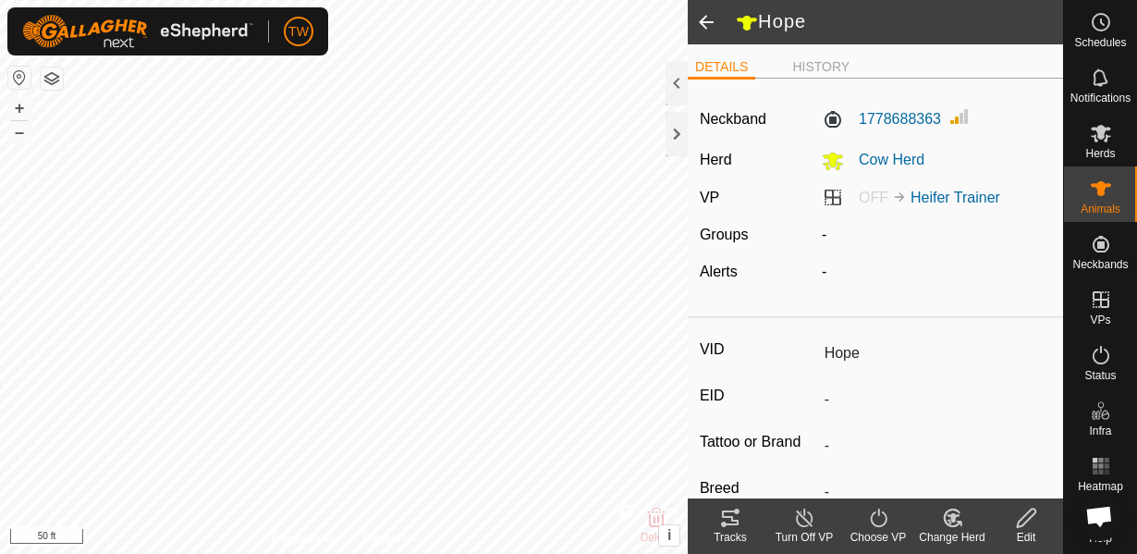
click at [713, 21] on span at bounding box center [706, 22] width 37 height 44
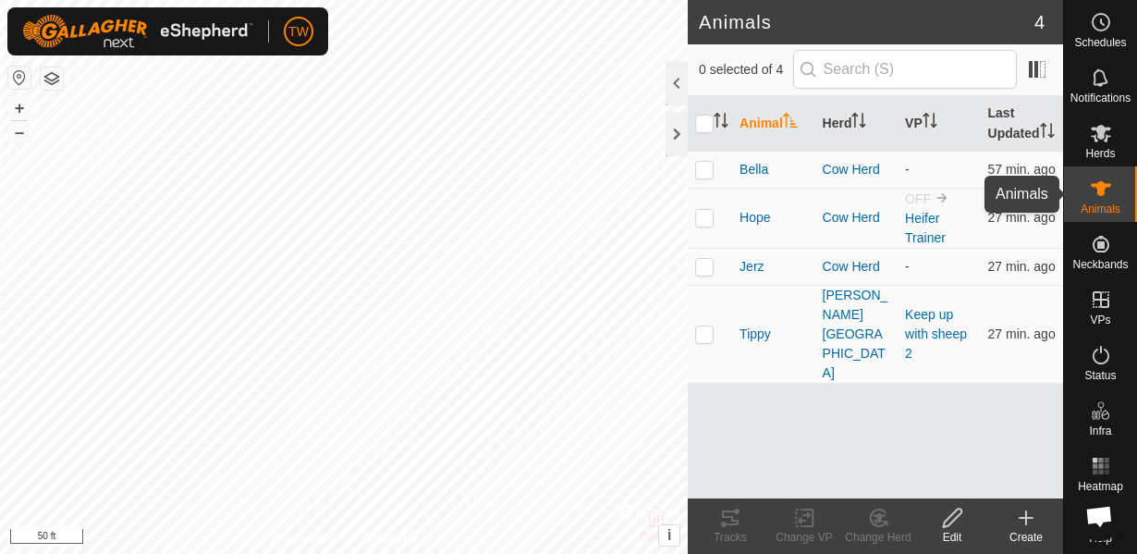
click at [1097, 179] on icon at bounding box center [1101, 189] width 22 height 22
click at [757, 225] on span "Hope" at bounding box center [755, 217] width 31 height 19
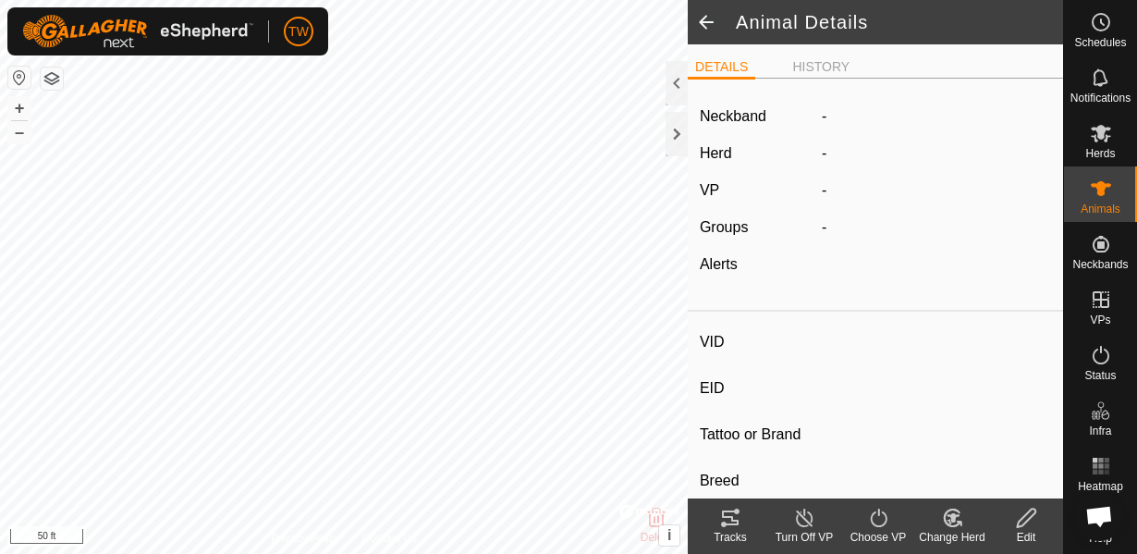
type input "Hope"
type input "-"
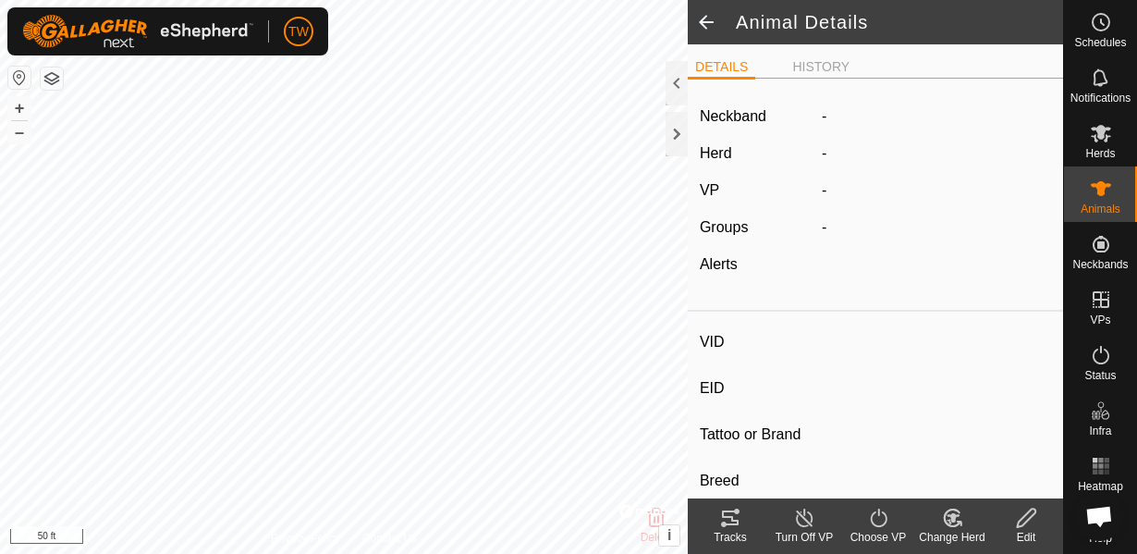
type input "0 kg"
type input "-"
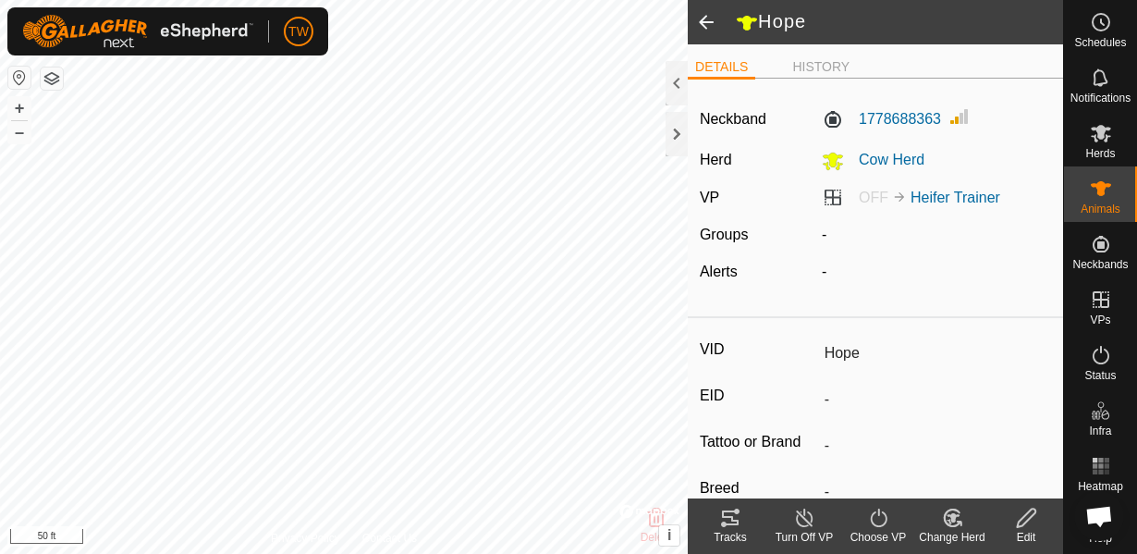
click at [733, 525] on icon at bounding box center [730, 518] width 22 height 22
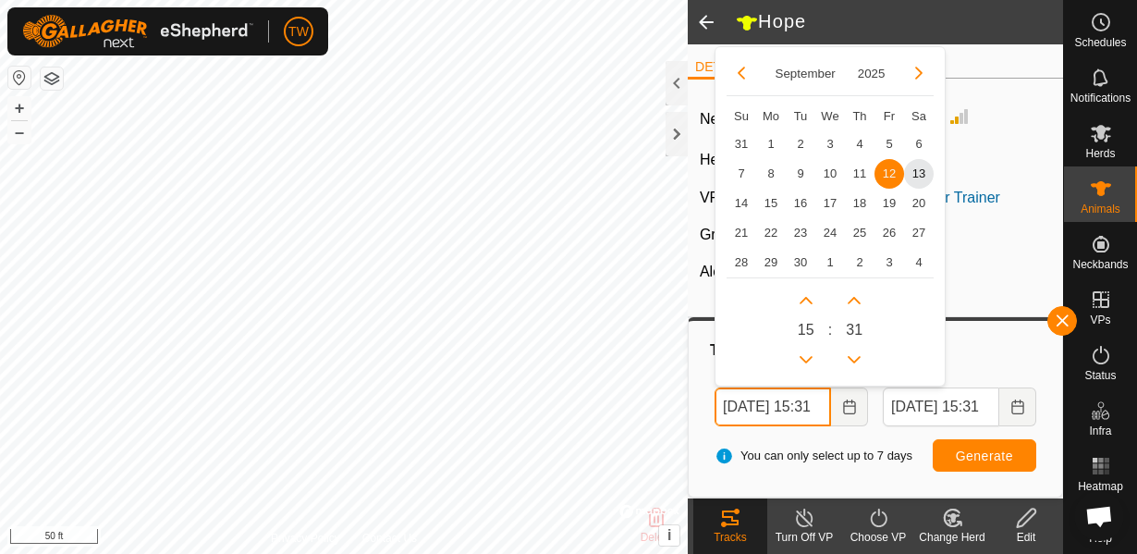
click at [787, 412] on input "[DATE] 15:31" at bounding box center [773, 406] width 116 height 39
click at [888, 171] on span "12" at bounding box center [890, 173] width 30 height 30
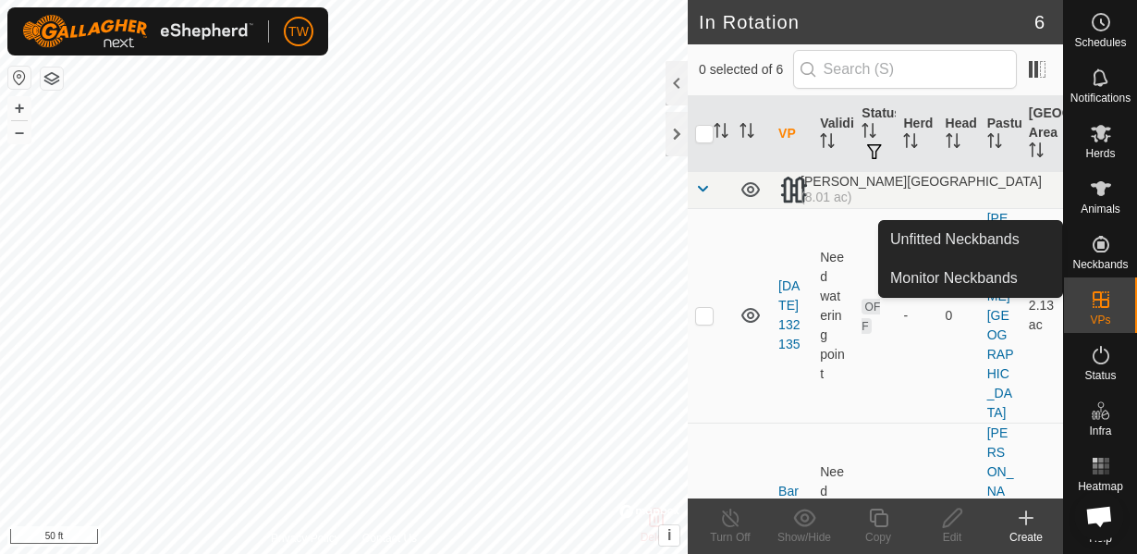
click at [1096, 251] on icon at bounding box center [1101, 244] width 22 height 22
click at [954, 244] on link "Unfitted Neckbands" at bounding box center [970, 239] width 183 height 37
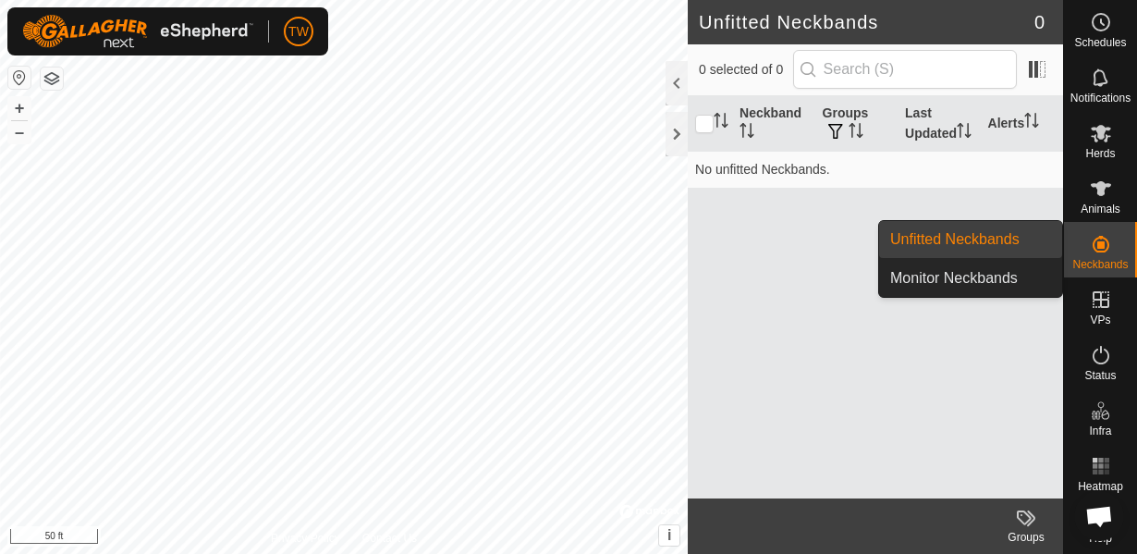
click at [1094, 256] on div "Neckbands" at bounding box center [1100, 249] width 73 height 55
click at [984, 282] on link "Monitor Neckbands" at bounding box center [970, 278] width 183 height 37
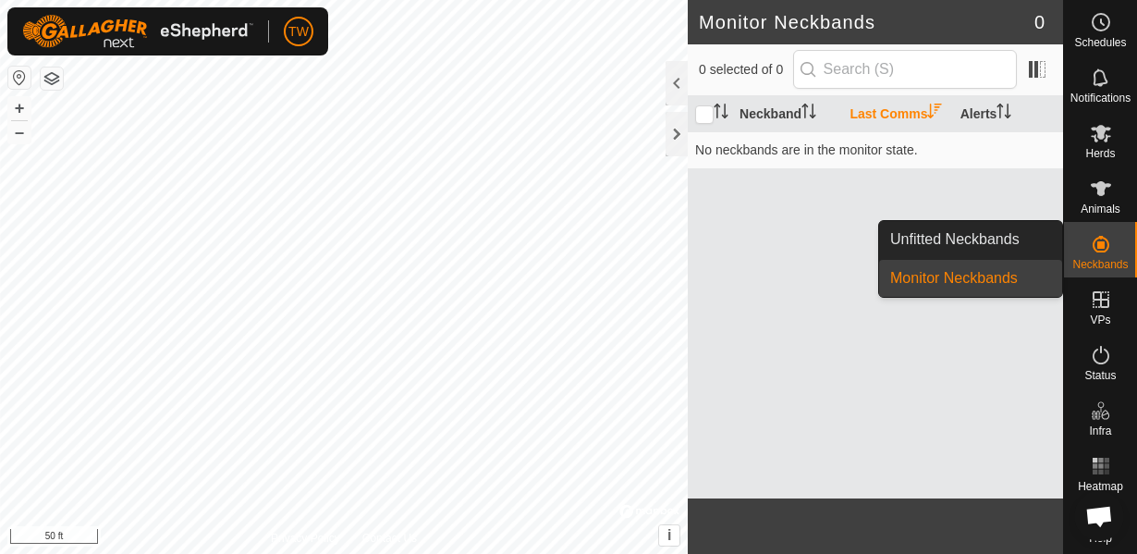
click at [1096, 251] on icon at bounding box center [1101, 244] width 22 height 22
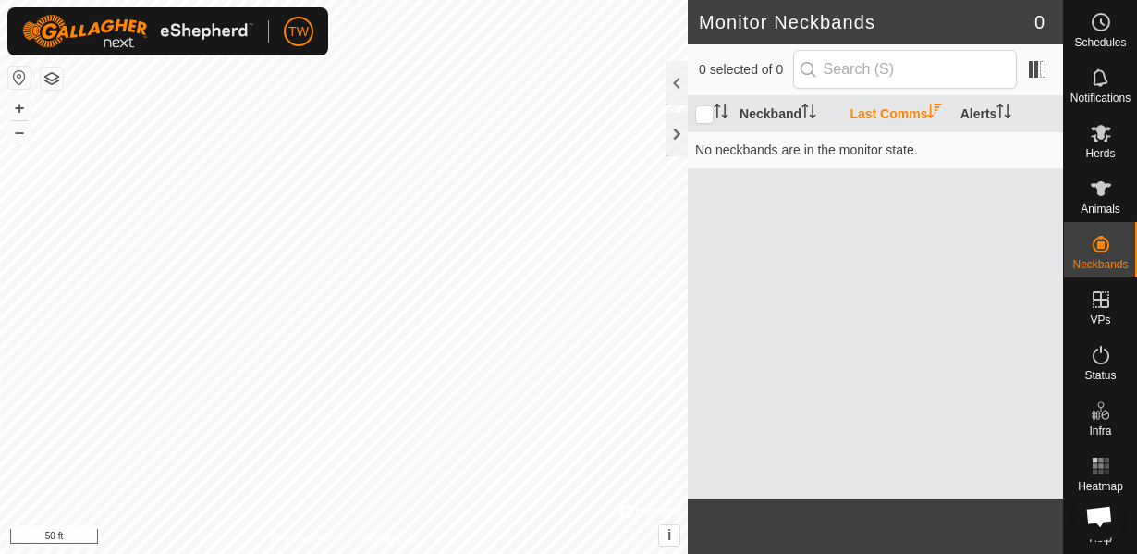
click at [49, 75] on button "button" at bounding box center [52, 78] width 22 height 22
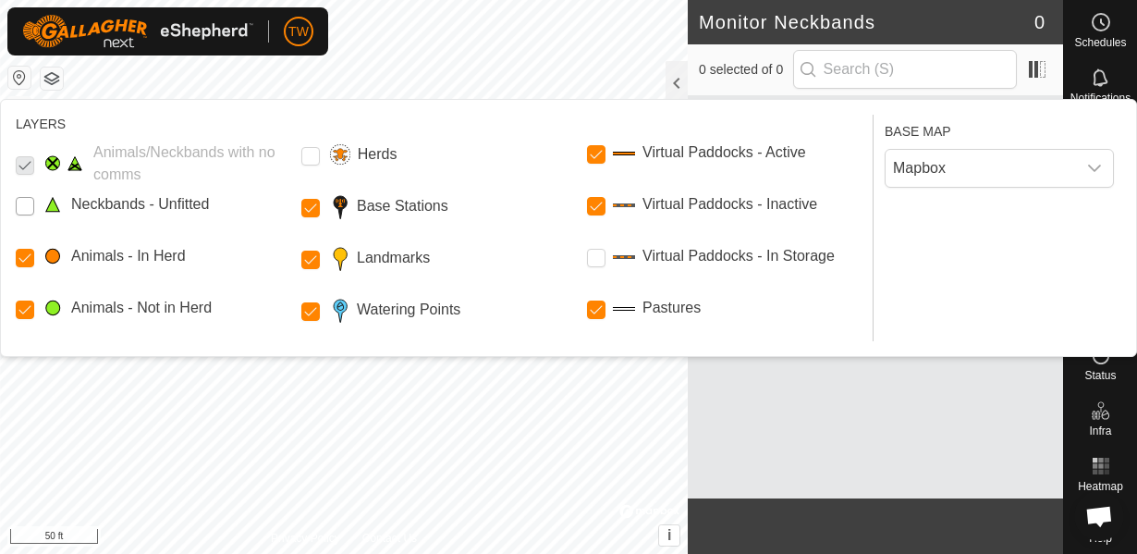
click at [31, 209] on Unfitted "Neckbands - Unfitted" at bounding box center [25, 206] width 18 height 18
click at [312, 155] on input "Herds" at bounding box center [310, 156] width 18 height 18
drag, startPoint x: 312, startPoint y: 209, endPoint x: 297, endPoint y: 214, distance: 15.5
click at [312, 208] on Stations "Base Stations" at bounding box center [310, 208] width 18 height 18
click at [315, 310] on Points "Watering Points" at bounding box center [310, 311] width 18 height 18
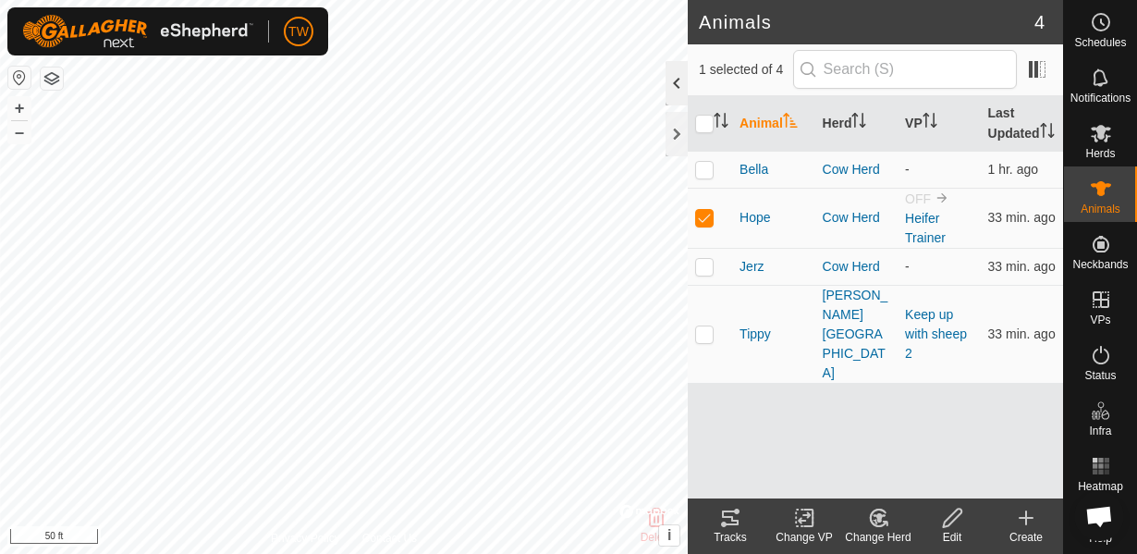
click at [677, 81] on div at bounding box center [677, 83] width 22 height 44
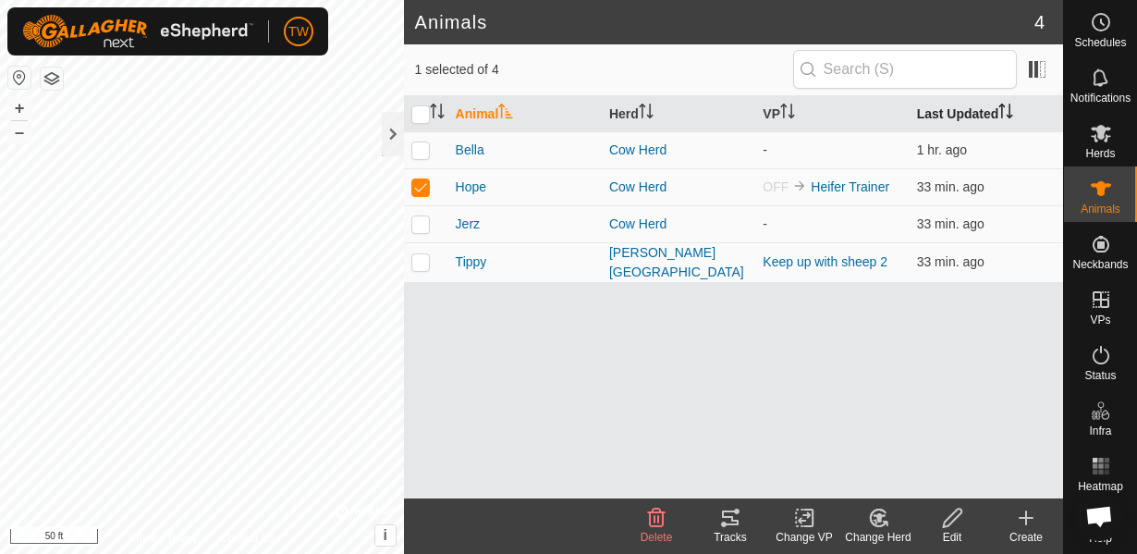
click at [985, 108] on th "Last Updated" at bounding box center [986, 114] width 153 height 36
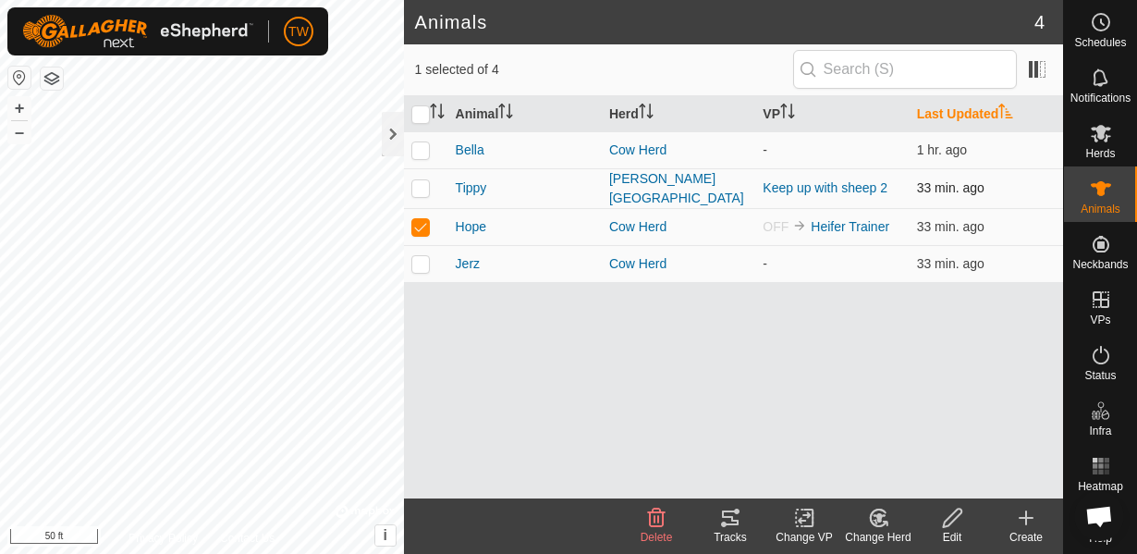
click at [936, 188] on span "33 min. ago" at bounding box center [950, 187] width 67 height 15
click at [929, 219] on span "33 min. ago" at bounding box center [950, 226] width 67 height 15
click at [477, 221] on span "Hope" at bounding box center [471, 226] width 31 height 19
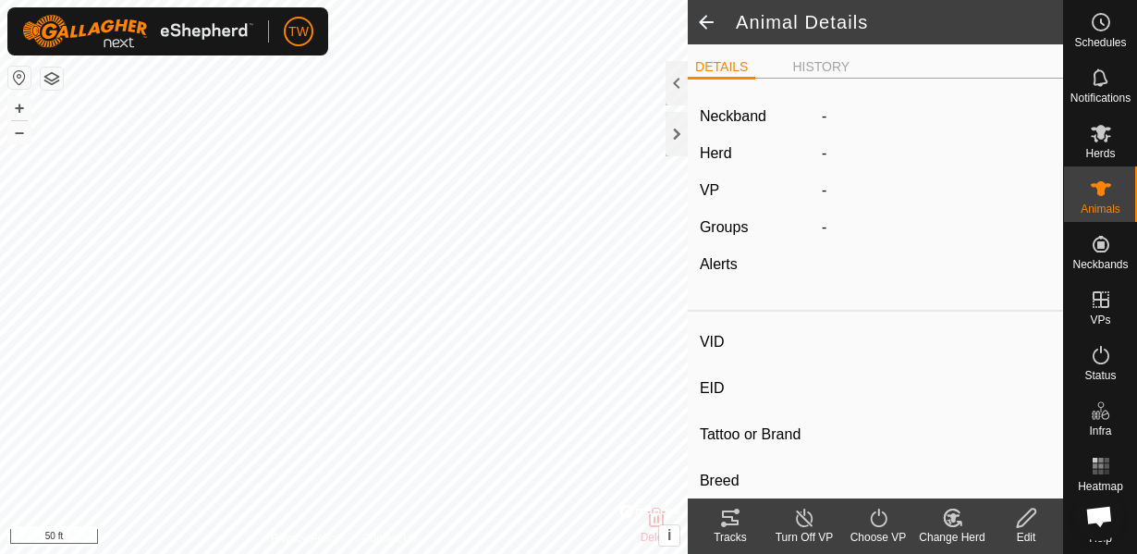
type input "Hope"
type input "-"
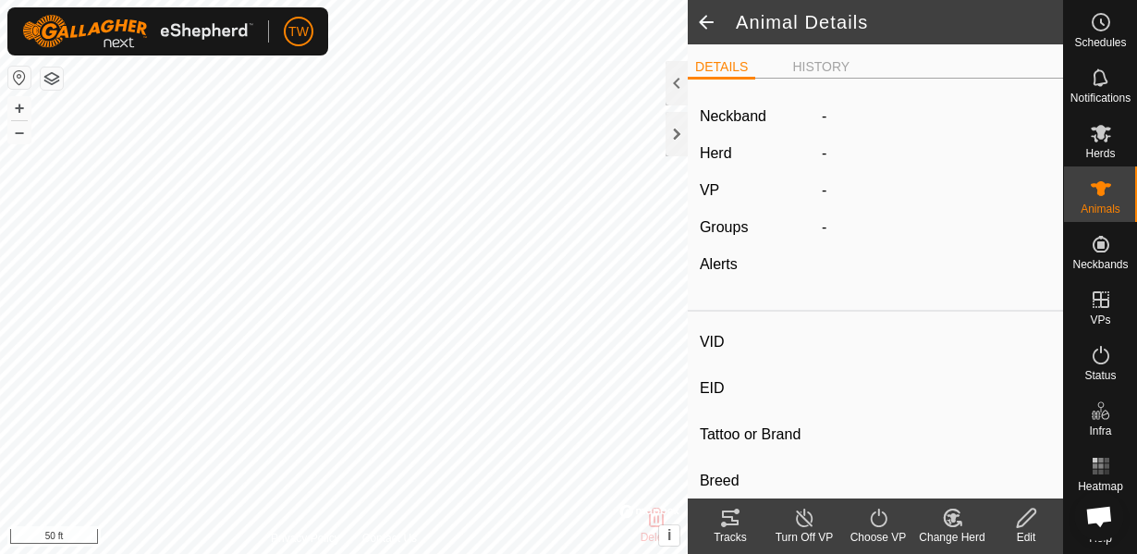
type input "0 kg"
type input "-"
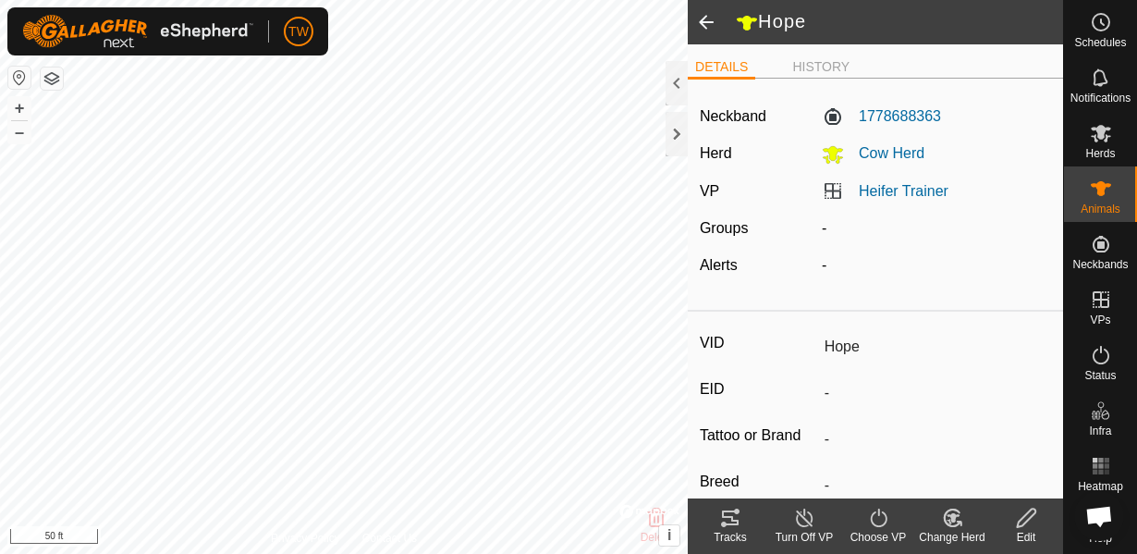
click at [55, 83] on button "button" at bounding box center [52, 78] width 22 height 22
click at [1106, 148] on span "Herds" at bounding box center [1100, 153] width 30 height 11
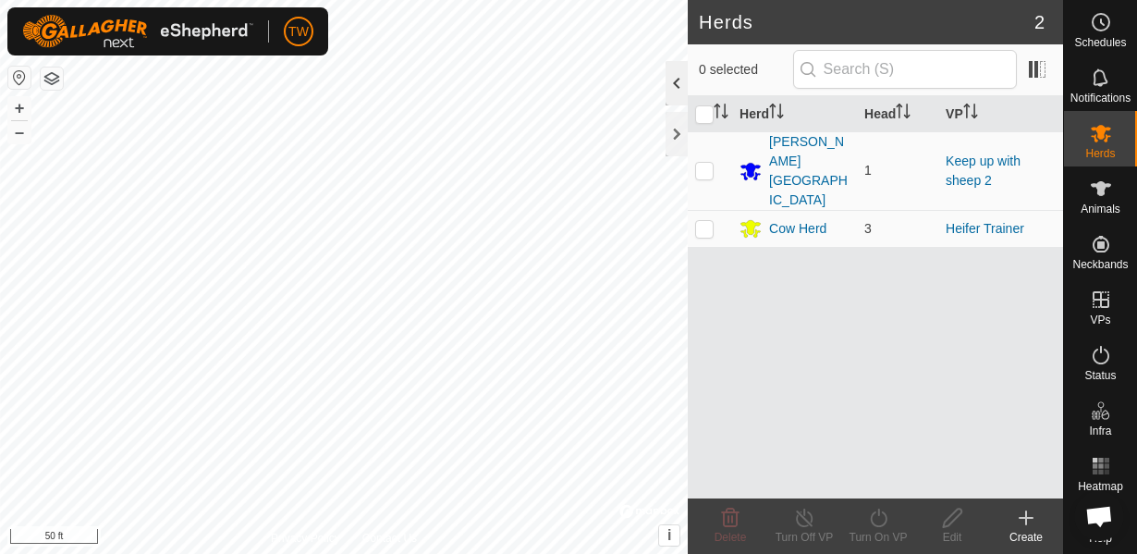
click at [673, 89] on div at bounding box center [677, 83] width 22 height 44
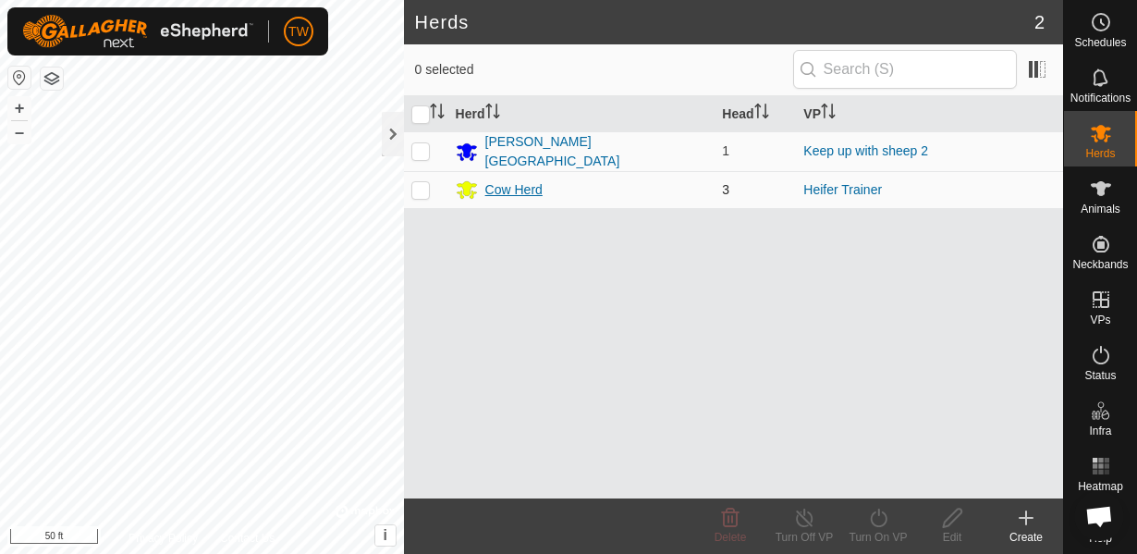
click at [501, 189] on div "Cow Herd" at bounding box center [513, 189] width 57 height 19
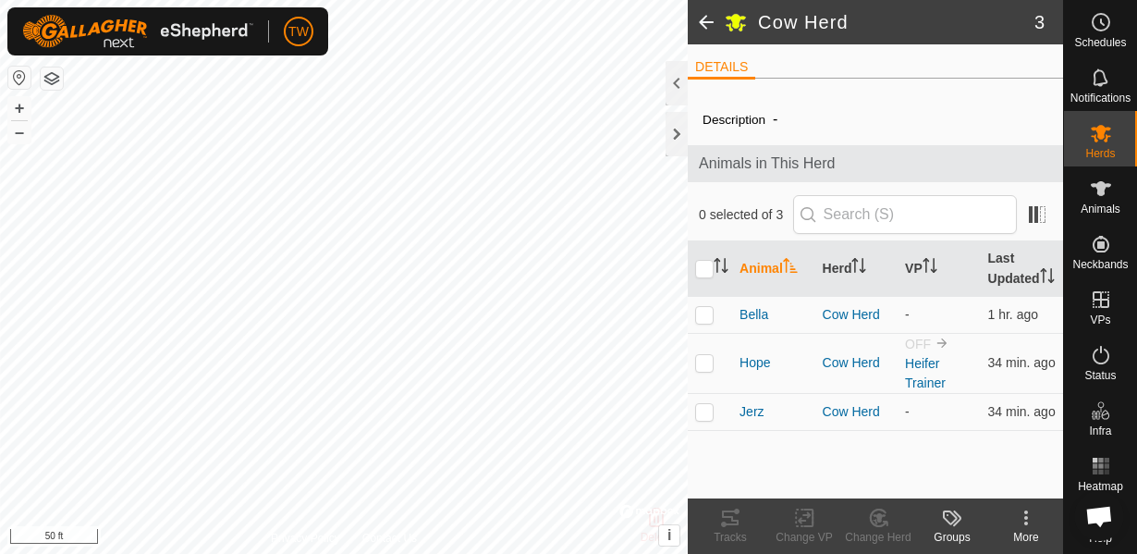
click at [672, 90] on div at bounding box center [677, 83] width 22 height 44
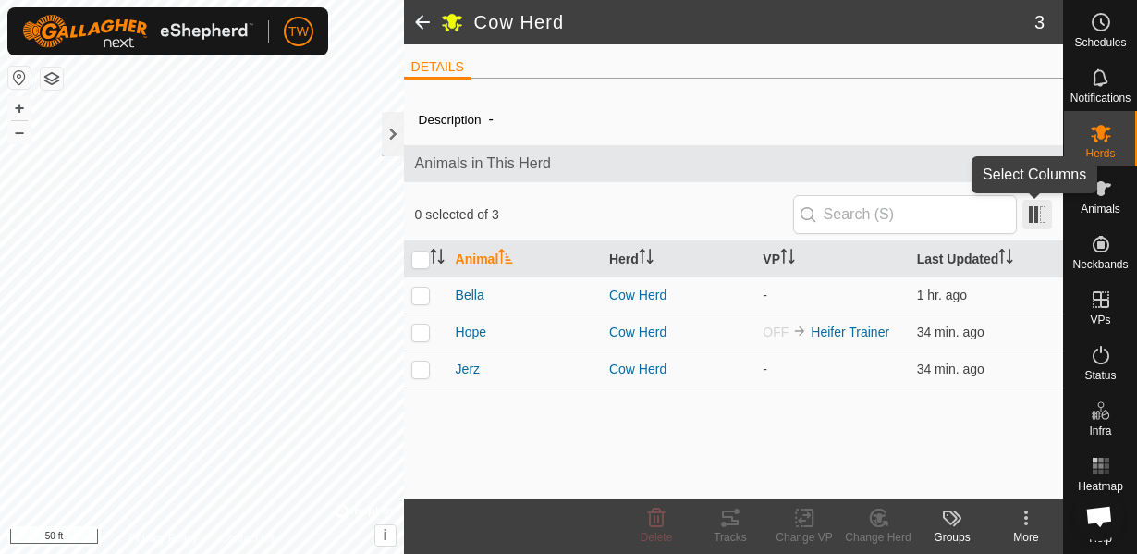
click at [1038, 214] on span at bounding box center [1038, 215] width 30 height 30
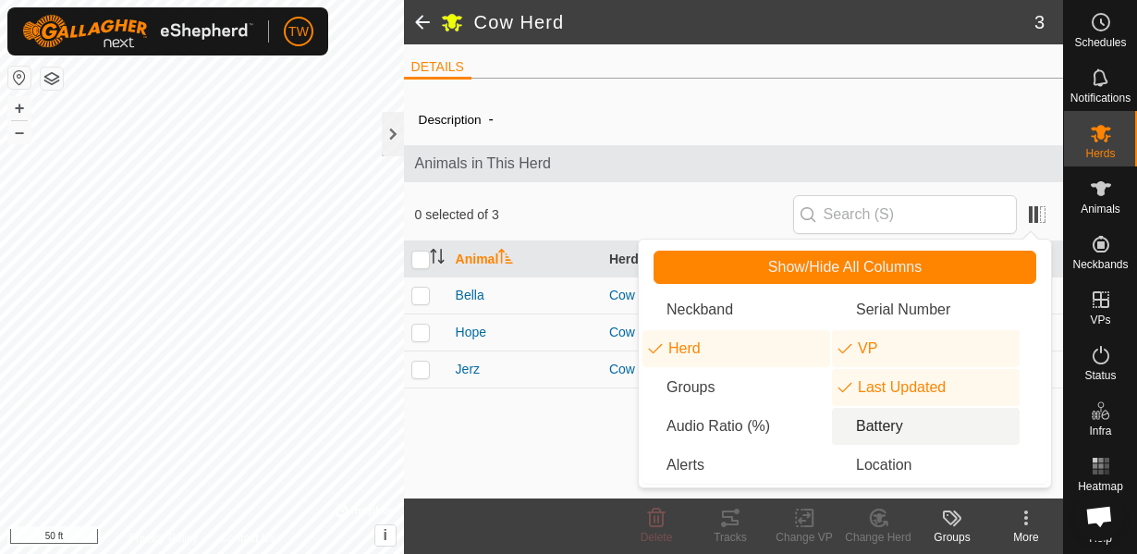
click at [865, 425] on li "Battery" at bounding box center [926, 426] width 188 height 37
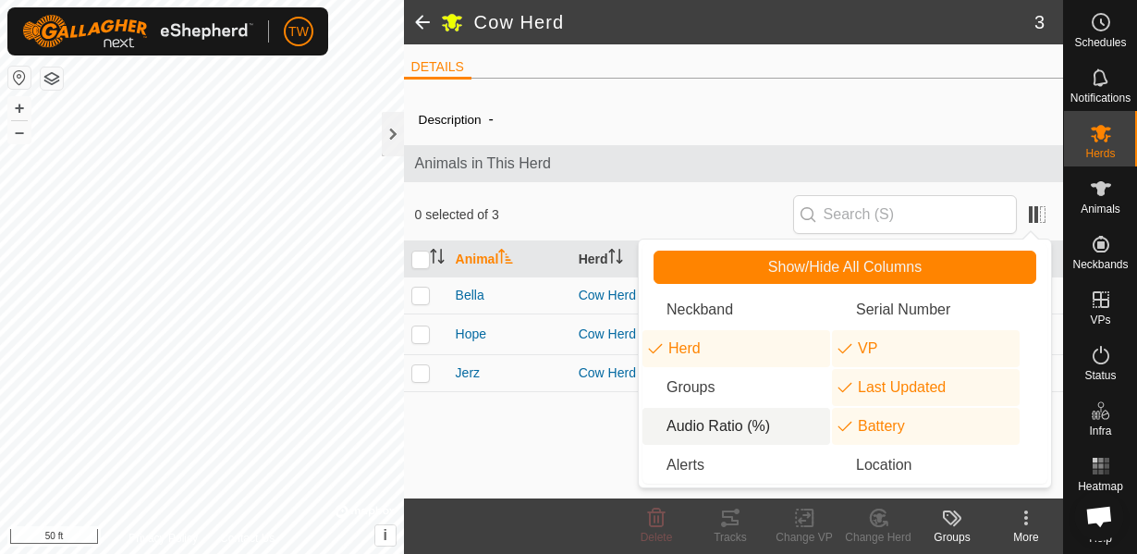
click at [673, 426] on li "Audio Ratio (%)" at bounding box center [737, 426] width 188 height 37
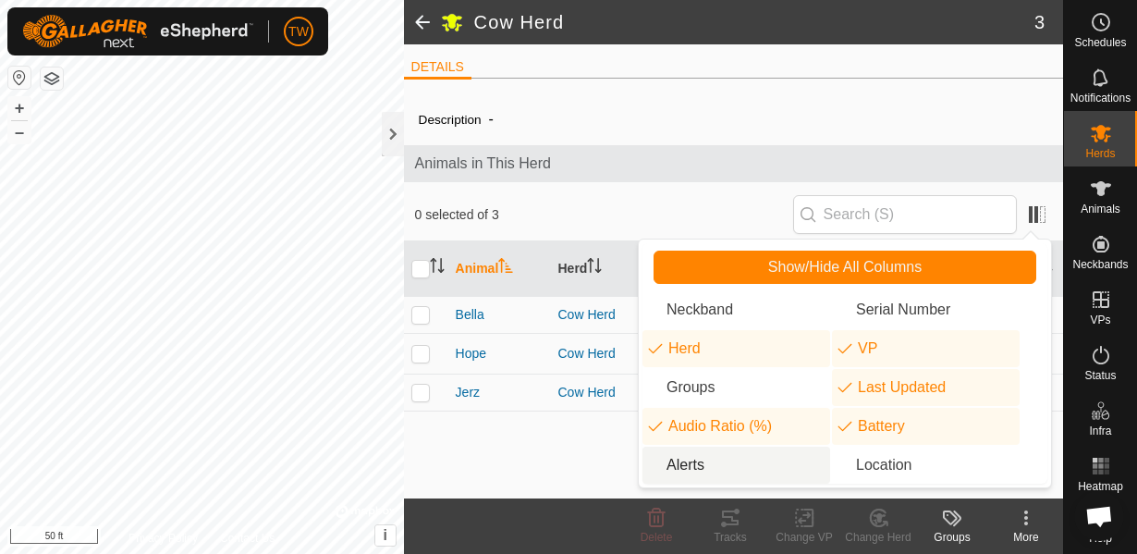
click at [679, 469] on li "Alerts" at bounding box center [737, 465] width 188 height 37
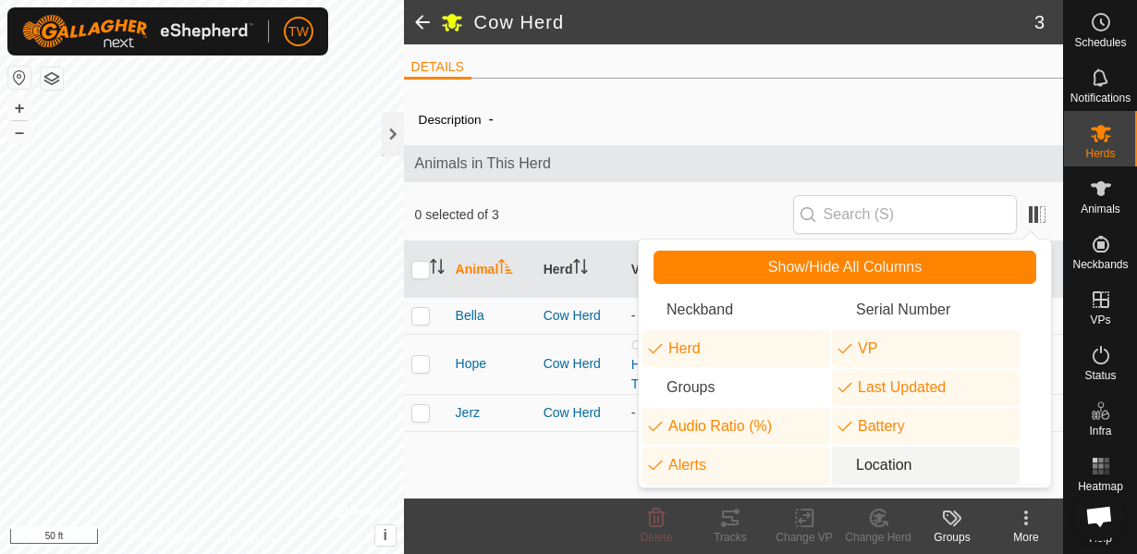
click at [847, 470] on li "Location" at bounding box center [926, 465] width 188 height 37
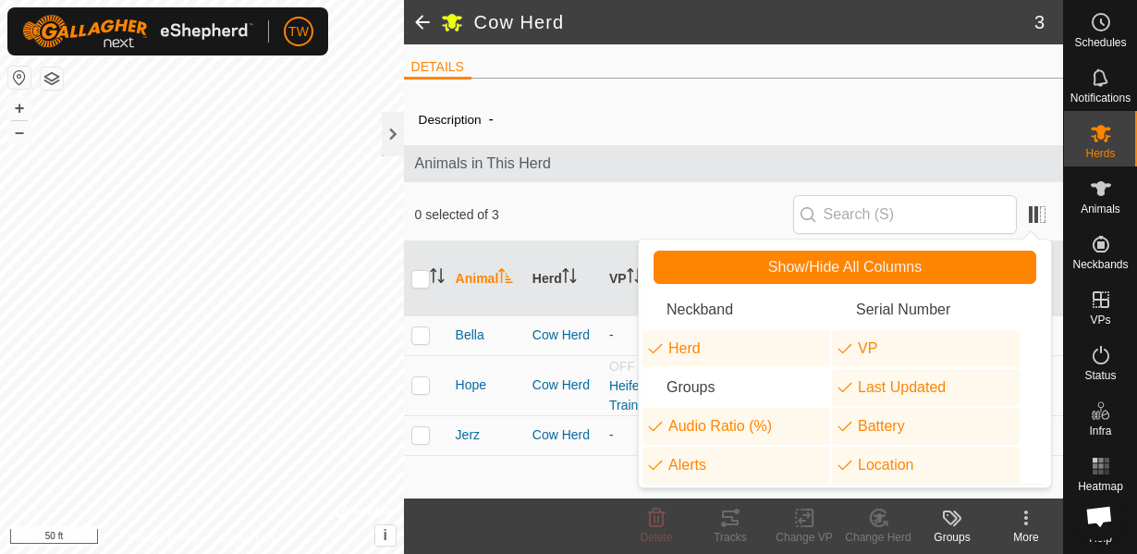
click at [680, 159] on span "Animals in This Herd" at bounding box center [733, 164] width 637 height 22
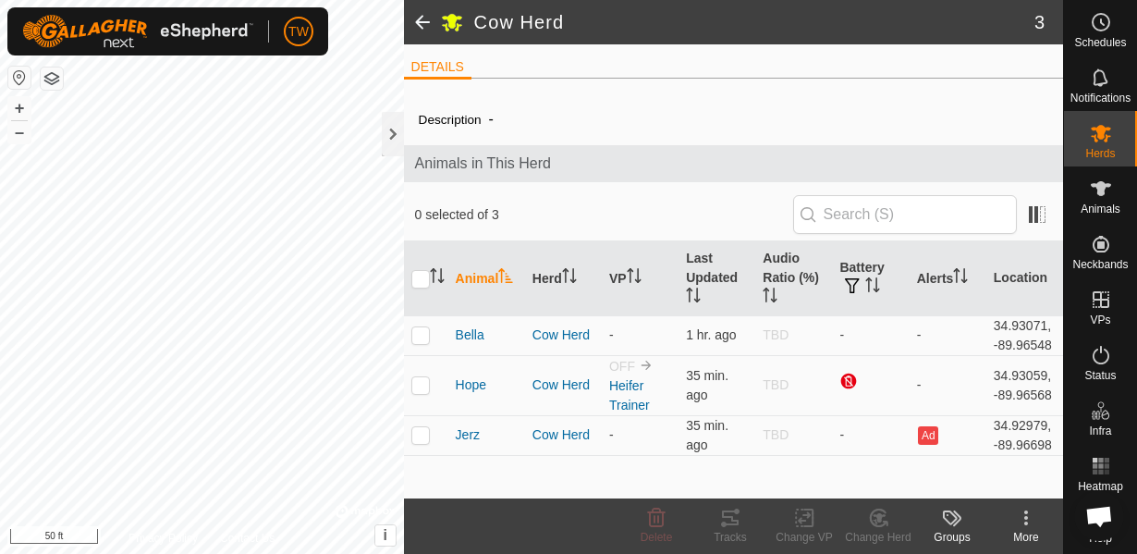
click at [851, 23] on h2 "Cow Herd" at bounding box center [754, 22] width 560 height 22
click at [469, 385] on span "Hope" at bounding box center [471, 384] width 31 height 19
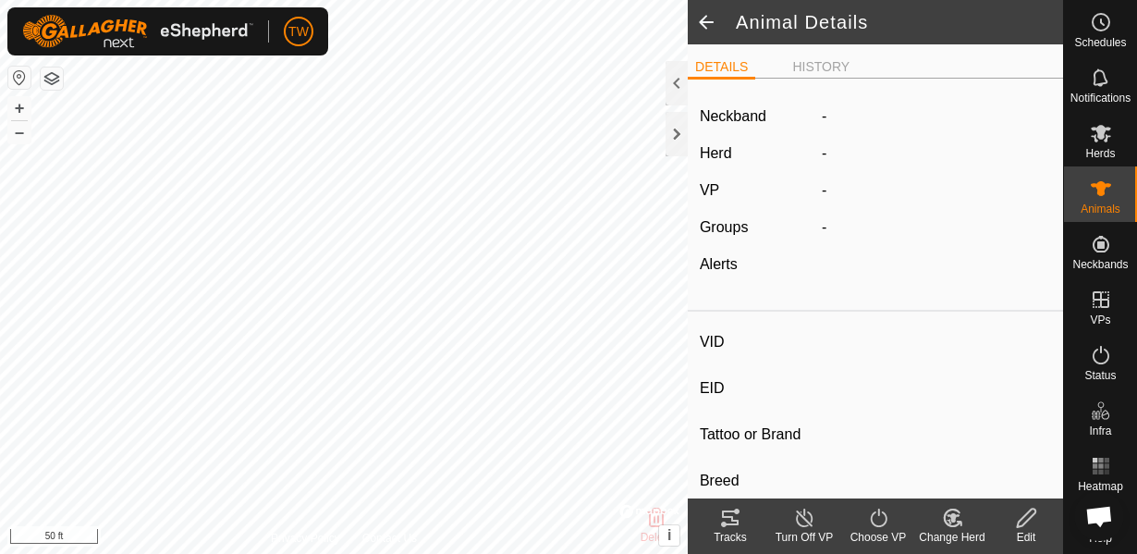
type input "Hope"
type input "-"
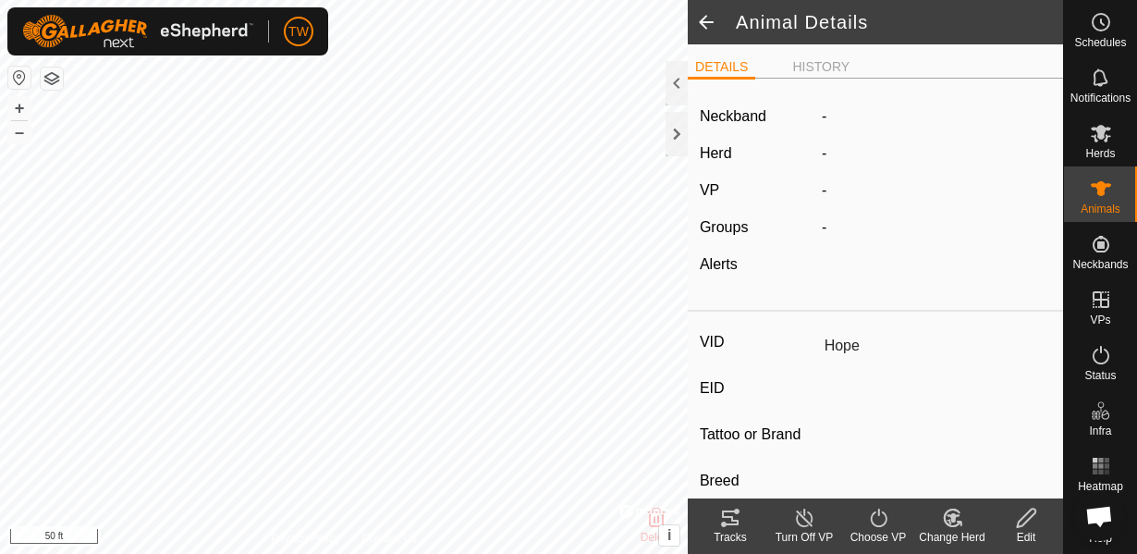
type input "0 kg"
type input "-"
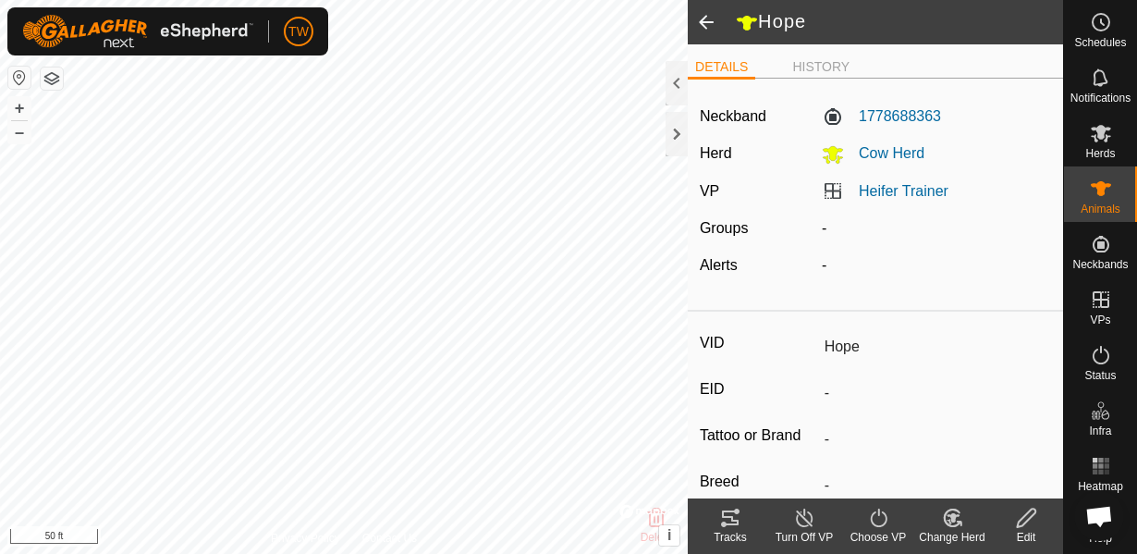
click at [1020, 522] on icon at bounding box center [1026, 518] width 23 height 22
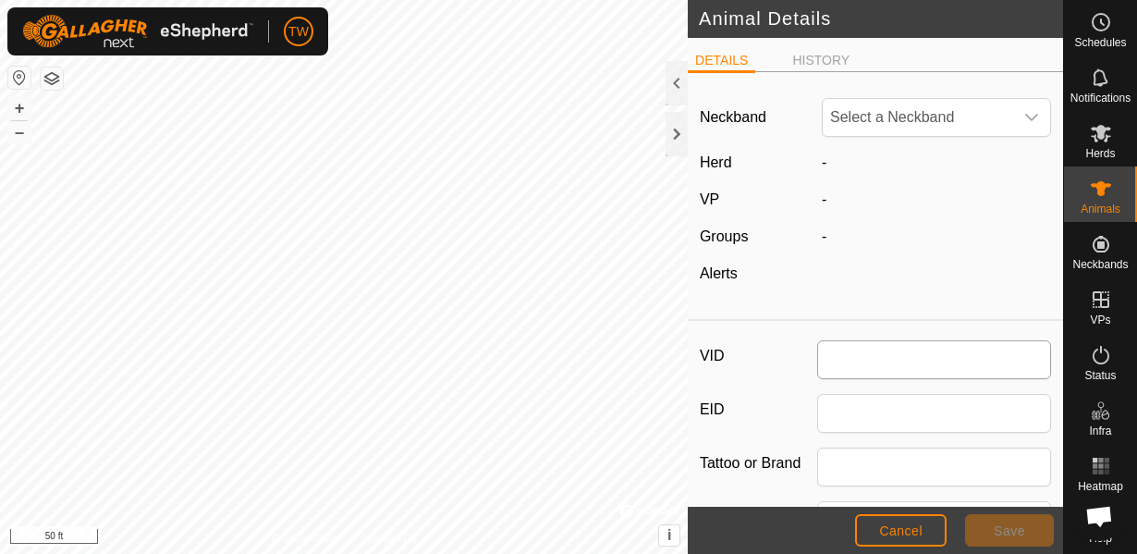
type input "Hope"
type input "0"
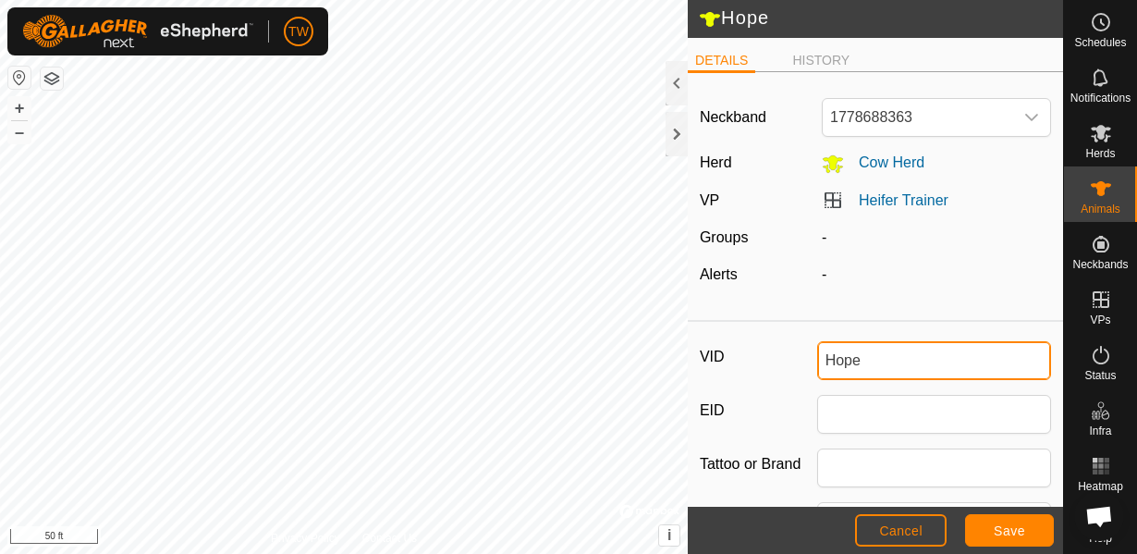
drag, startPoint x: 890, startPoint y: 361, endPoint x: 729, endPoint y: 378, distance: 162.7
click at [729, 378] on div "VID Hope" at bounding box center [875, 360] width 351 height 39
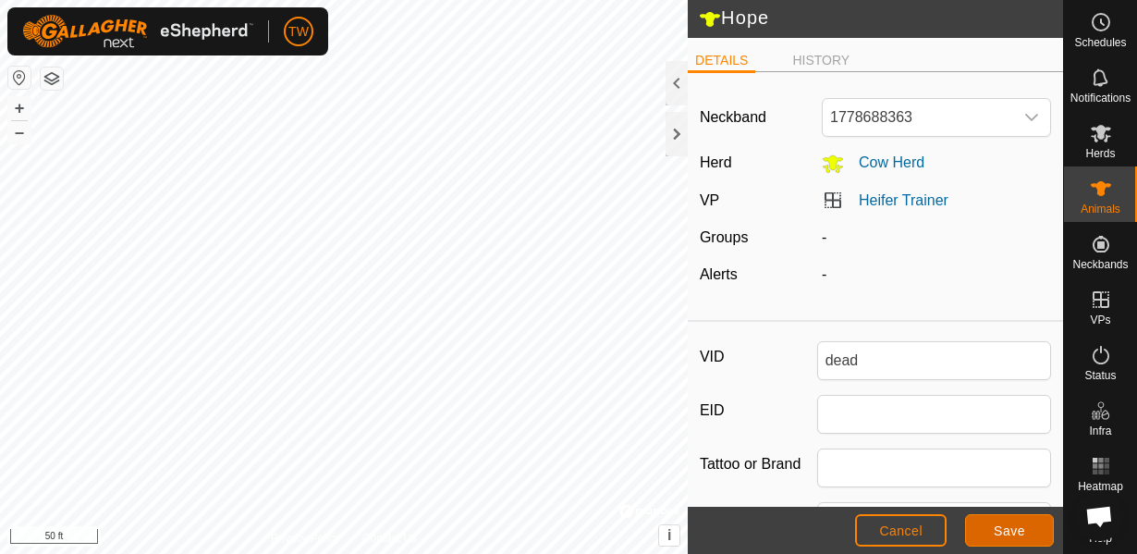
click at [1024, 545] on button "Save" at bounding box center [1009, 530] width 89 height 32
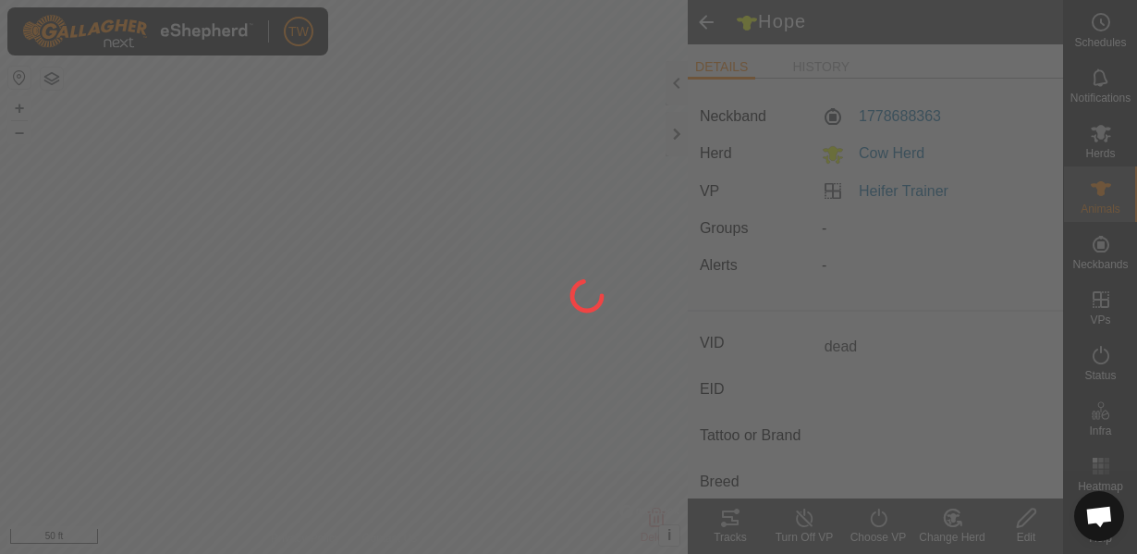
type input "Hope"
type input "-"
type input "0 kg"
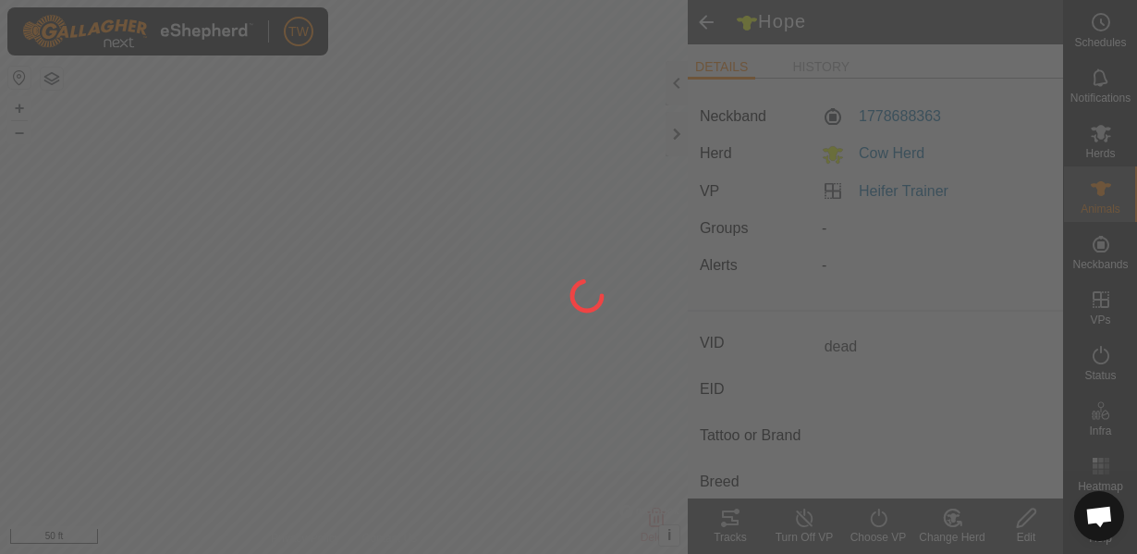
type input "-"
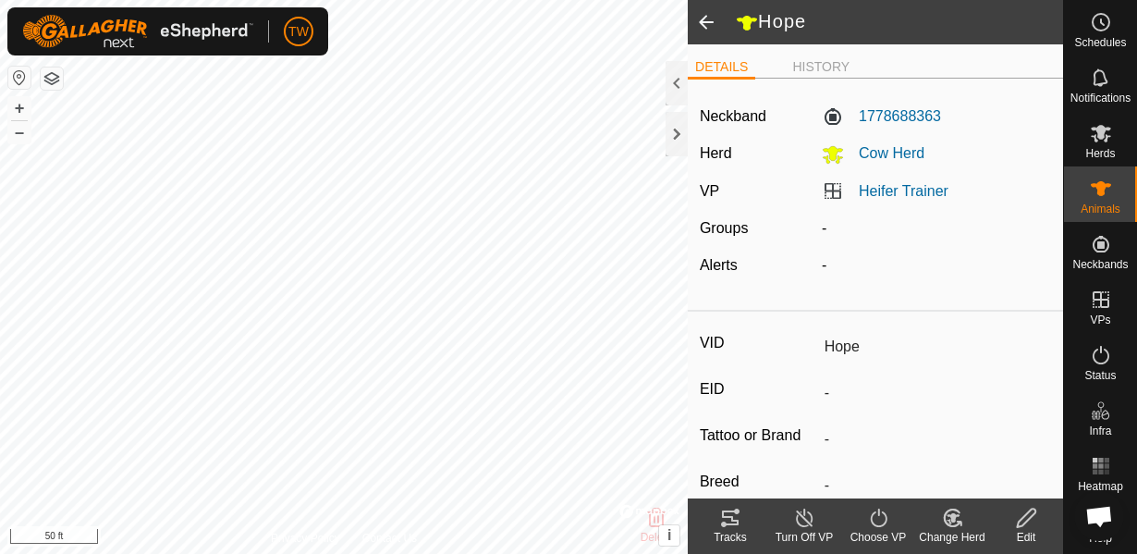
type input "dead"
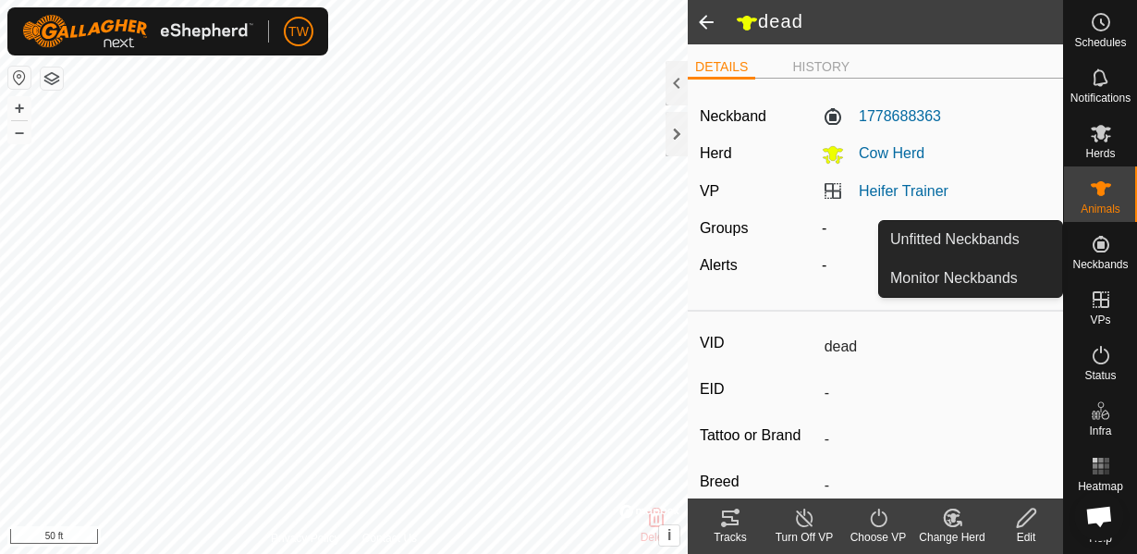
click at [1109, 254] on icon at bounding box center [1101, 244] width 22 height 22
click at [961, 243] on link "Unfitted Neckbands" at bounding box center [970, 239] width 183 height 37
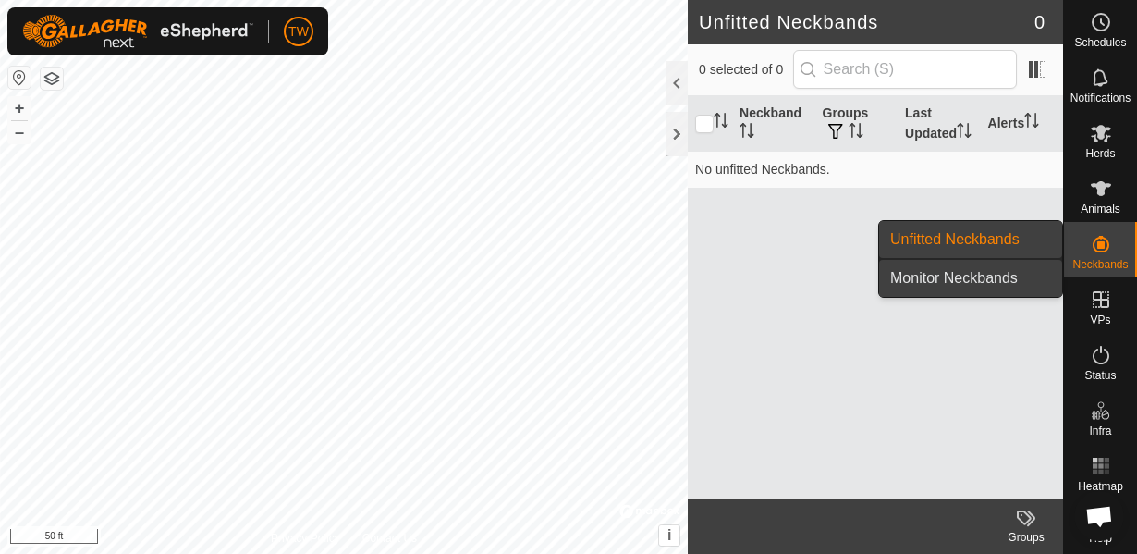
click at [953, 280] on link "Monitor Neckbands" at bounding box center [970, 278] width 183 height 37
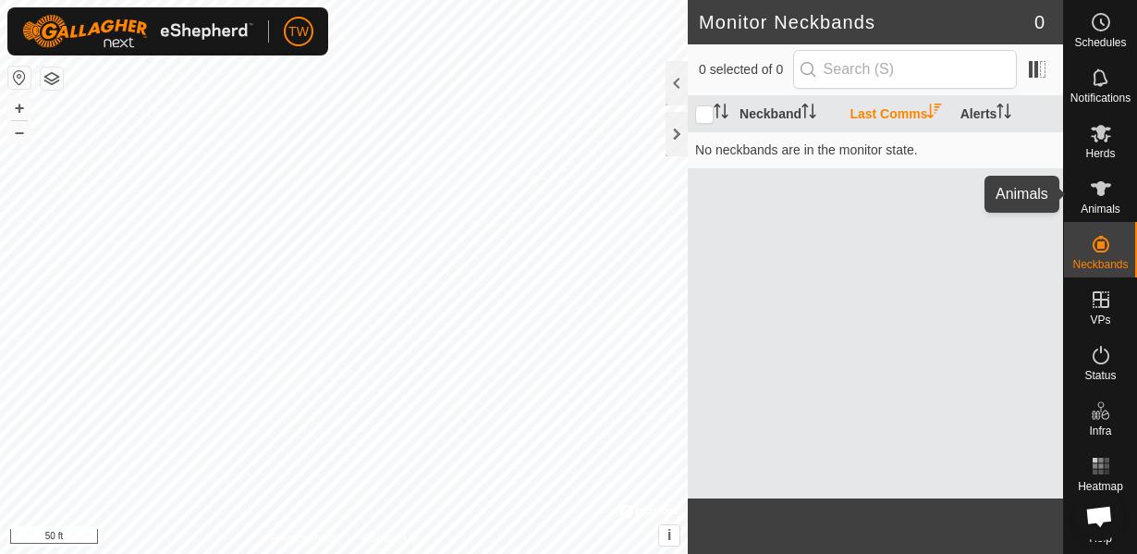
click at [1102, 198] on icon at bounding box center [1101, 189] width 22 height 22
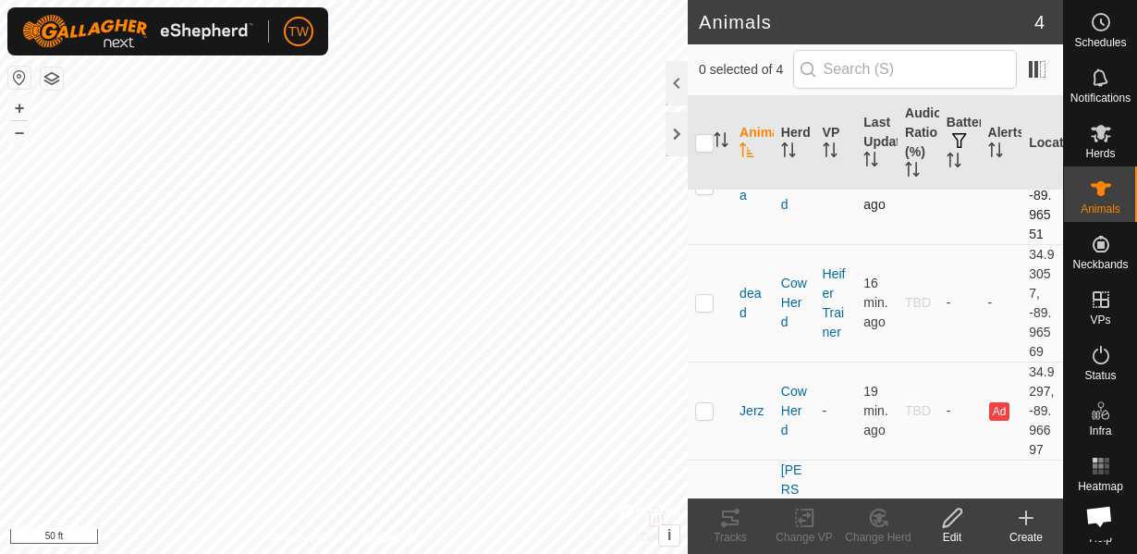
scroll to position [67, 0]
click at [680, 88] on div at bounding box center [677, 83] width 22 height 44
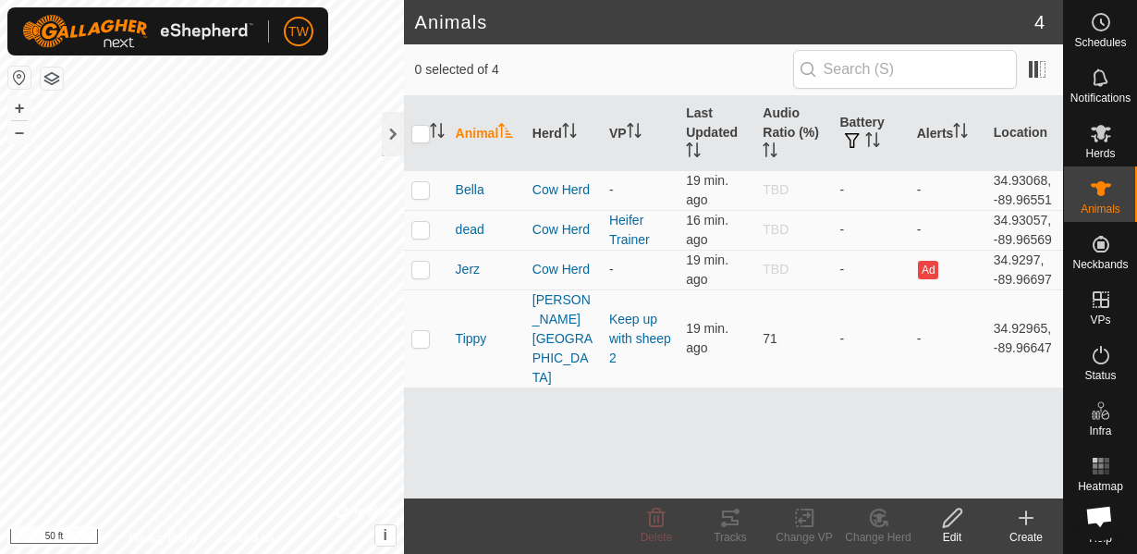
scroll to position [0, 0]
click at [473, 267] on span "Jerz" at bounding box center [468, 269] width 24 height 19
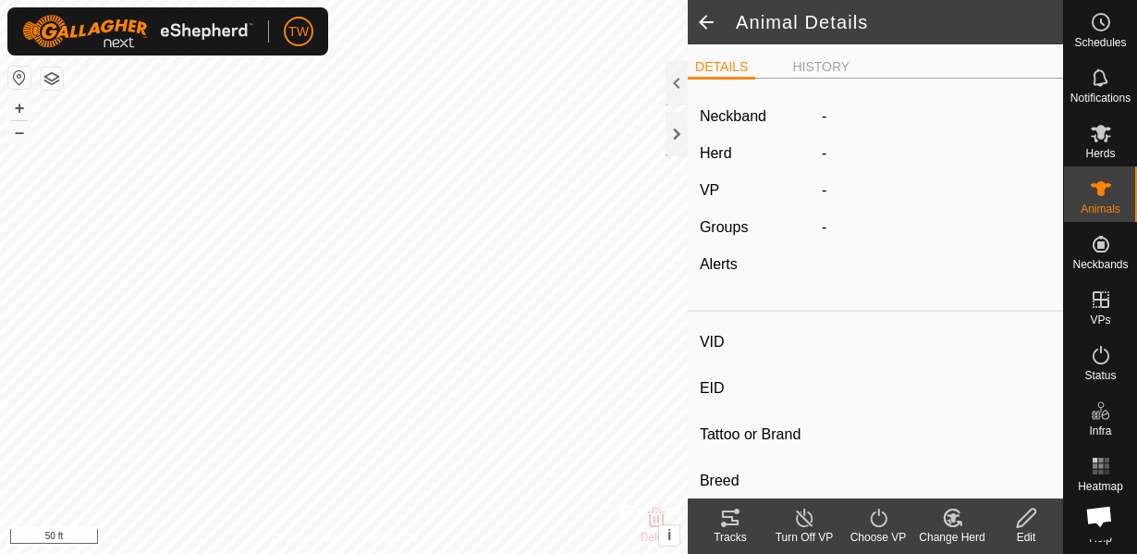
type input "Jerz"
type input "-"
type input "Angus Cow"
type input "-"
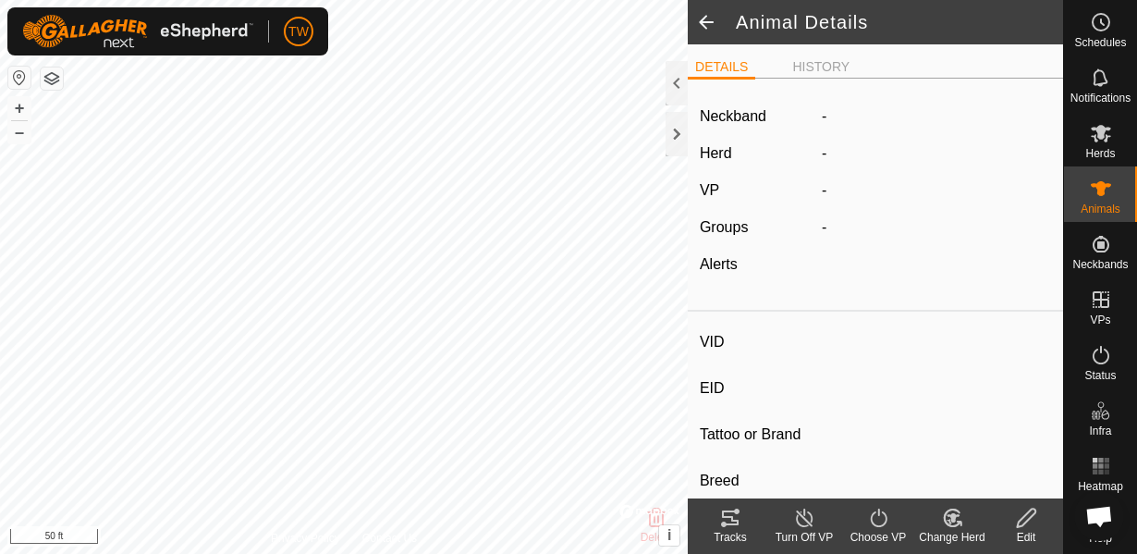
type input "0 kg"
type input "-"
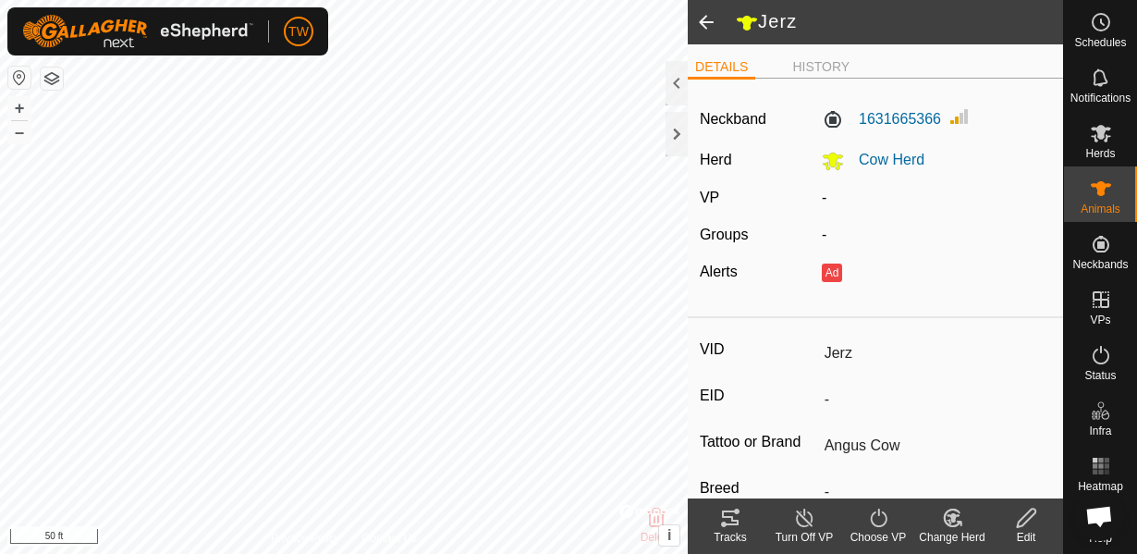
drag, startPoint x: 878, startPoint y: 354, endPoint x: 805, endPoint y: 357, distance: 73.1
click at [805, 357] on div "VID Jerz" at bounding box center [875, 352] width 351 height 31
click at [1027, 515] on icon at bounding box center [1026, 518] width 23 height 22
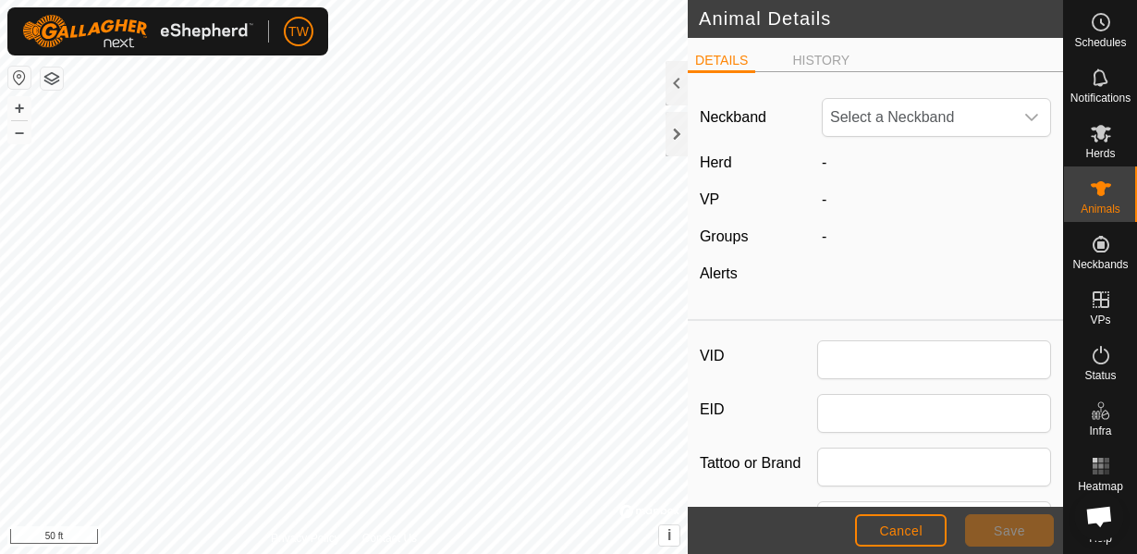
type input "Jerz"
type input "Angus Cow"
type input "0"
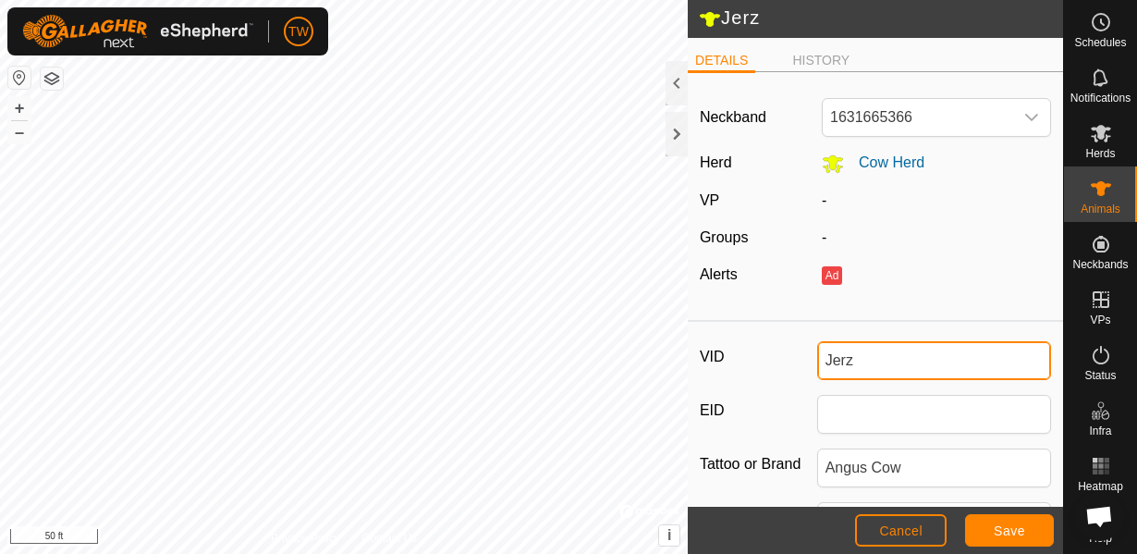
click at [854, 363] on input "Jerz" at bounding box center [934, 360] width 235 height 39
type input "J"
type input "Hope"
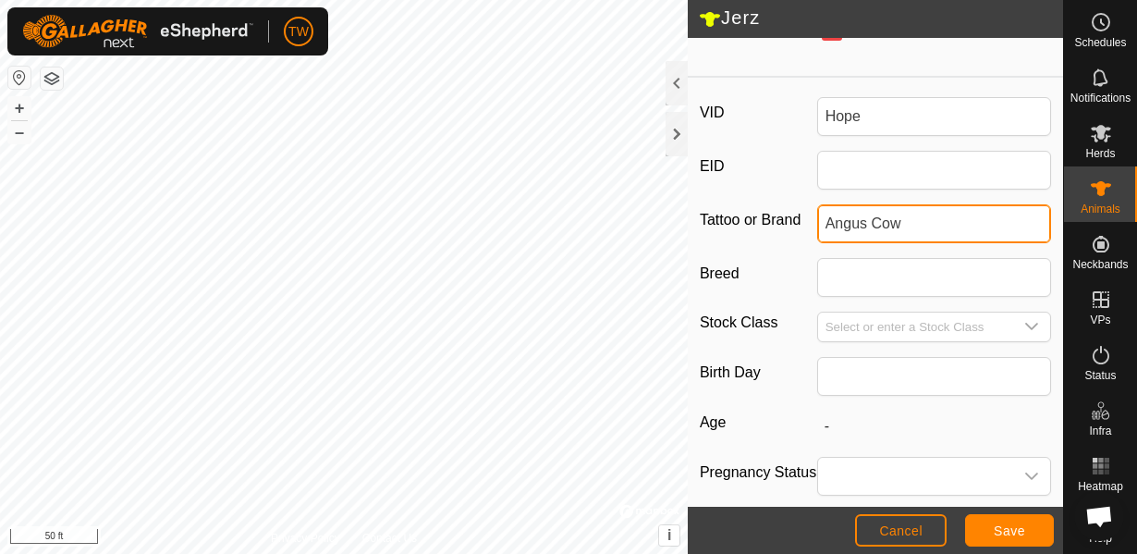
scroll to position [393, 0]
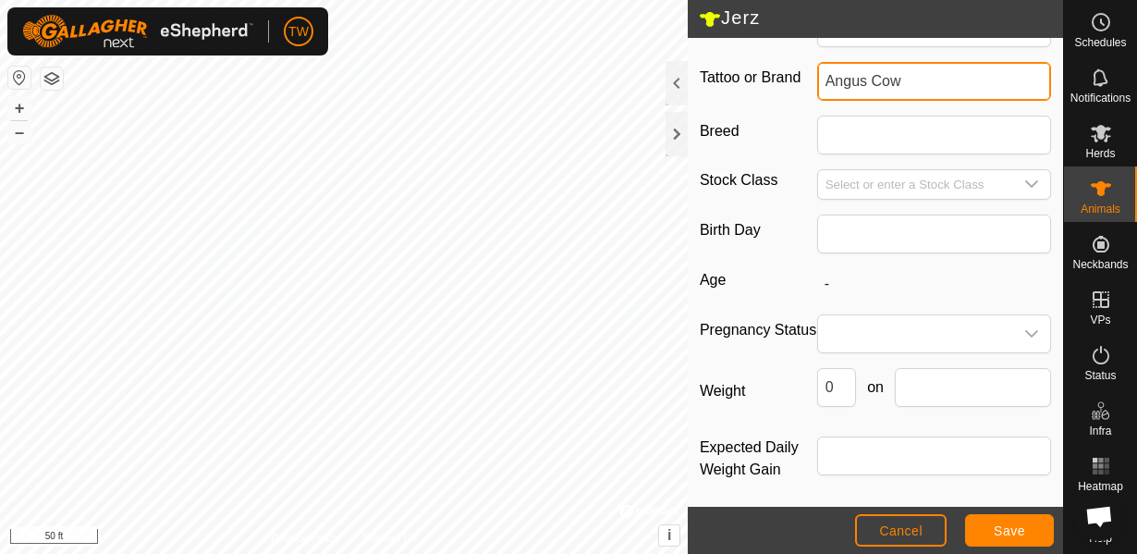
drag, startPoint x: 903, startPoint y: 469, endPoint x: 755, endPoint y: 510, distance: 153.7
click at [755, 510] on article "Jerz DETAILS HISTORY Neckband 1631665366 Herd Cow Herd VP - Groups - Alerts Ad …" at bounding box center [875, 277] width 375 height 554
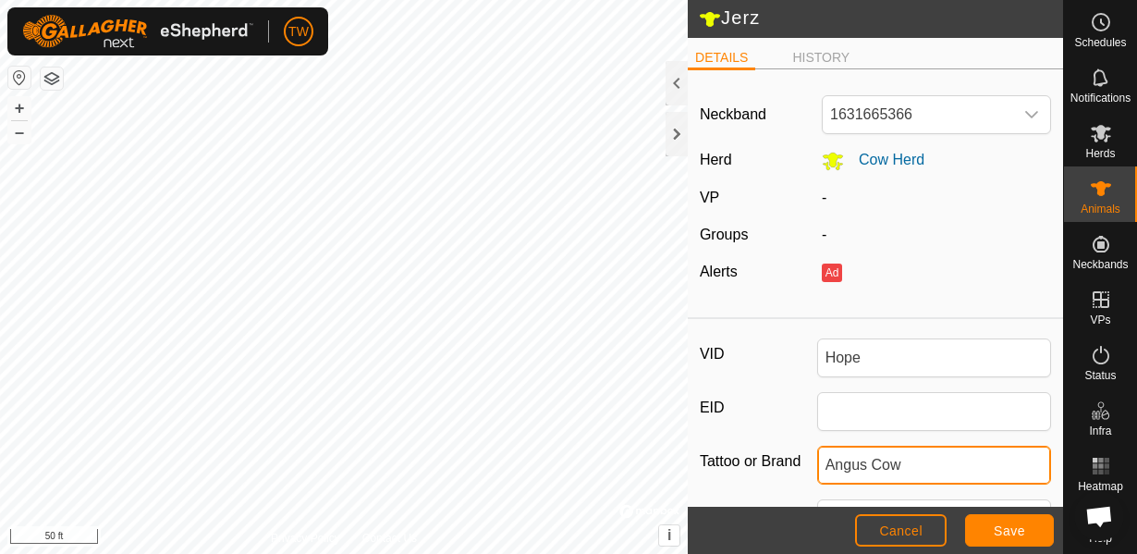
scroll to position [0, 0]
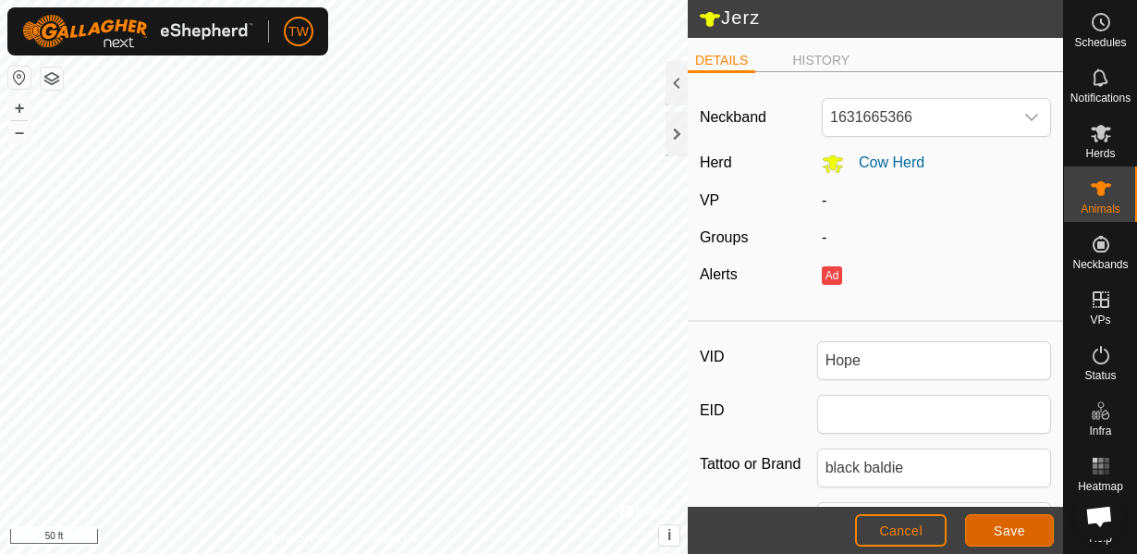
click at [1016, 541] on button "Save" at bounding box center [1009, 530] width 89 height 32
click at [1015, 527] on span "Save" at bounding box center [1009, 530] width 31 height 15
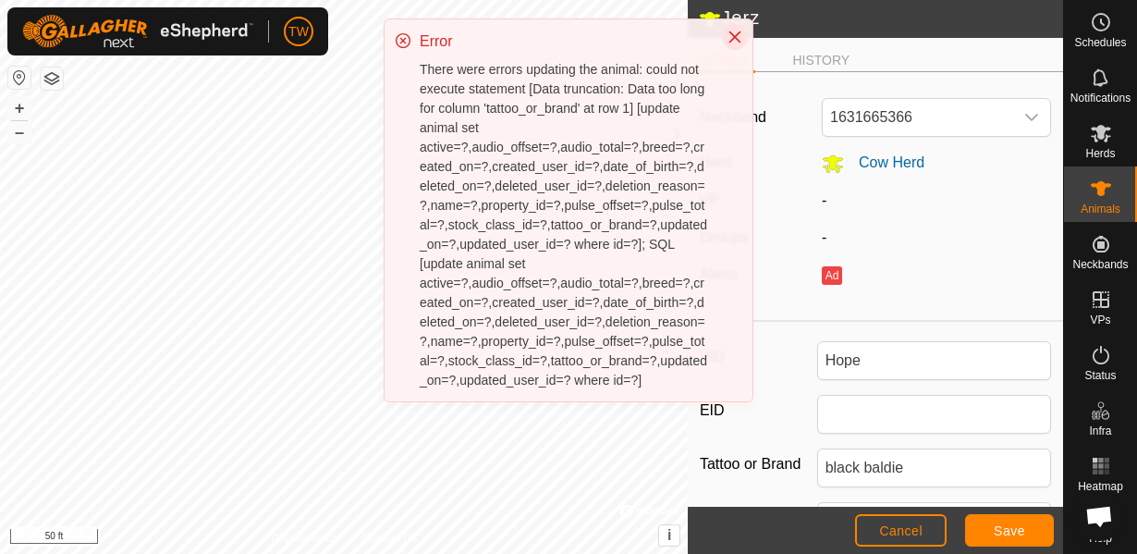
click at [739, 37] on icon "Close" at bounding box center [735, 37] width 15 height 15
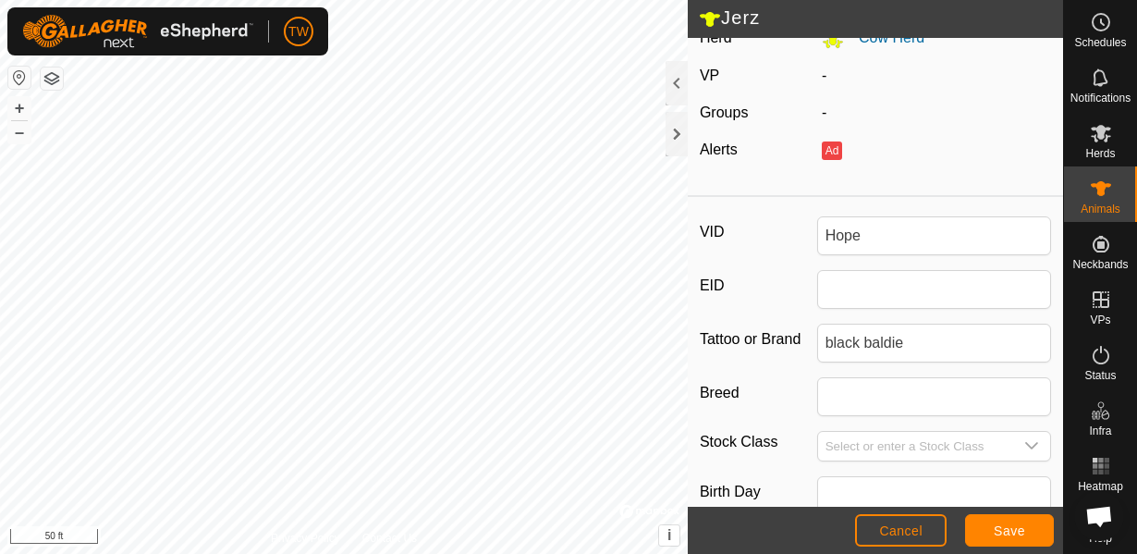
scroll to position [133, 0]
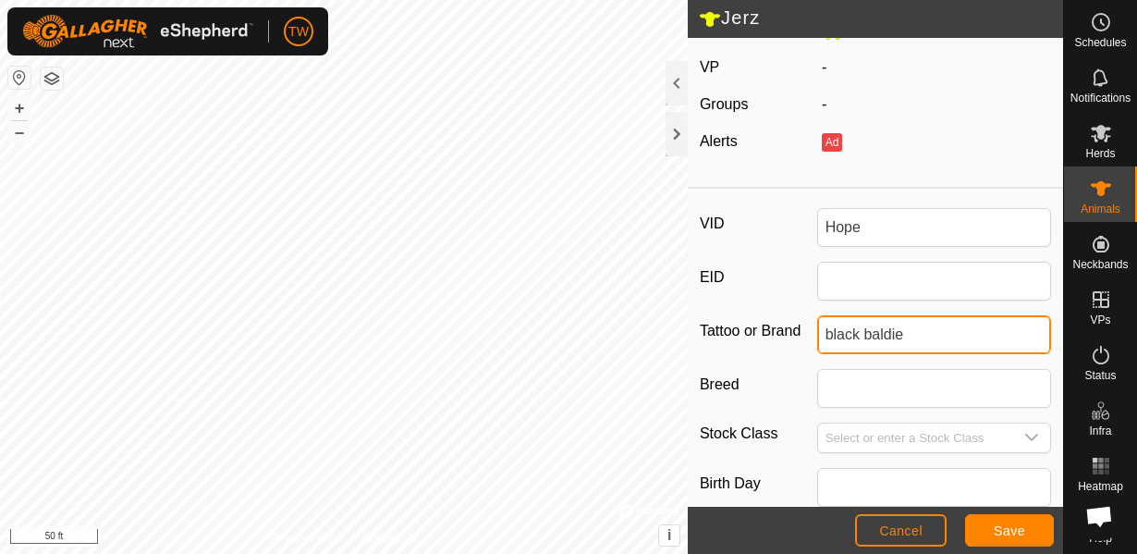
drag, startPoint x: 915, startPoint y: 333, endPoint x: 808, endPoint y: 344, distance: 107.8
click at [808, 344] on div "Tattoo or Brand black baldie" at bounding box center [875, 334] width 351 height 39
type input "baldie"
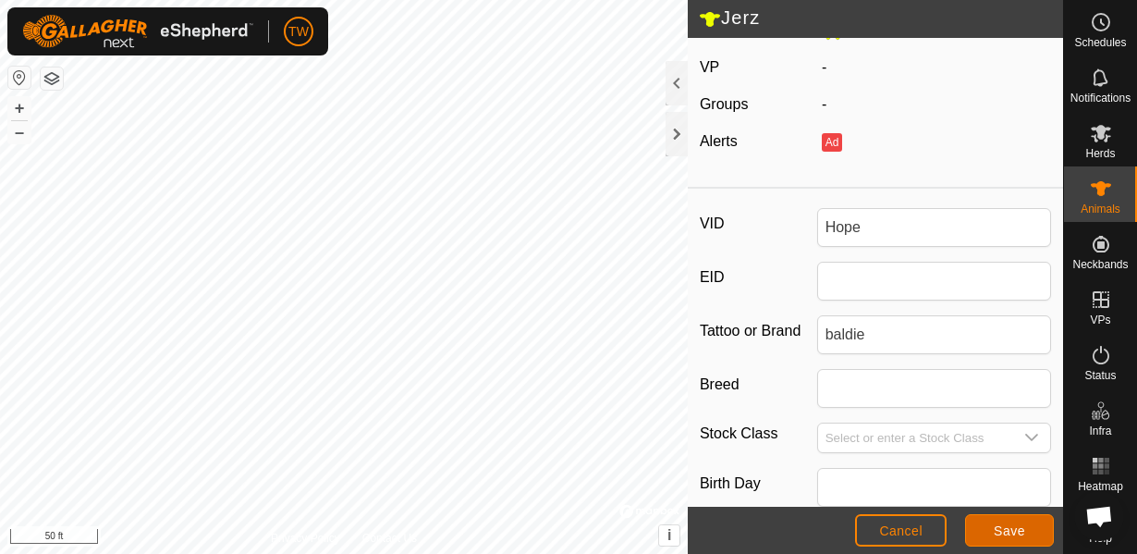
click at [1031, 537] on button "Save" at bounding box center [1009, 530] width 89 height 32
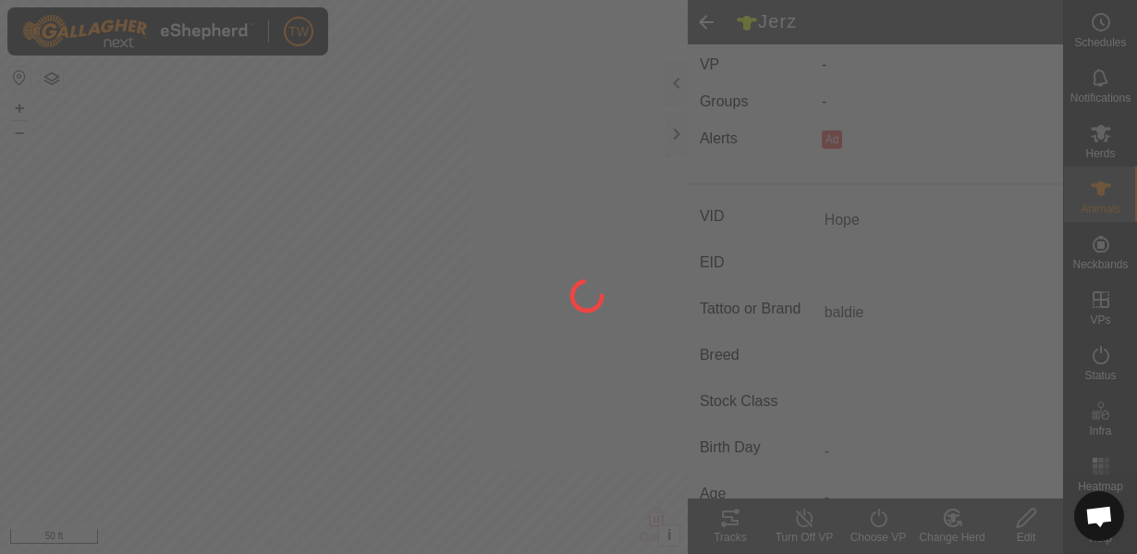
scroll to position [123, 0]
type input "Jerz"
type input "-"
type input "Angus Cow"
type input "-"
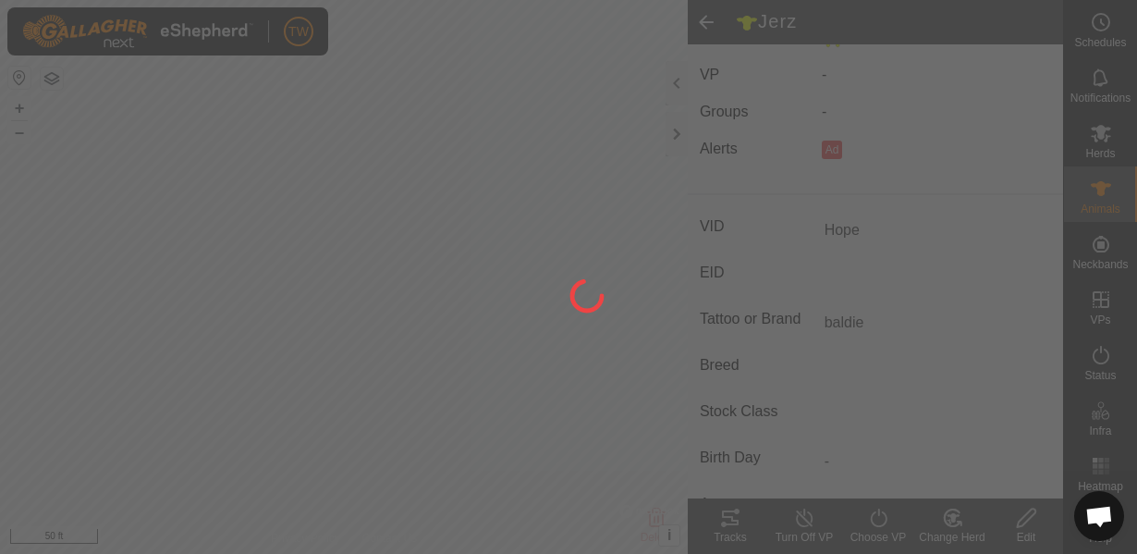
type input "0 kg"
type input "-"
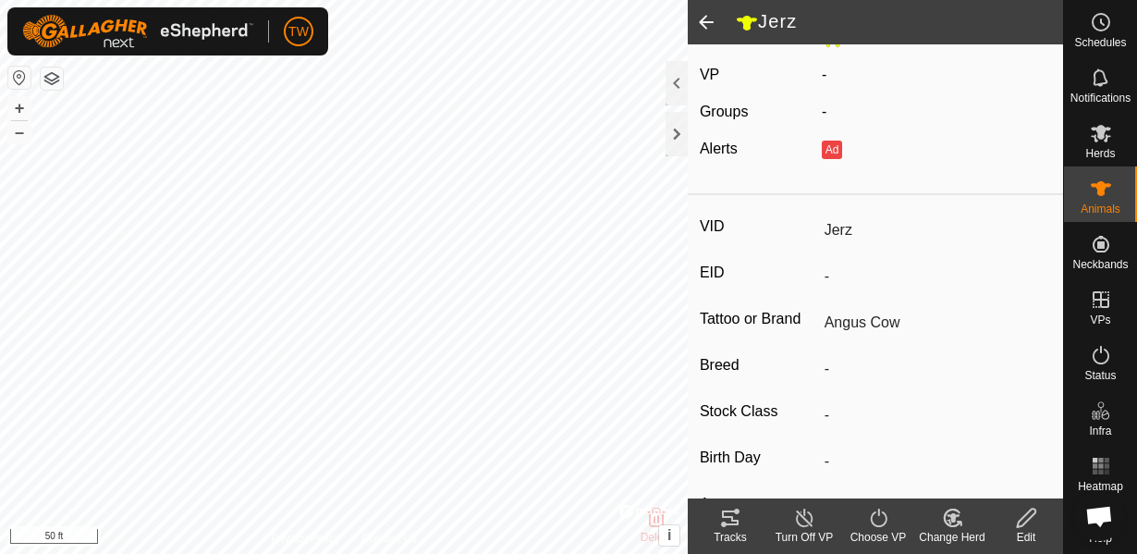
type input "Hope"
type input "baldie"
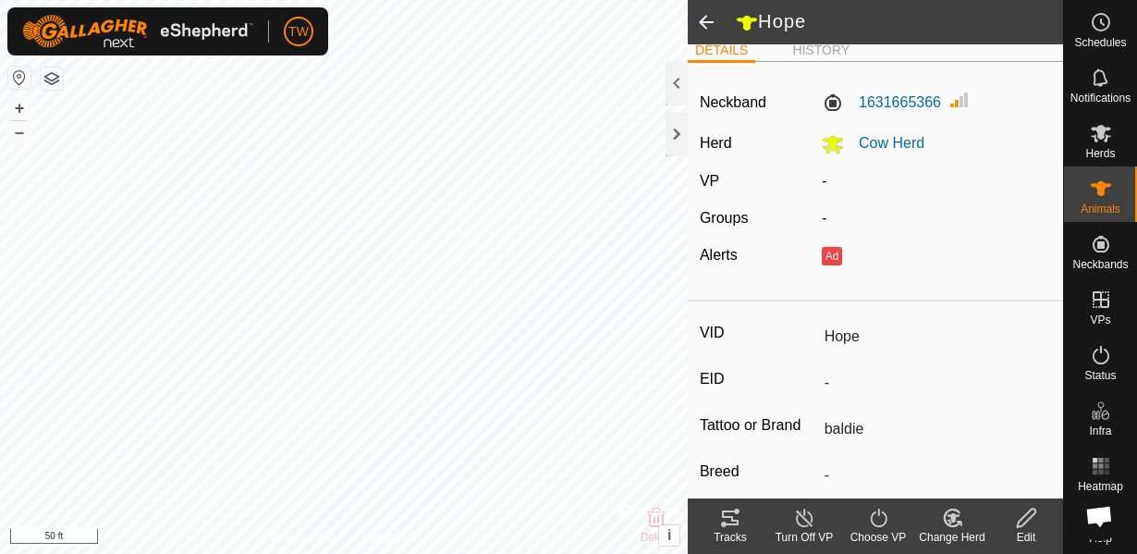
scroll to position [0, 0]
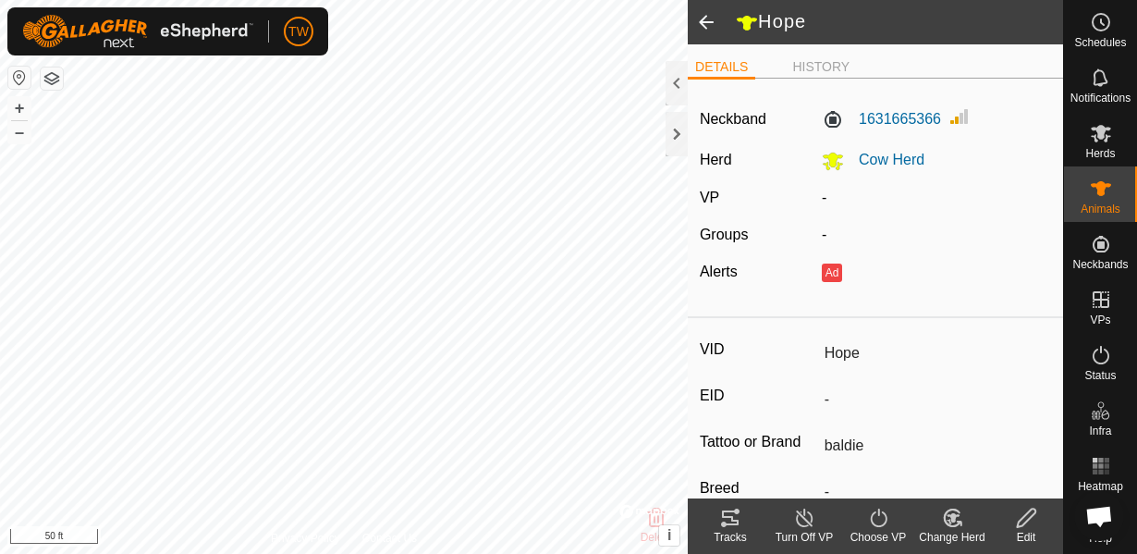
click at [801, 517] on icon at bounding box center [804, 518] width 23 height 22
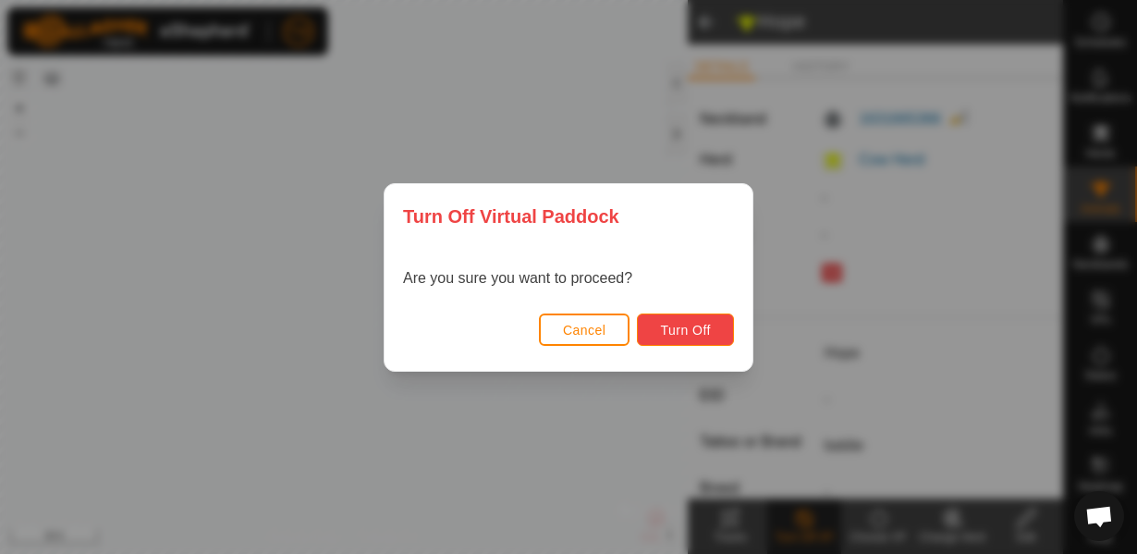
click at [678, 331] on span "Turn Off" at bounding box center [685, 330] width 51 height 15
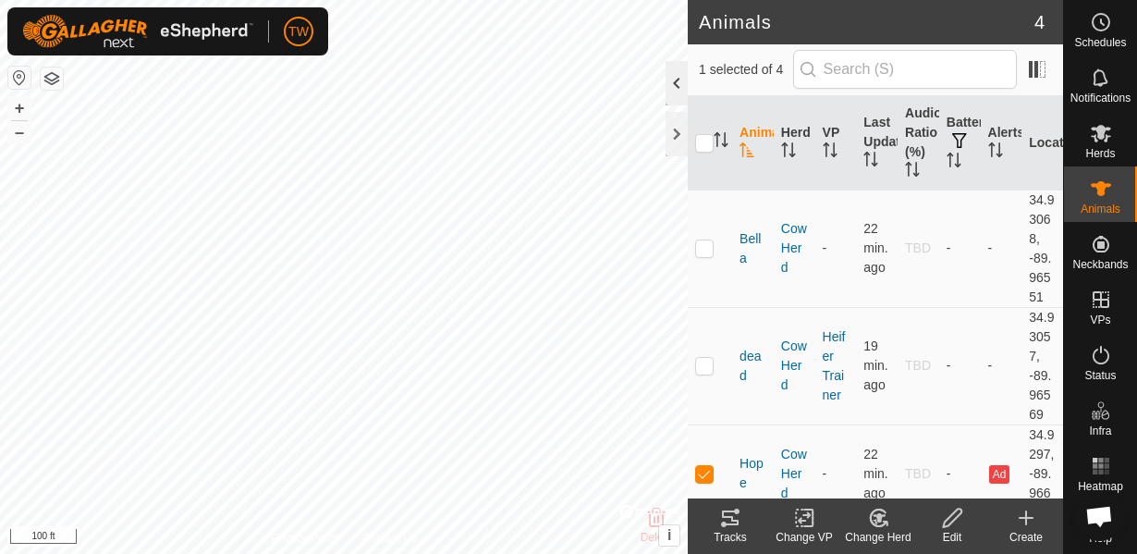
click at [680, 88] on div at bounding box center [677, 83] width 22 height 44
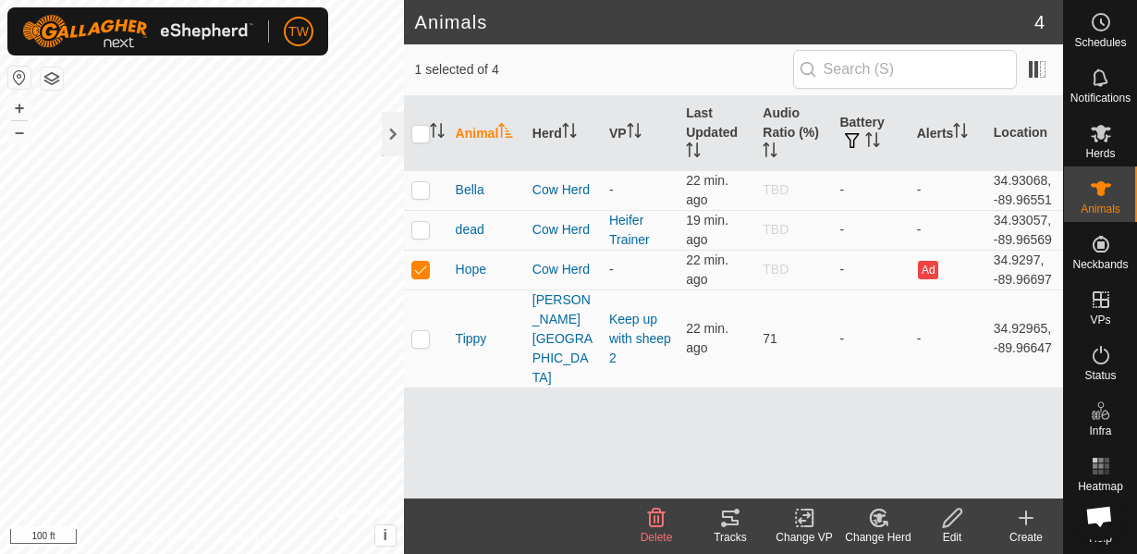
click at [810, 523] on icon at bounding box center [804, 518] width 23 height 22
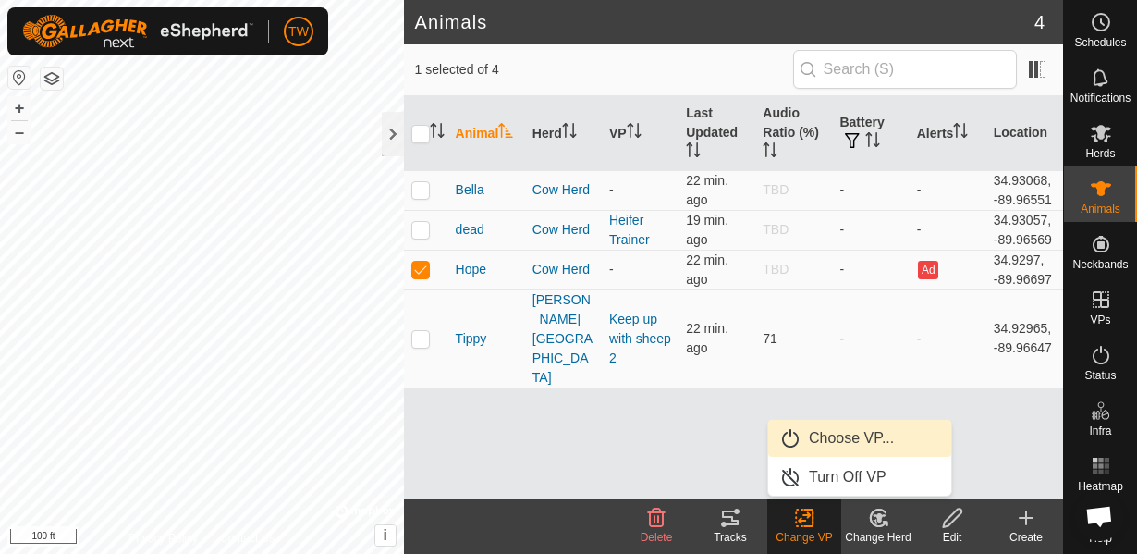
click at [827, 445] on link "Choose VP..." at bounding box center [859, 438] width 183 height 37
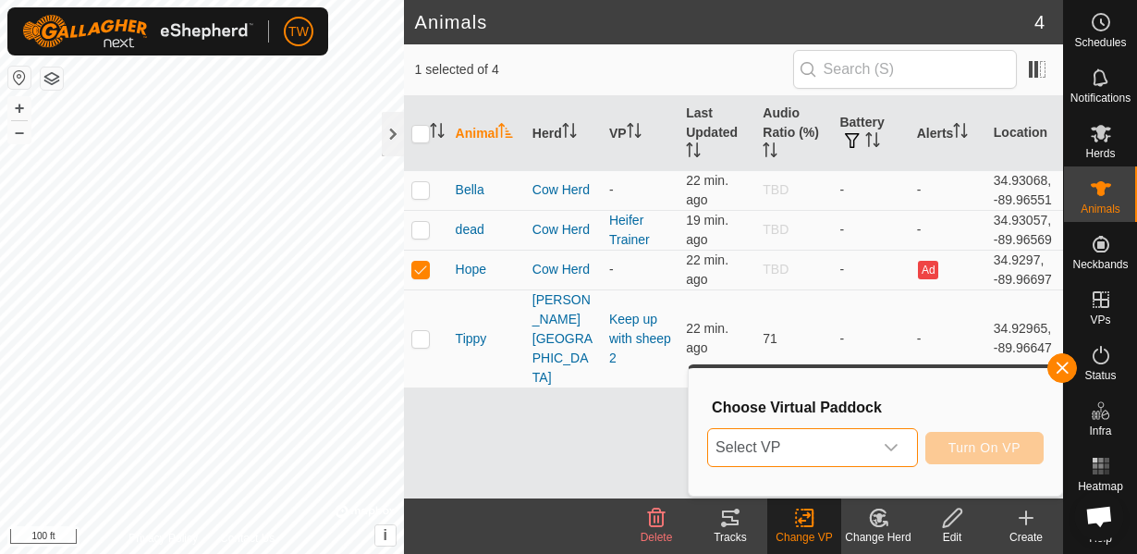
click at [783, 463] on span "Select VP" at bounding box center [790, 447] width 165 height 37
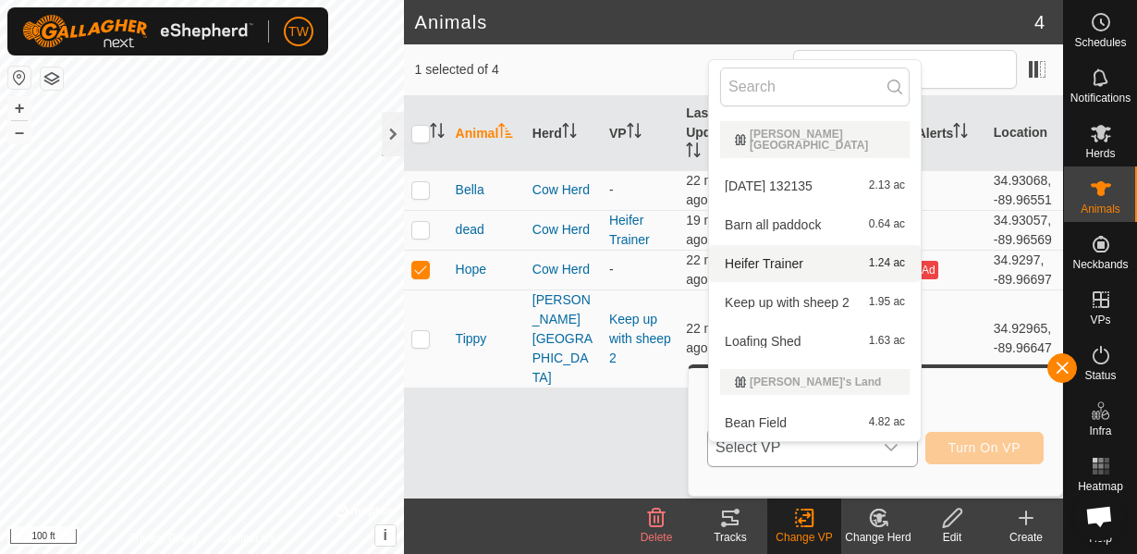
click at [782, 256] on li "Heifer Trainer 1.24 ac" at bounding box center [815, 263] width 212 height 37
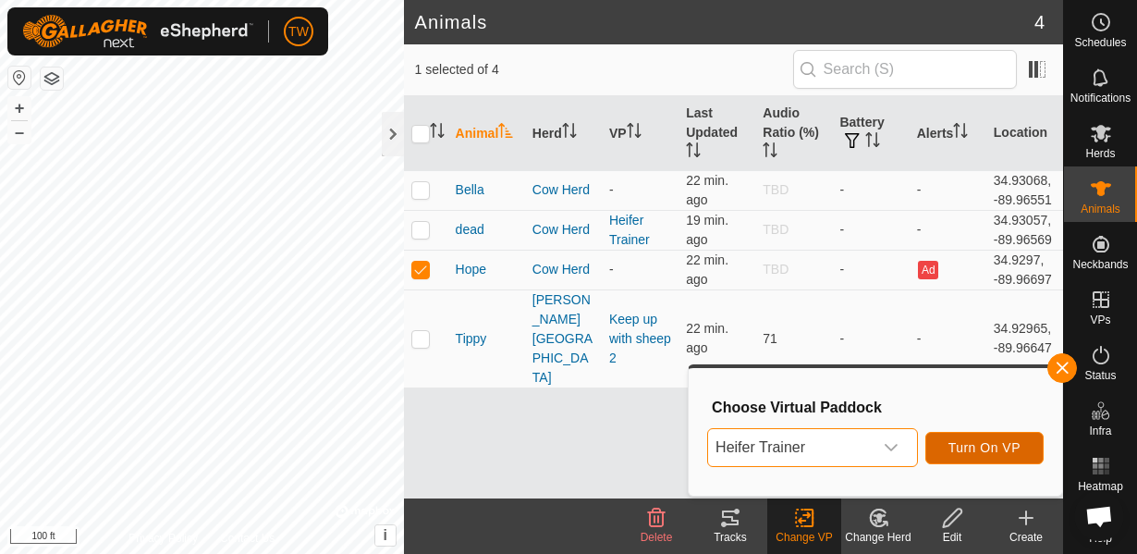
click at [993, 458] on button "Turn On VP" at bounding box center [984, 448] width 118 height 32
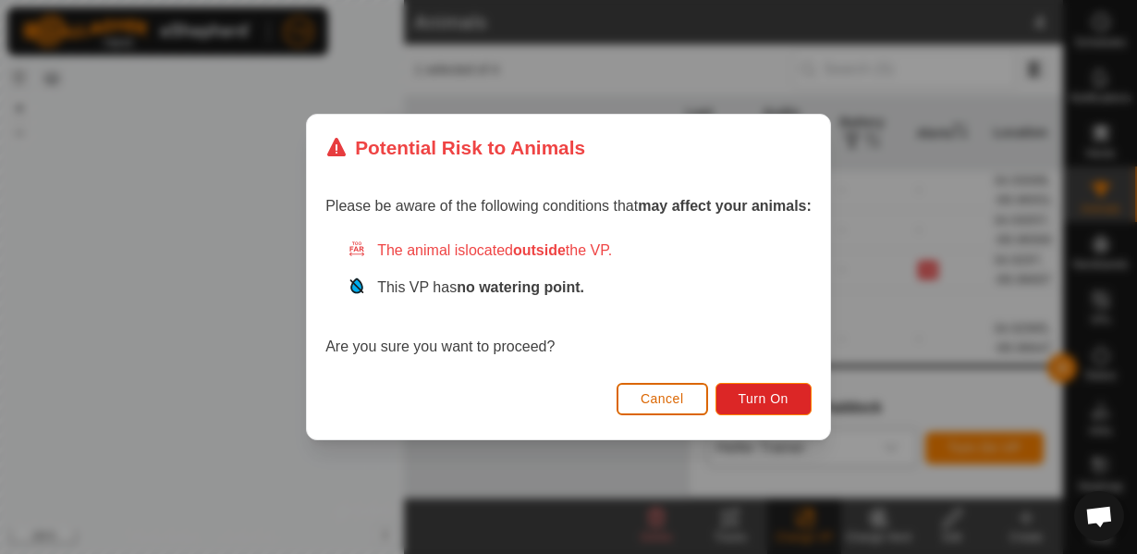
click at [680, 399] on span "Cancel" at bounding box center [662, 398] width 43 height 15
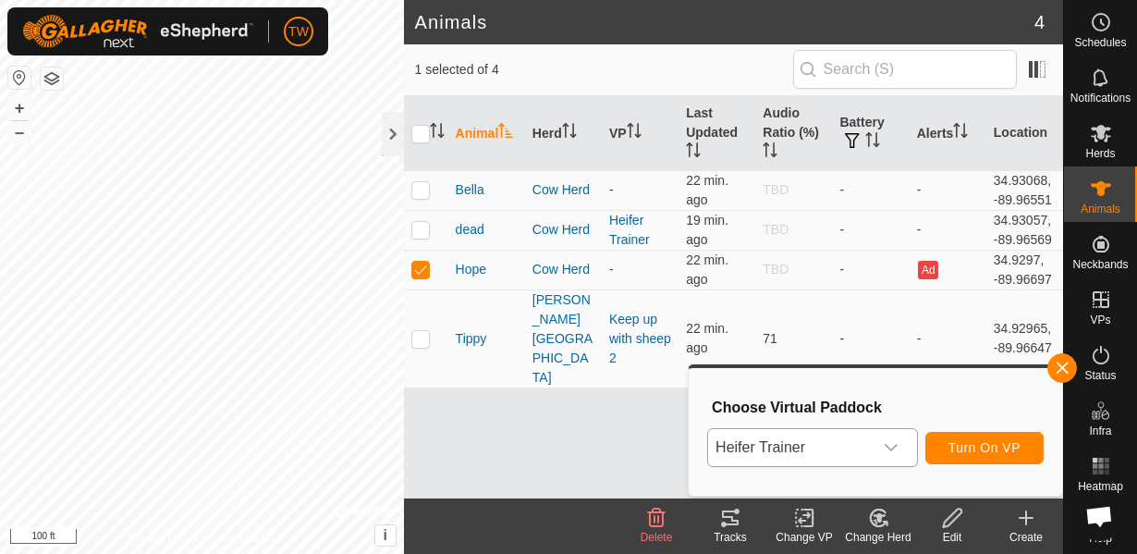
click at [550, 458] on div "Animal Herd VP Last Updated Audio Ratio (%) Battery Alerts Location [GEOGRAPHIC…" at bounding box center [733, 297] width 659 height 402
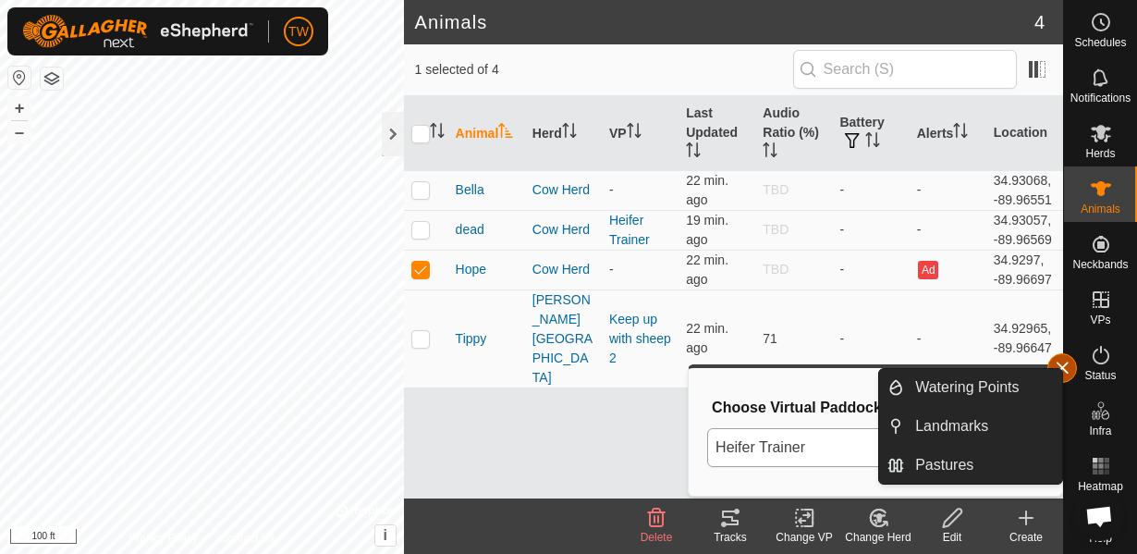
click at [1071, 369] on button "button" at bounding box center [1062, 368] width 30 height 30
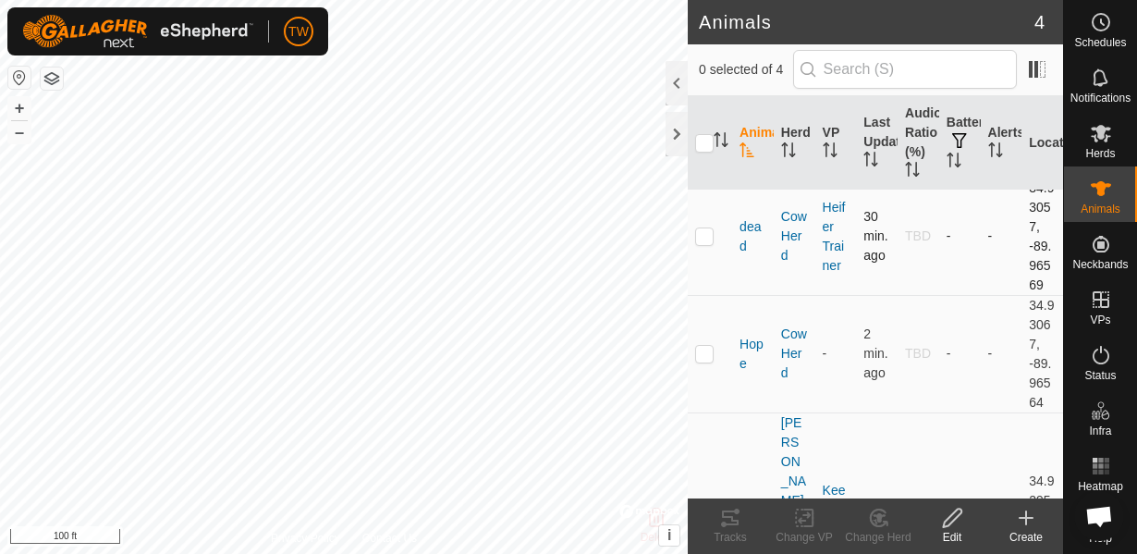
scroll to position [133, 0]
click at [710, 346] on p-checkbox at bounding box center [704, 349] width 18 height 15
checkbox input "true"
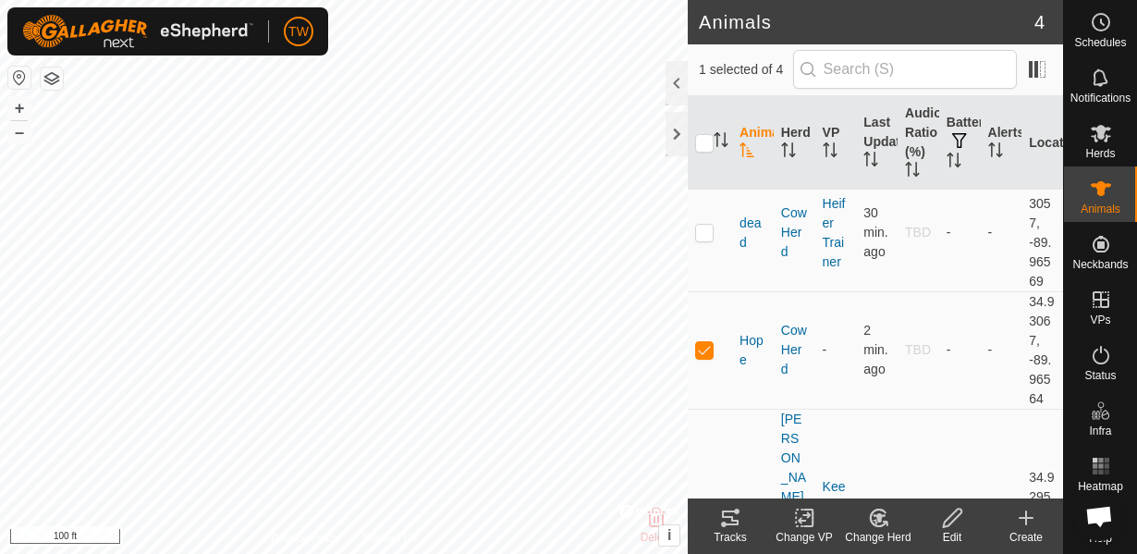
click at [810, 518] on icon at bounding box center [804, 518] width 23 height 22
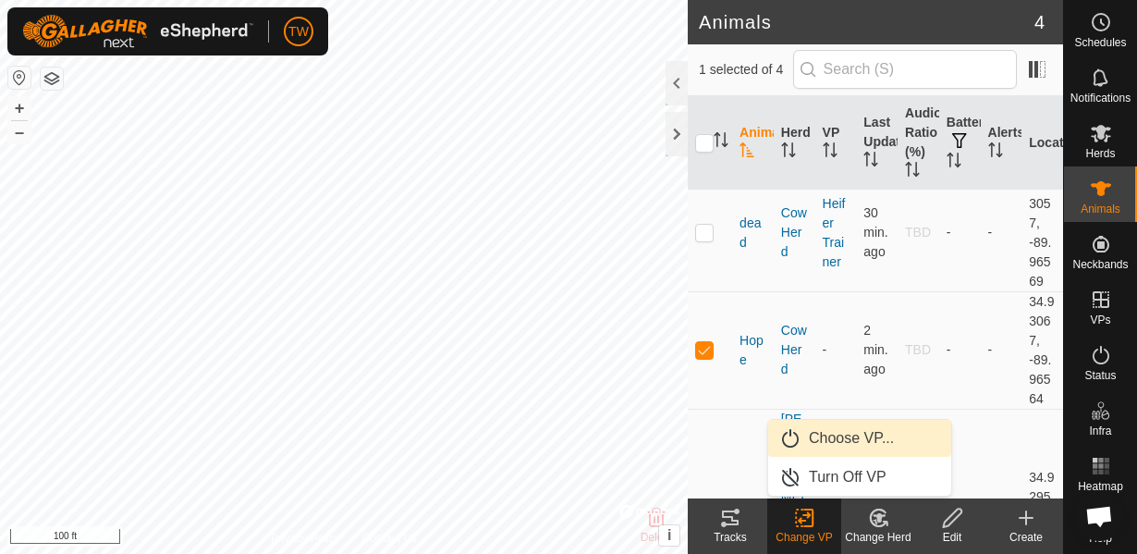
click at [888, 438] on link "Choose VP..." at bounding box center [859, 438] width 183 height 37
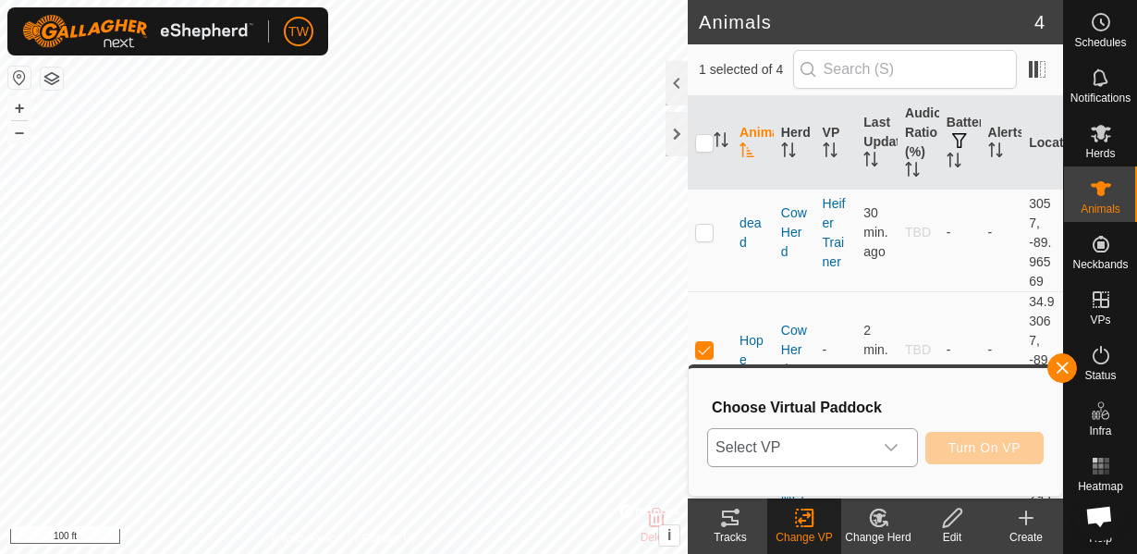
click at [876, 465] on div "dropdown trigger" at bounding box center [891, 447] width 37 height 37
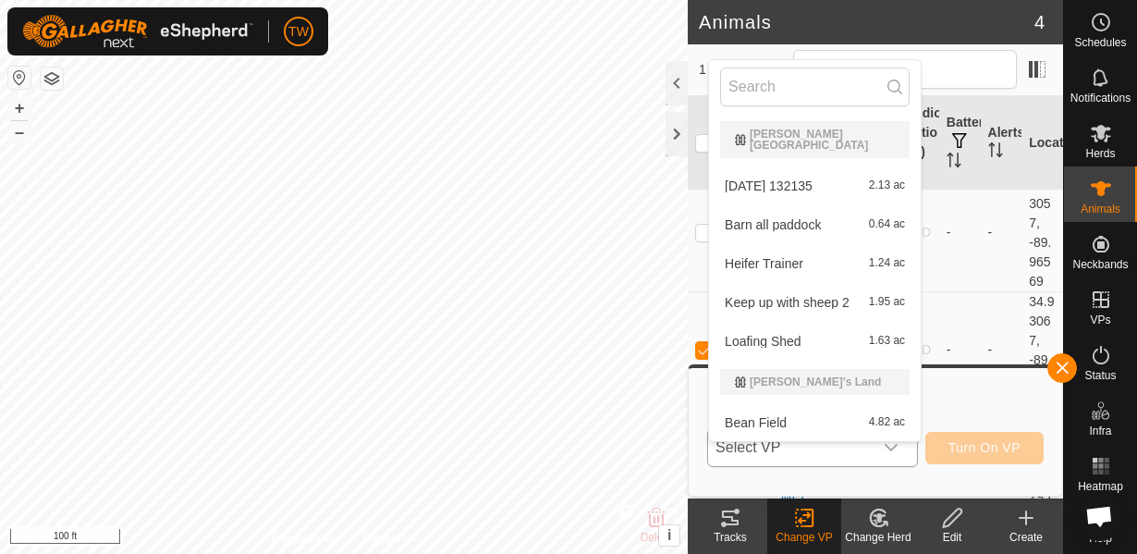
click at [805, 251] on li "Heifer Trainer 1.24 ac" at bounding box center [815, 263] width 212 height 37
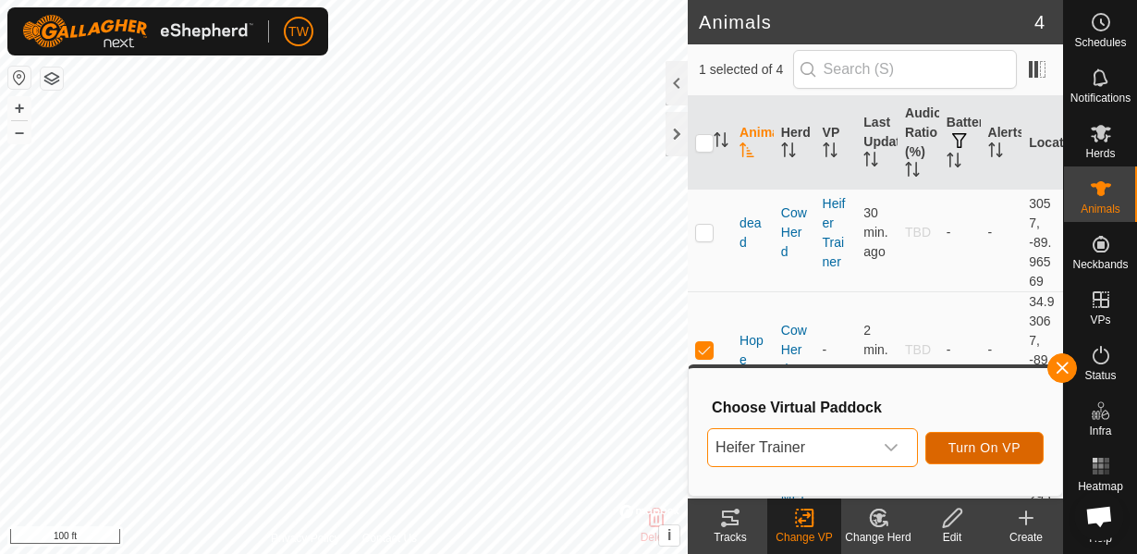
click at [993, 441] on span "Turn On VP" at bounding box center [985, 447] width 72 height 15
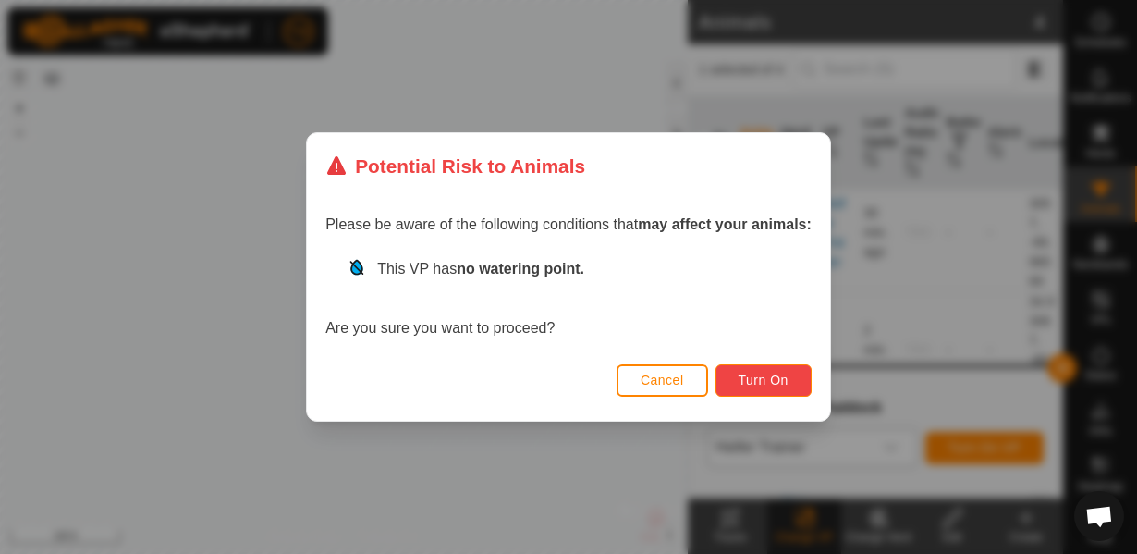
click at [755, 387] on span "Turn On" at bounding box center [764, 380] width 50 height 15
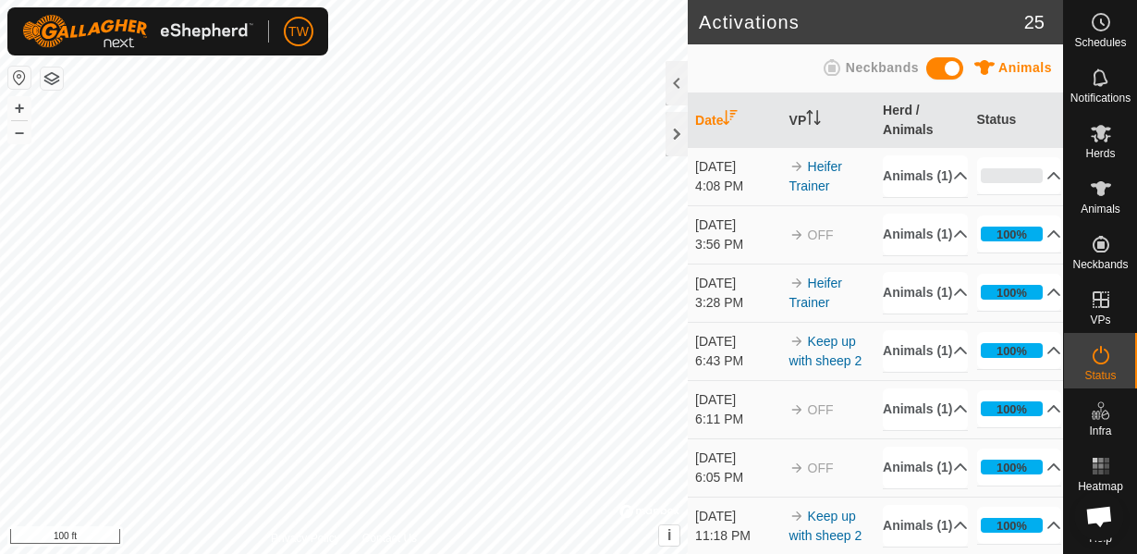
click at [57, 86] on button "button" at bounding box center [52, 78] width 22 height 22
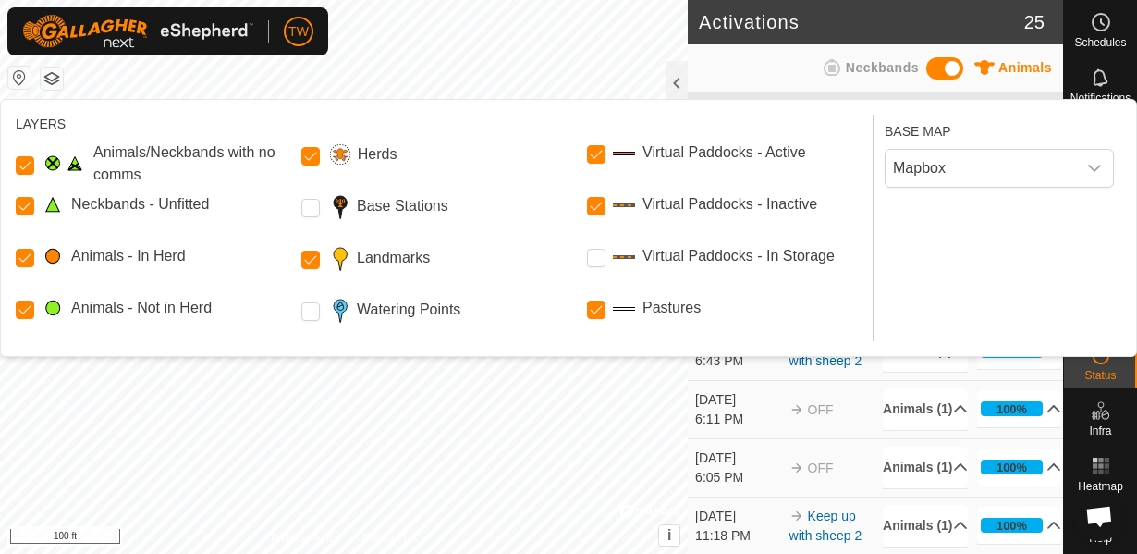
click at [362, 154] on label "Herds" at bounding box center [378, 154] width 40 height 22
click at [320, 154] on input "Herds" at bounding box center [310, 156] width 18 height 18
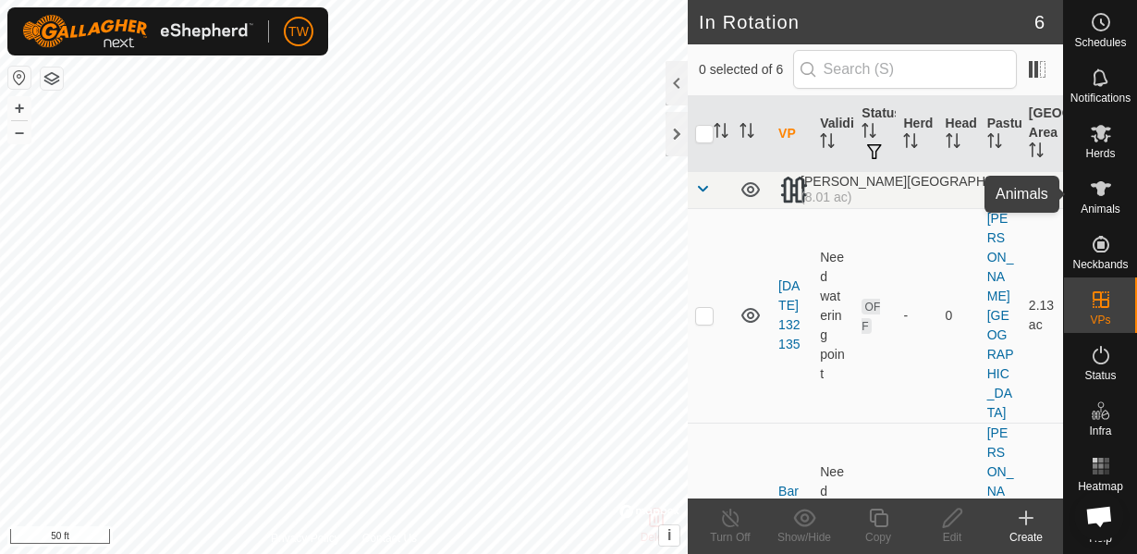
click at [1109, 189] on icon at bounding box center [1101, 189] width 22 height 22
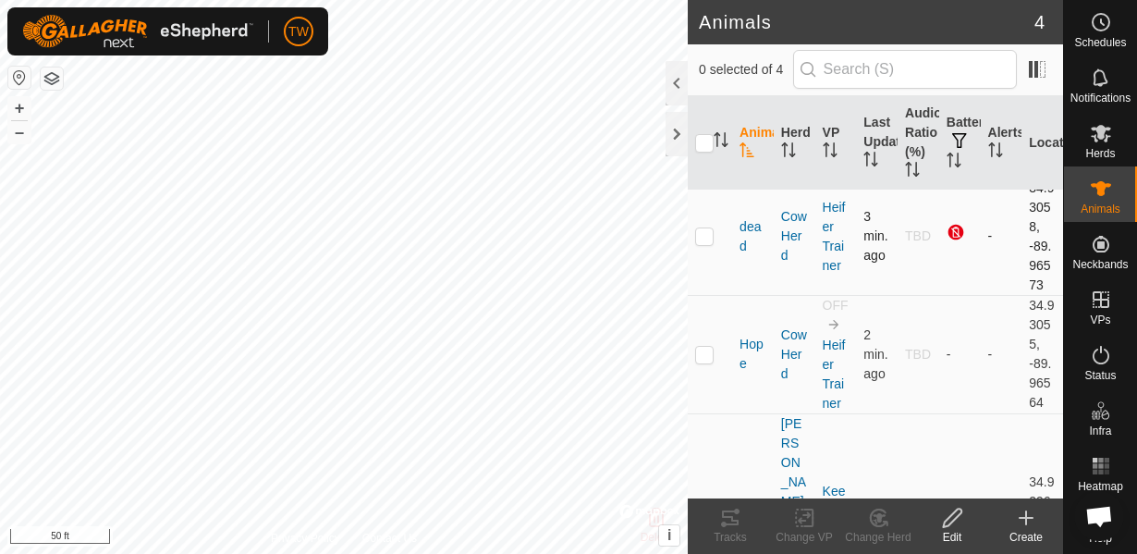
scroll to position [133, 0]
click at [673, 75] on div at bounding box center [677, 83] width 22 height 44
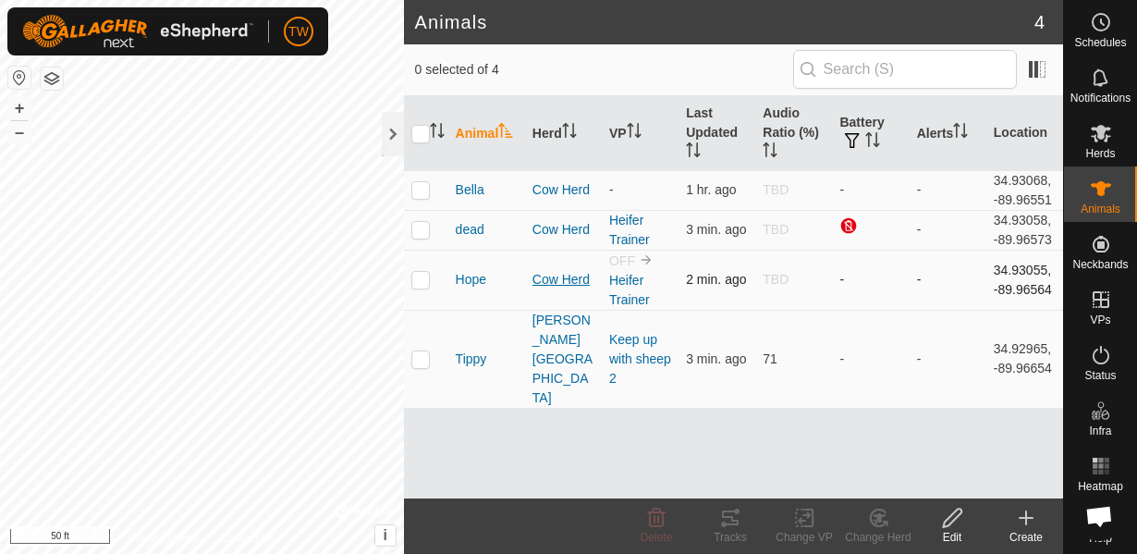
scroll to position [0, 0]
click at [422, 275] on p-checkbox at bounding box center [420, 279] width 18 height 15
checkbox input "true"
click at [842, 282] on td "-" at bounding box center [870, 280] width 77 height 60
click at [878, 137] on icon "Activate to sort" at bounding box center [872, 139] width 15 height 15
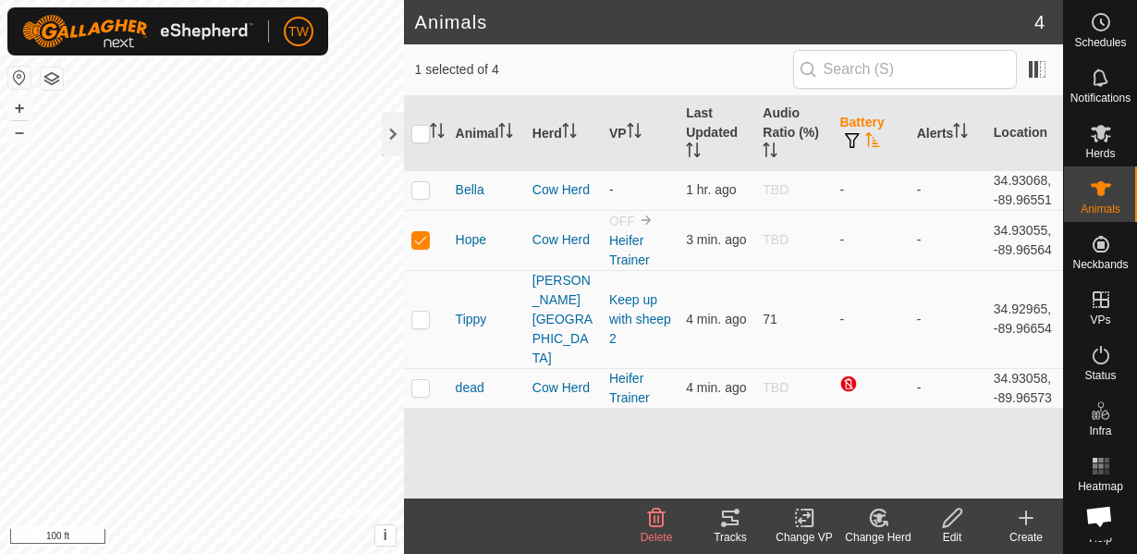
click at [519, 26] on h2 "Animals" at bounding box center [724, 22] width 619 height 22
